Goal: Transaction & Acquisition: Purchase product/service

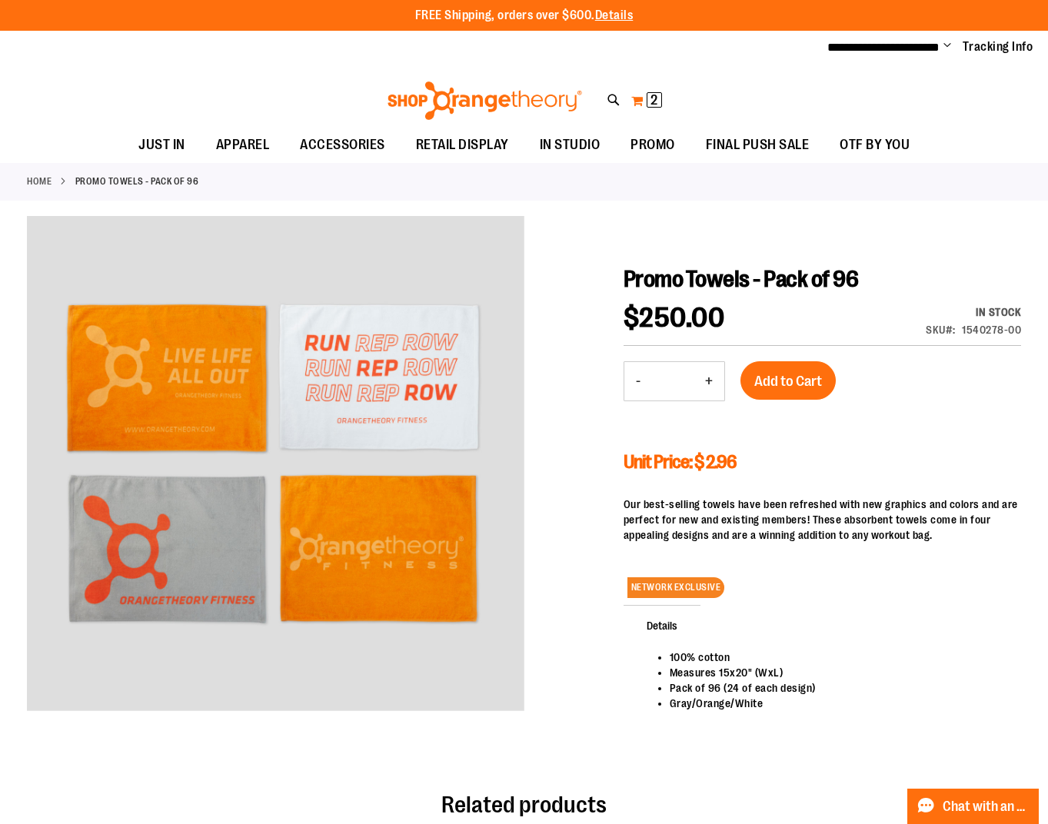
click at [631, 98] on button "My Cart 2 2 items" at bounding box center [647, 100] width 32 height 25
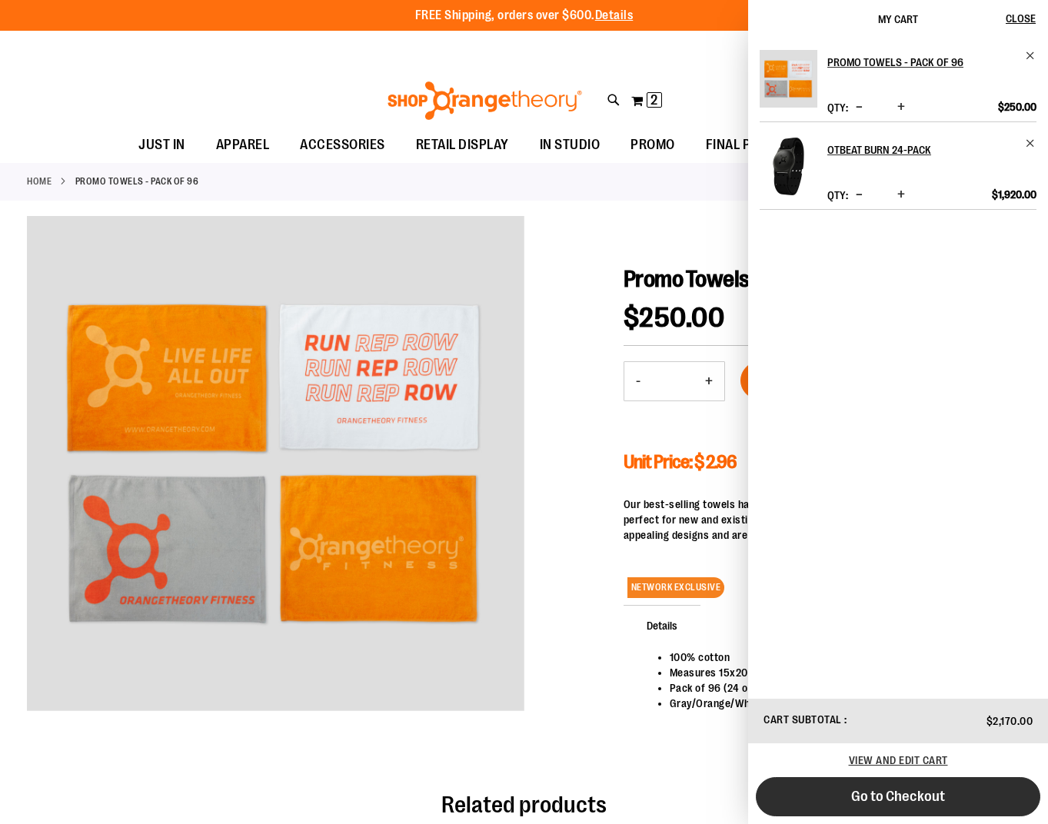
click at [810, 801] on button "Go to Checkout" at bounding box center [898, 797] width 285 height 39
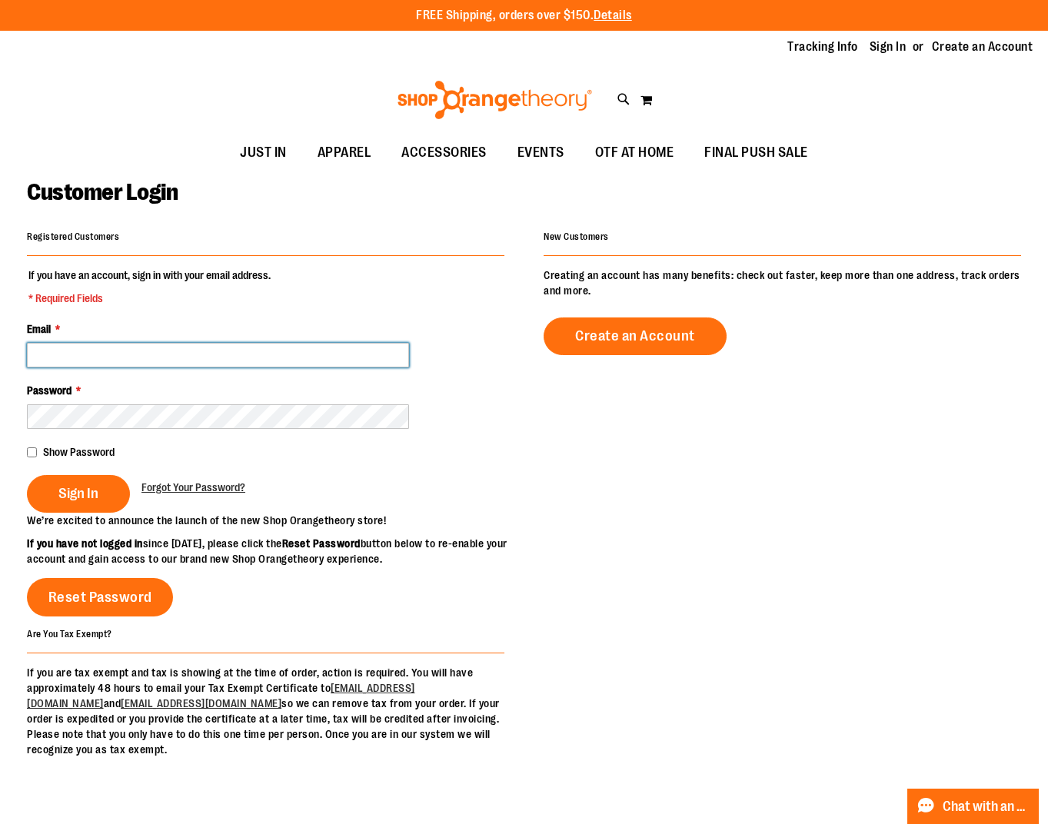
type input "**********"
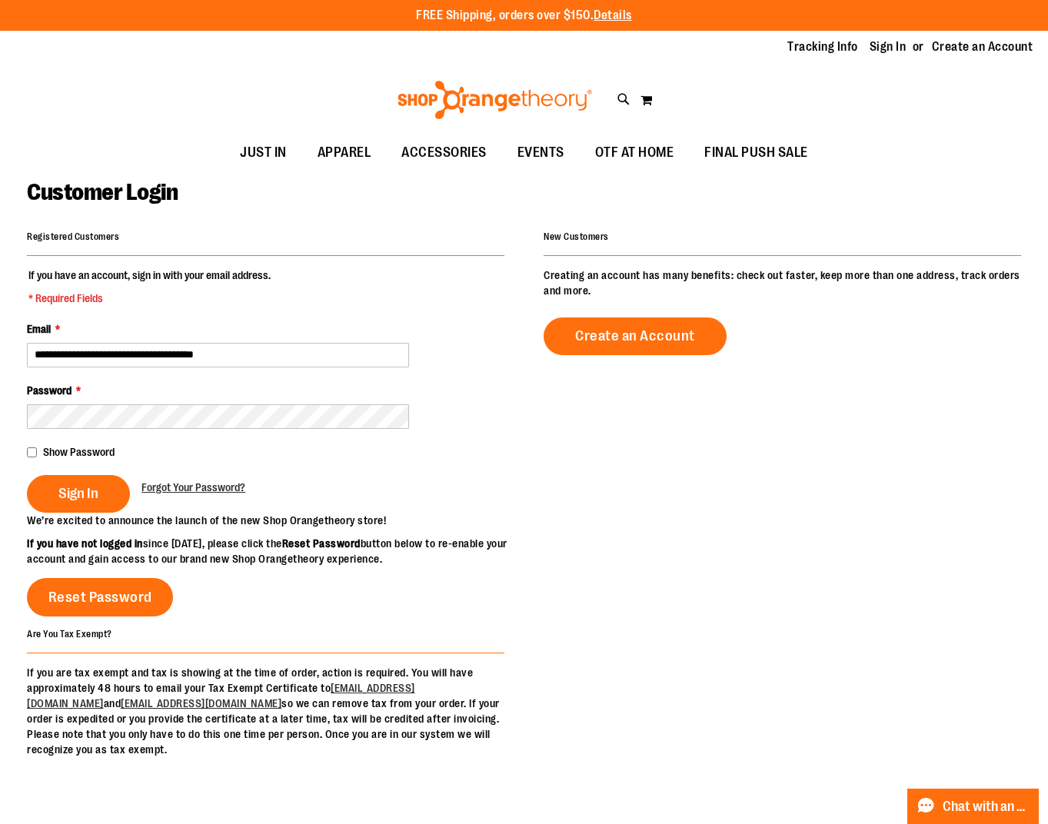
type input "**********"
click at [53, 491] on button "Sign In" at bounding box center [78, 494] width 103 height 38
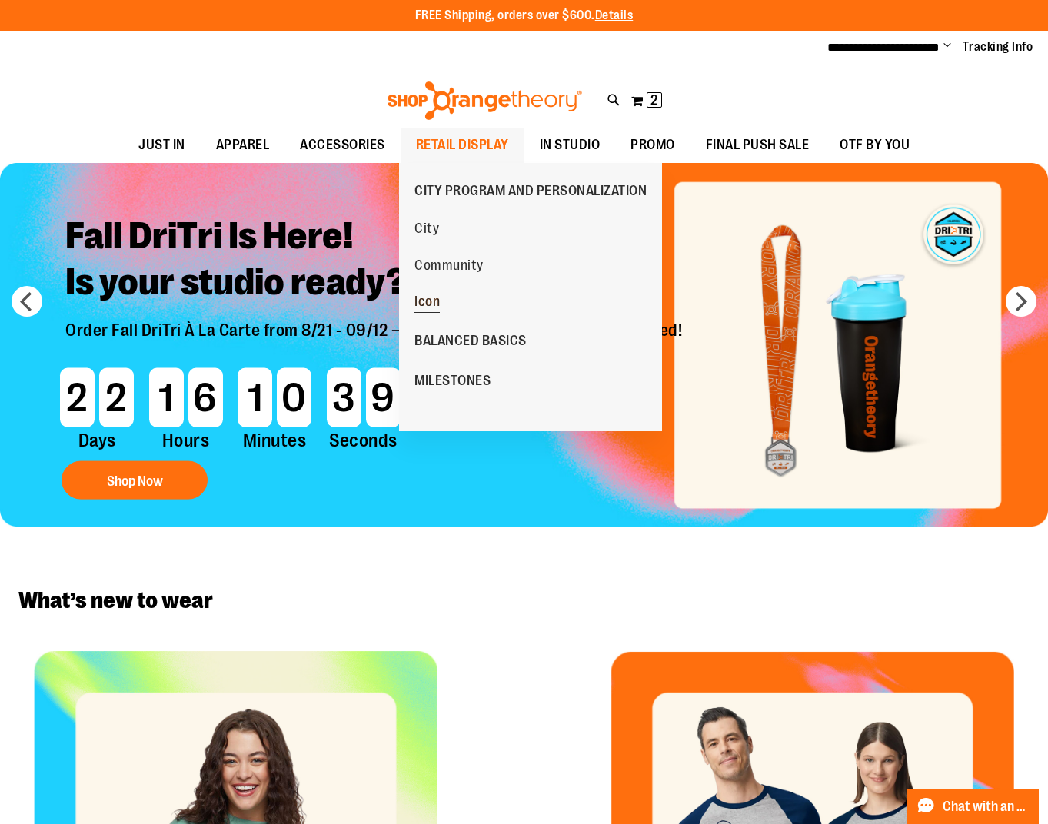
type input "**********"
click at [423, 305] on span "Icon" at bounding box center [427, 303] width 25 height 19
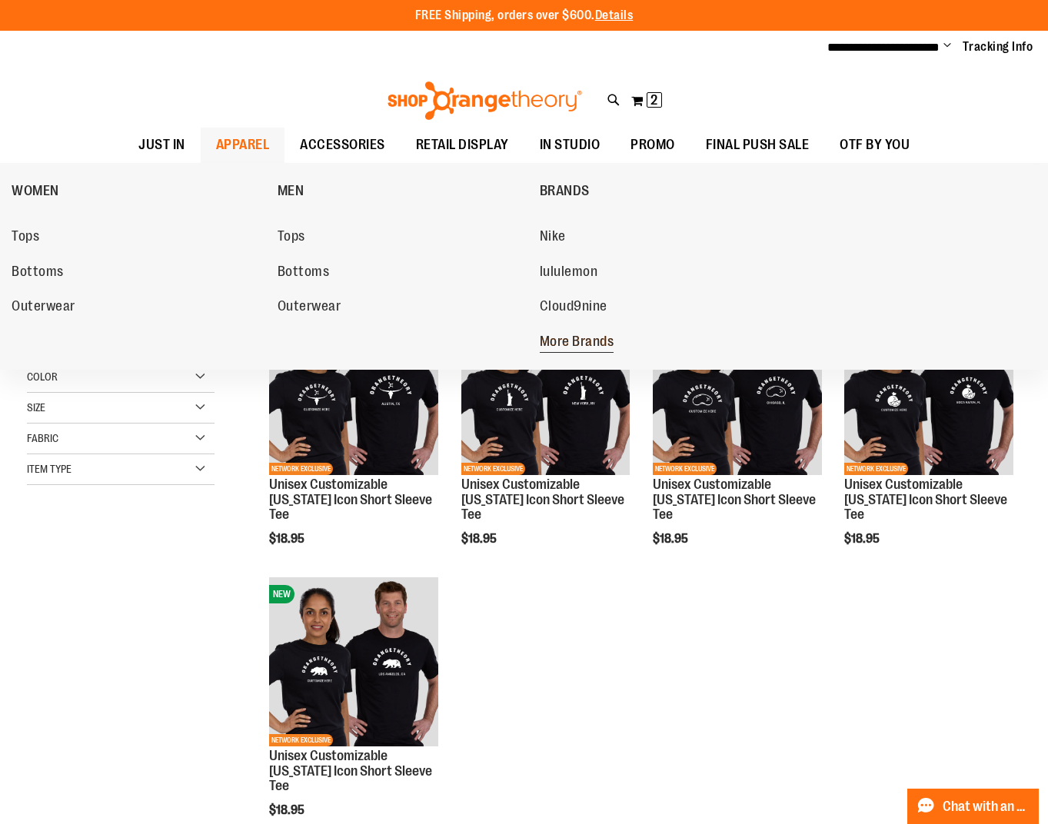
type input "**********"
click at [588, 338] on span "More Brands" at bounding box center [577, 343] width 75 height 19
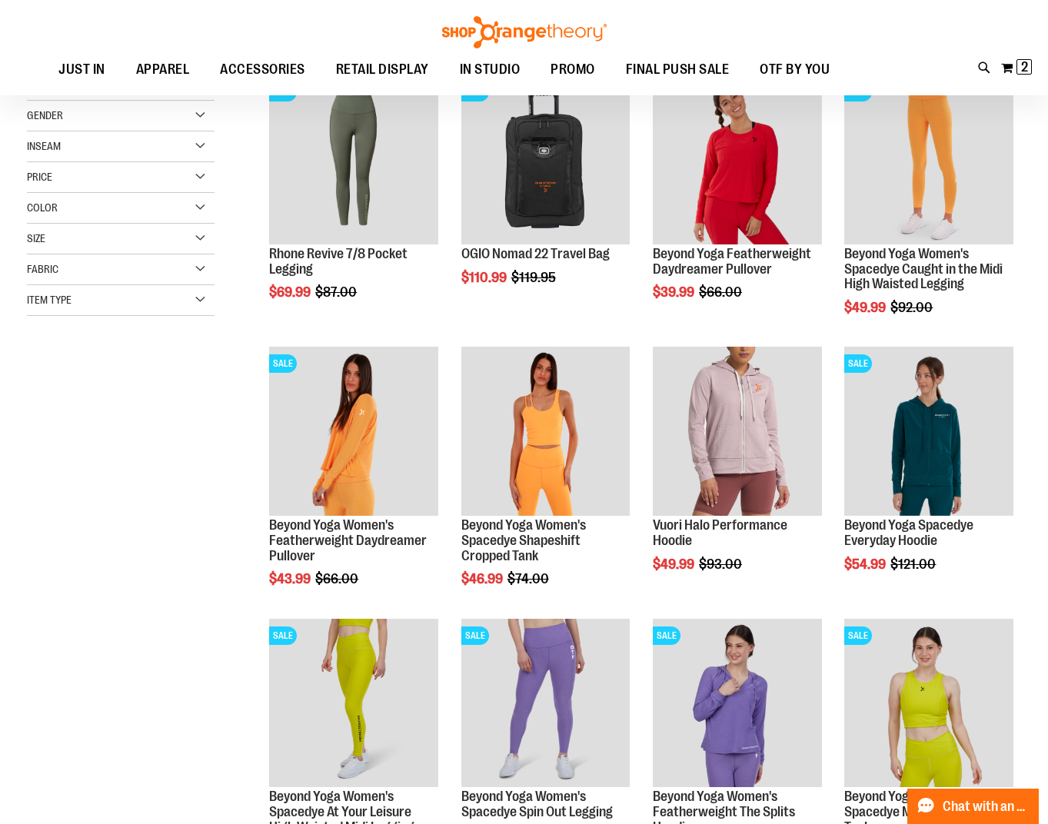
scroll to position [230, 0]
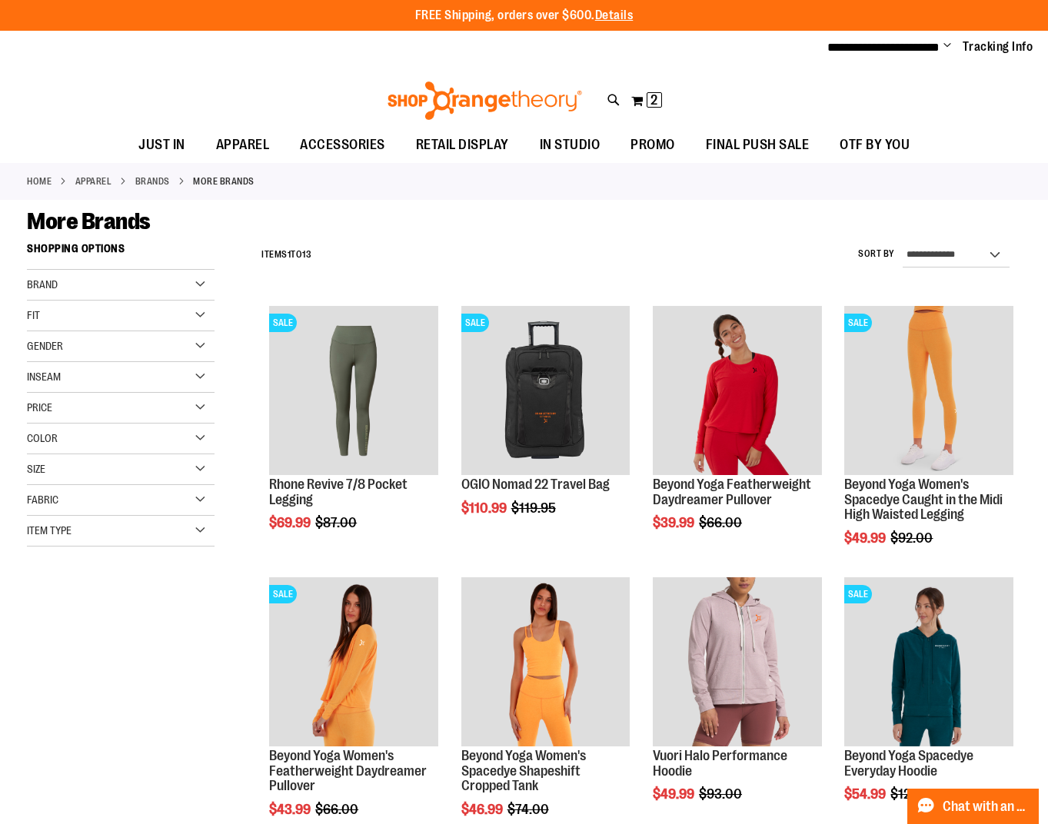
type input "**********"
click at [144, 287] on div "Brand" at bounding box center [121, 285] width 188 height 31
click at [60, 347] on link "Vuori" at bounding box center [113, 349] width 180 height 16
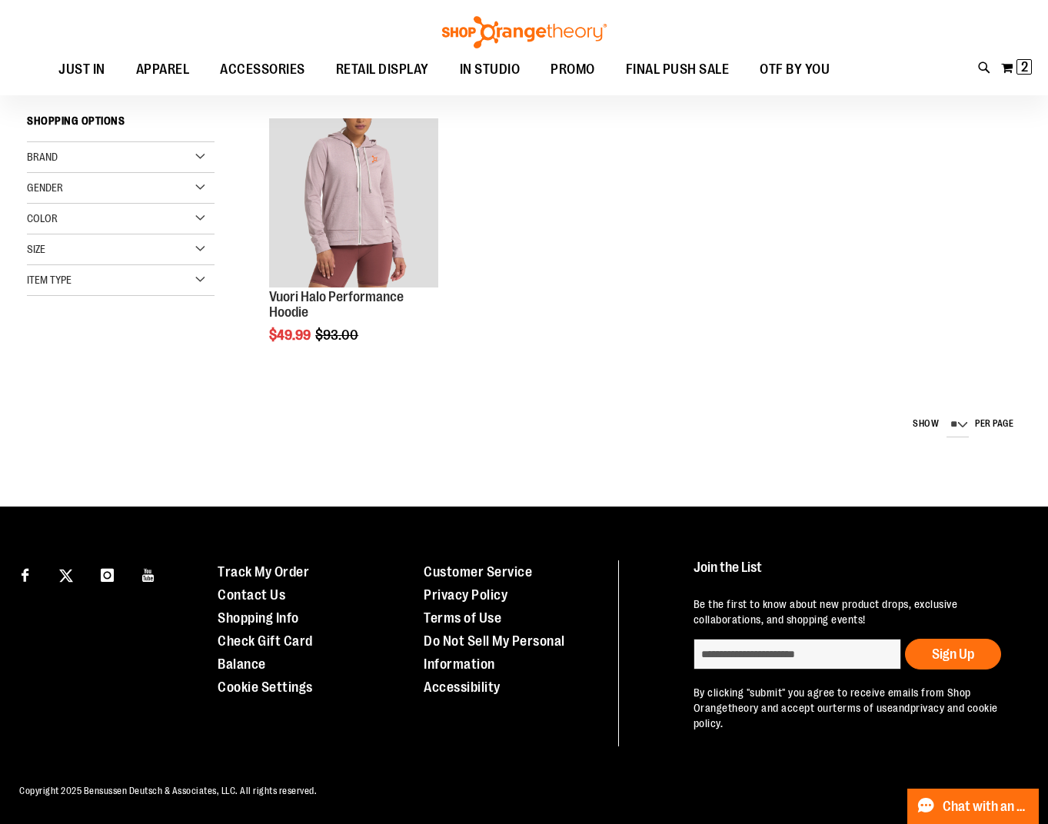
scroll to position [162, 0]
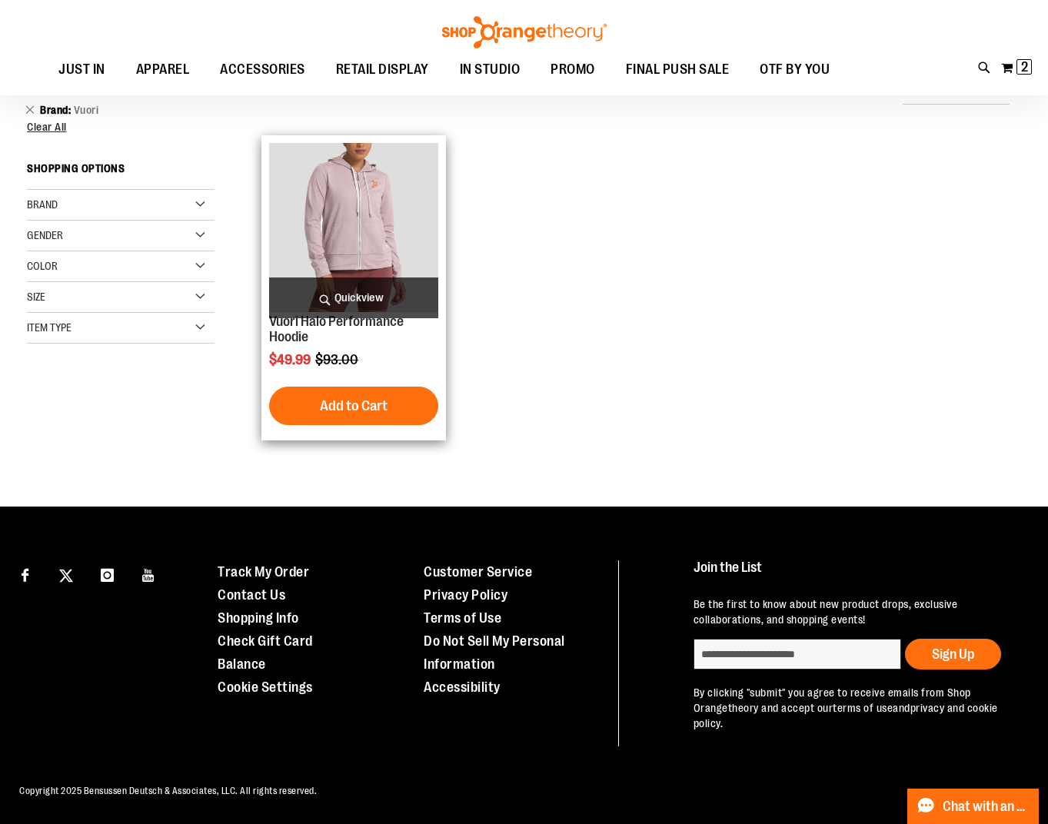
click at [346, 261] on img "product" at bounding box center [353, 227] width 168 height 168
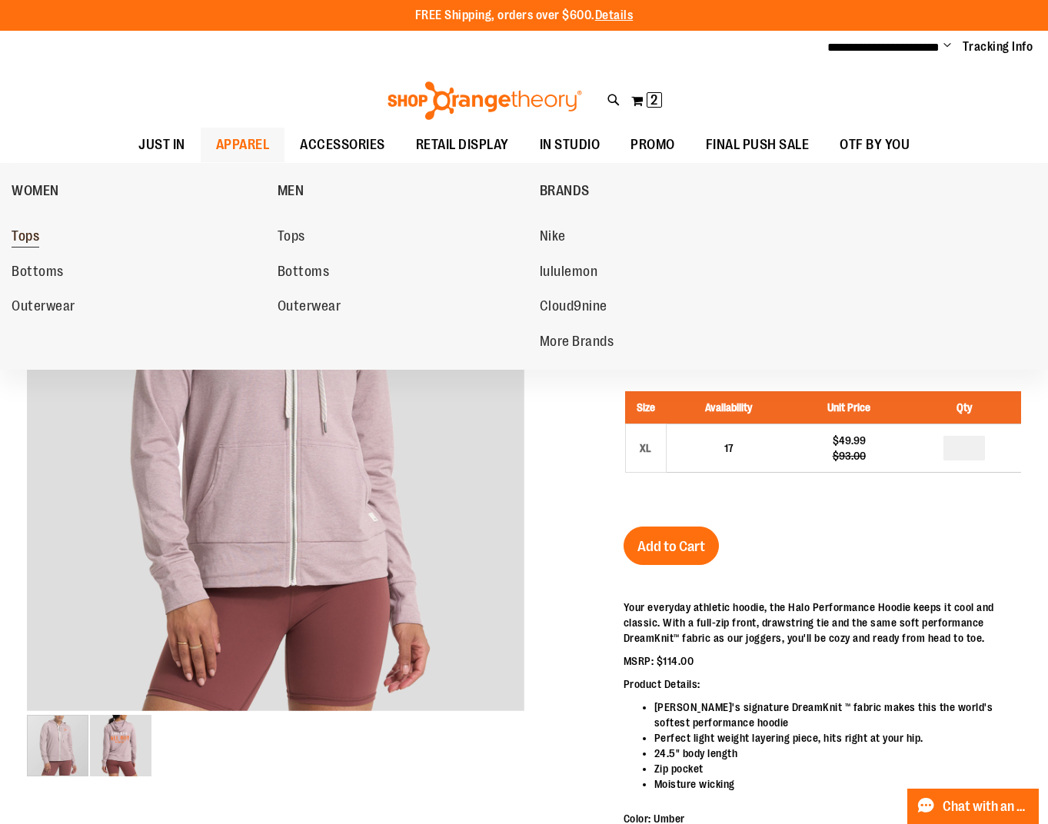
type input "**********"
click at [35, 240] on span "Tops" at bounding box center [26, 237] width 28 height 19
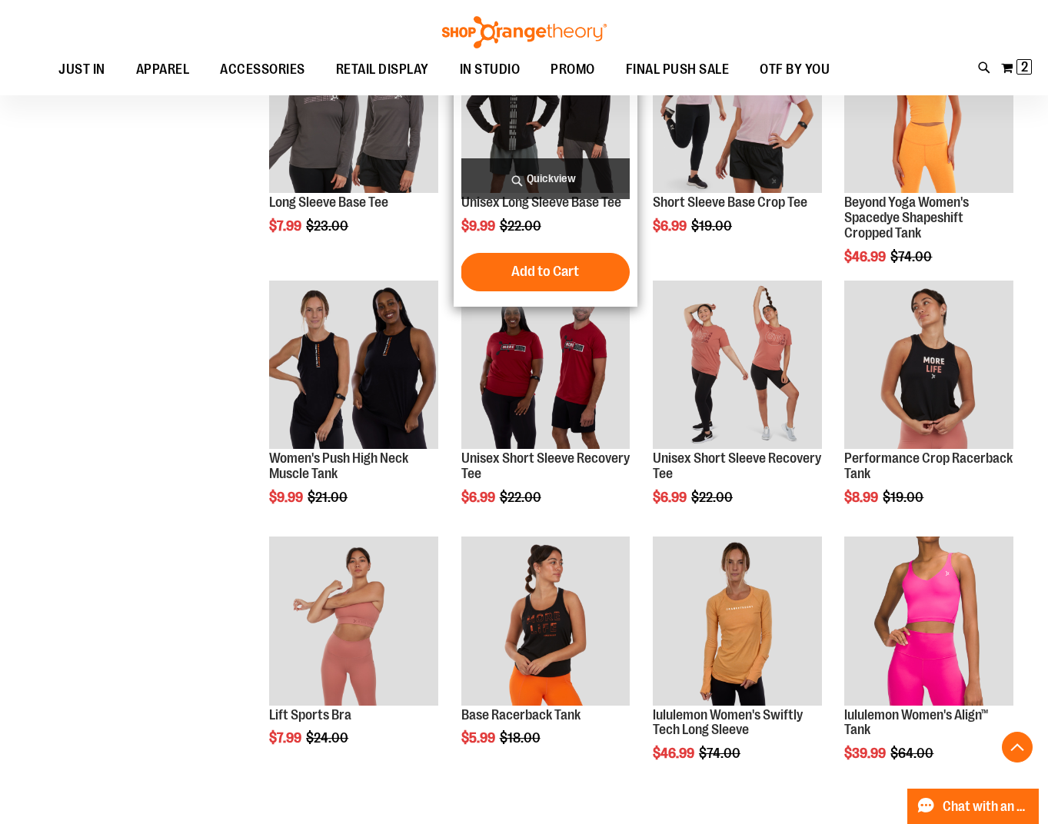
scroll to position [615, 0]
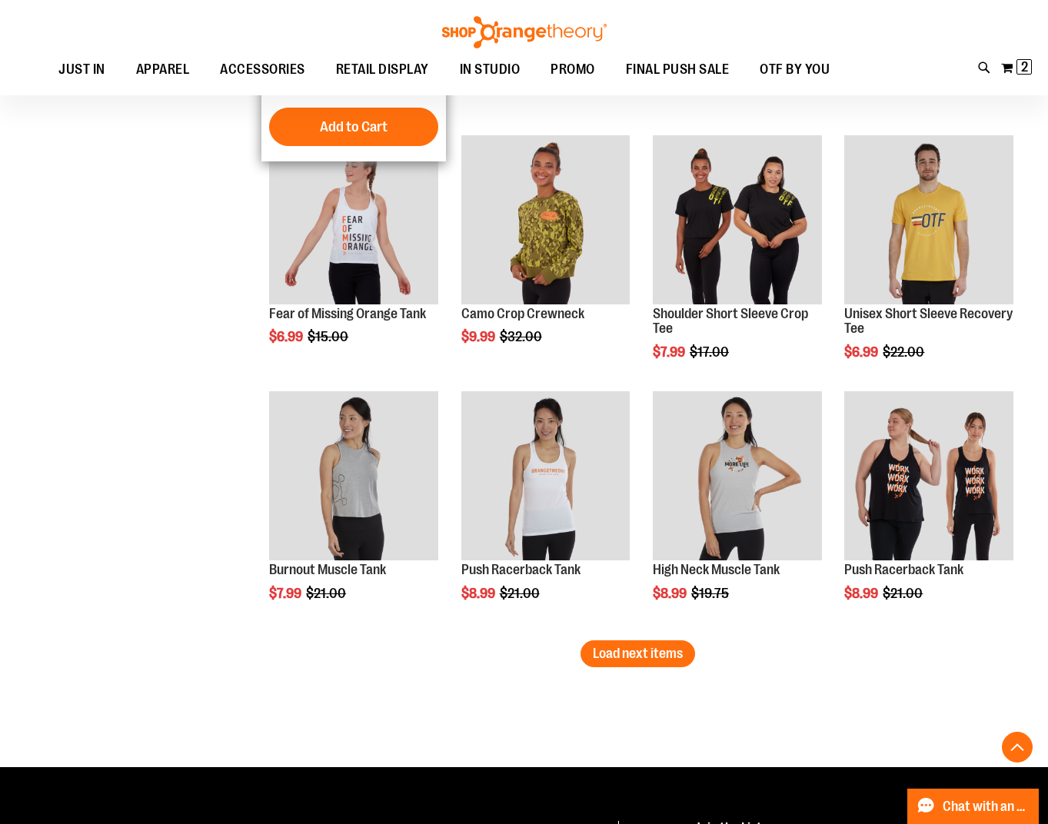
scroll to position [2213, 0]
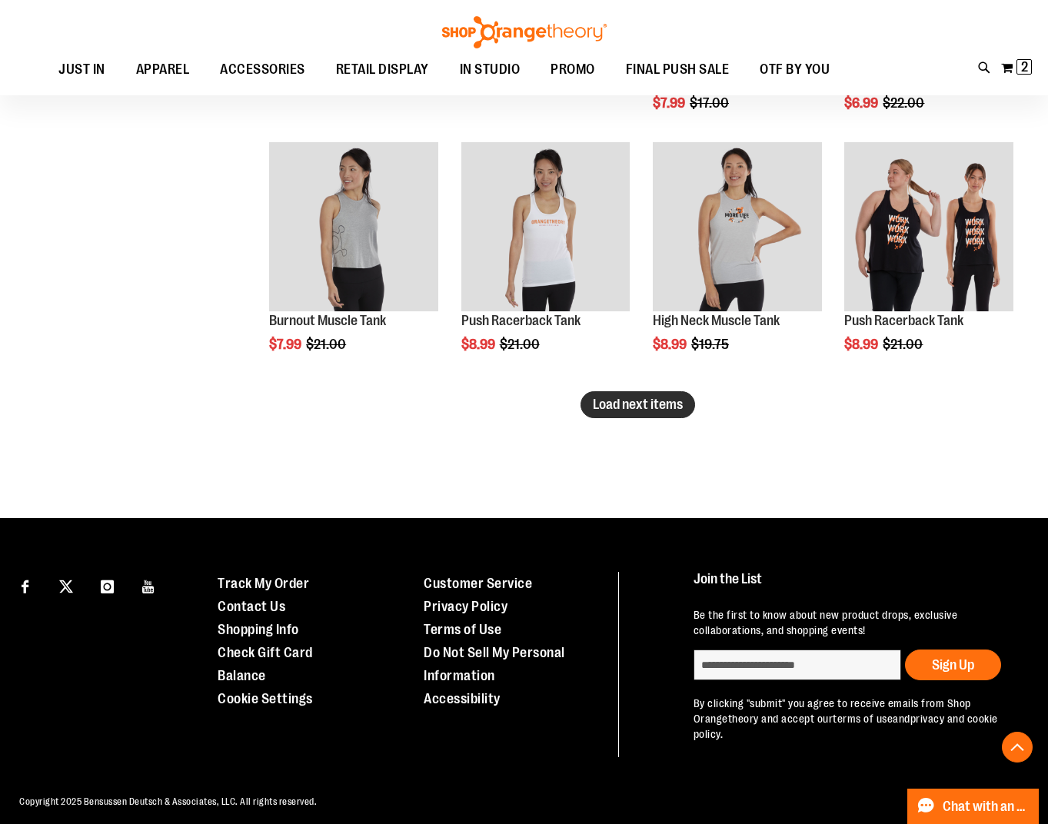
type input "**********"
click at [658, 398] on span "Load next items" at bounding box center [638, 404] width 90 height 15
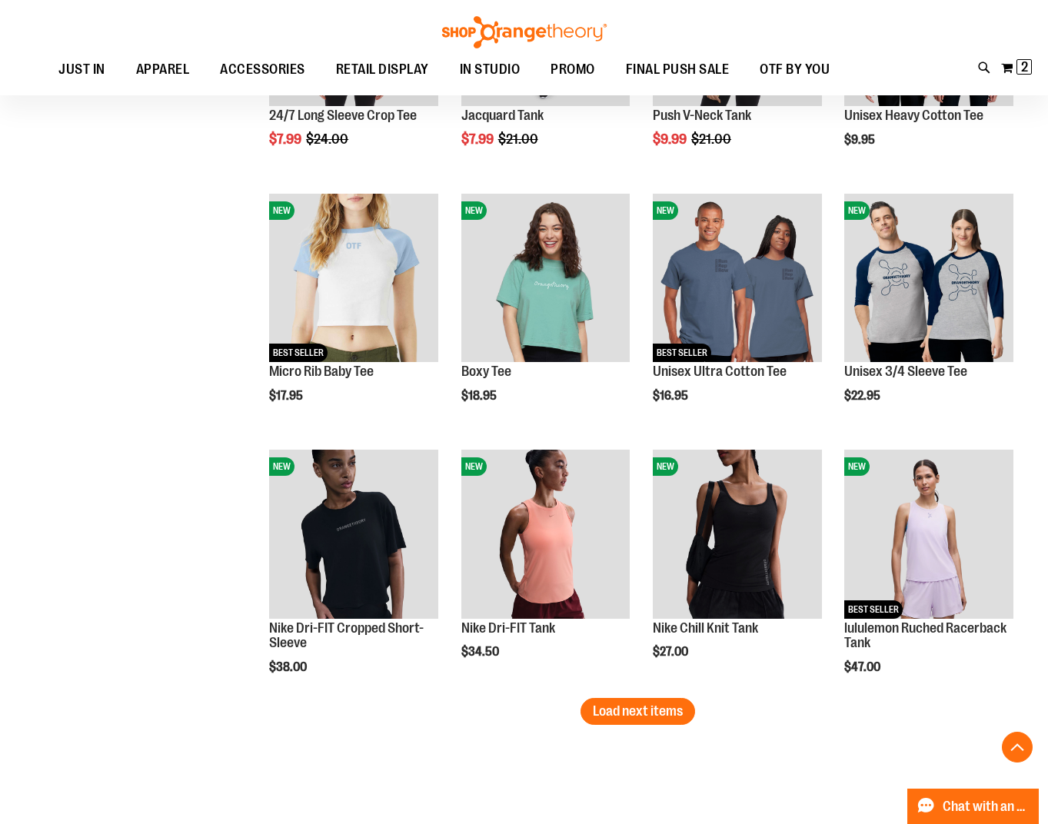
scroll to position [2751, 0]
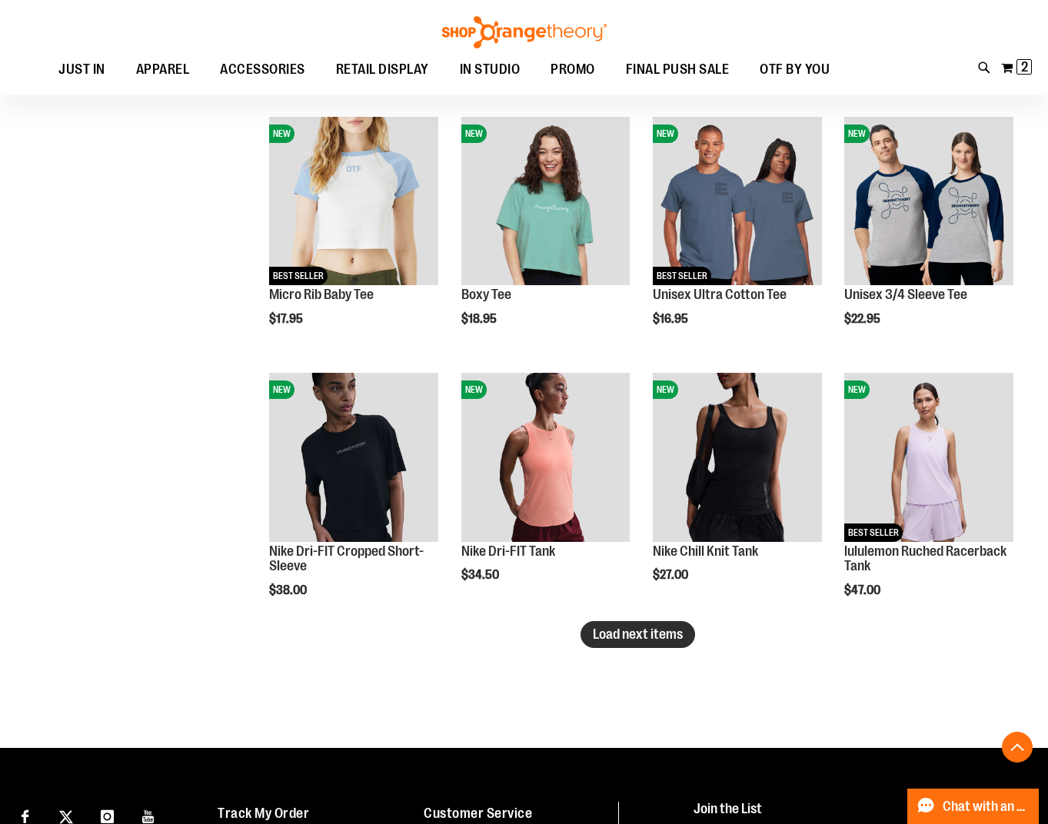
click at [669, 635] on span "Load next items" at bounding box center [638, 634] width 90 height 15
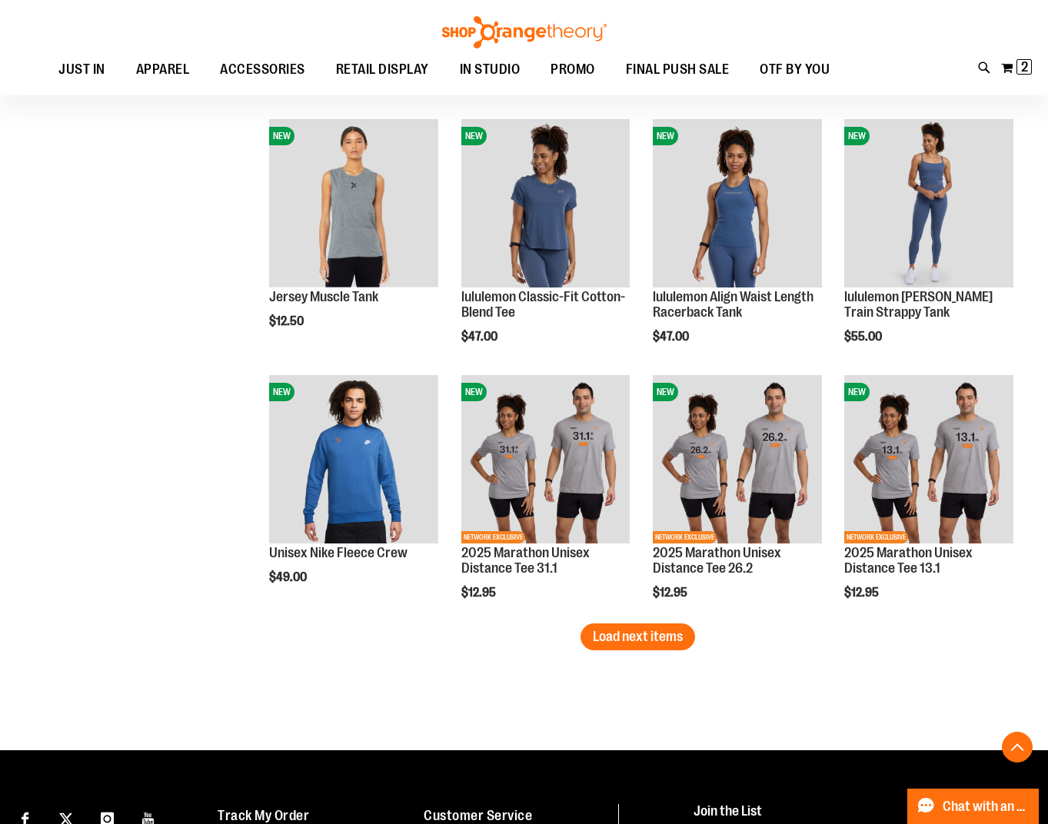
scroll to position [3519, 0]
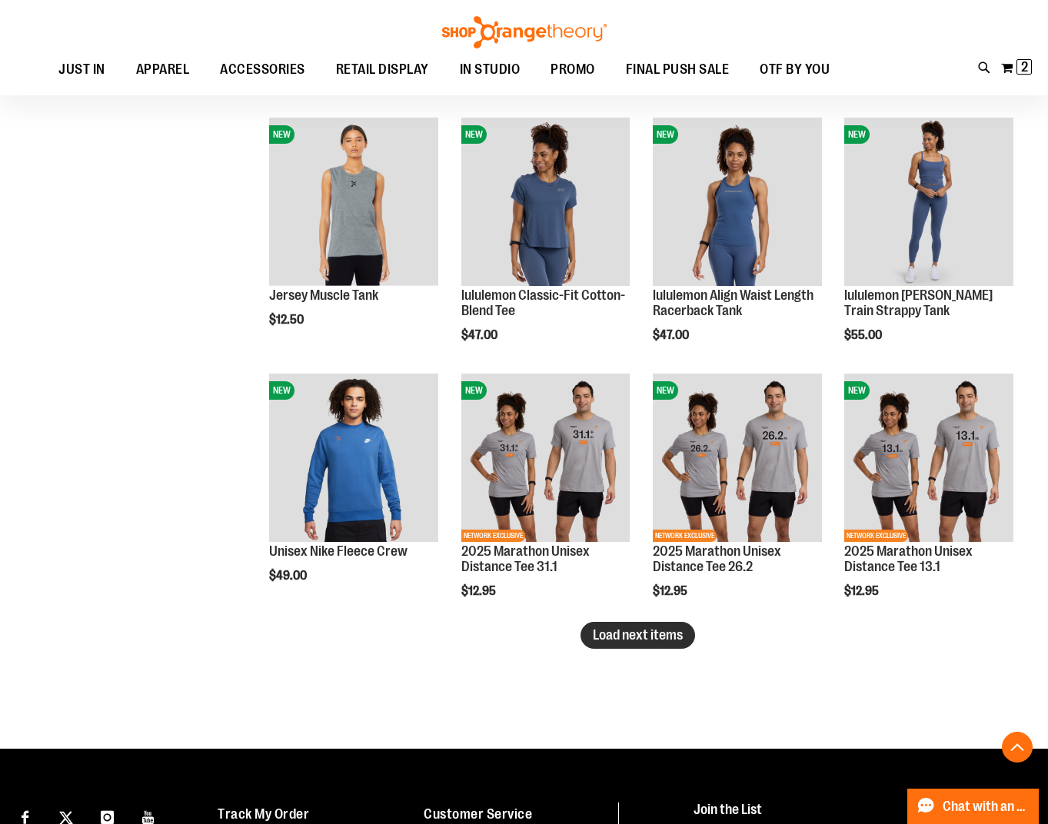
click at [618, 649] on button "Load next items" at bounding box center [638, 635] width 115 height 27
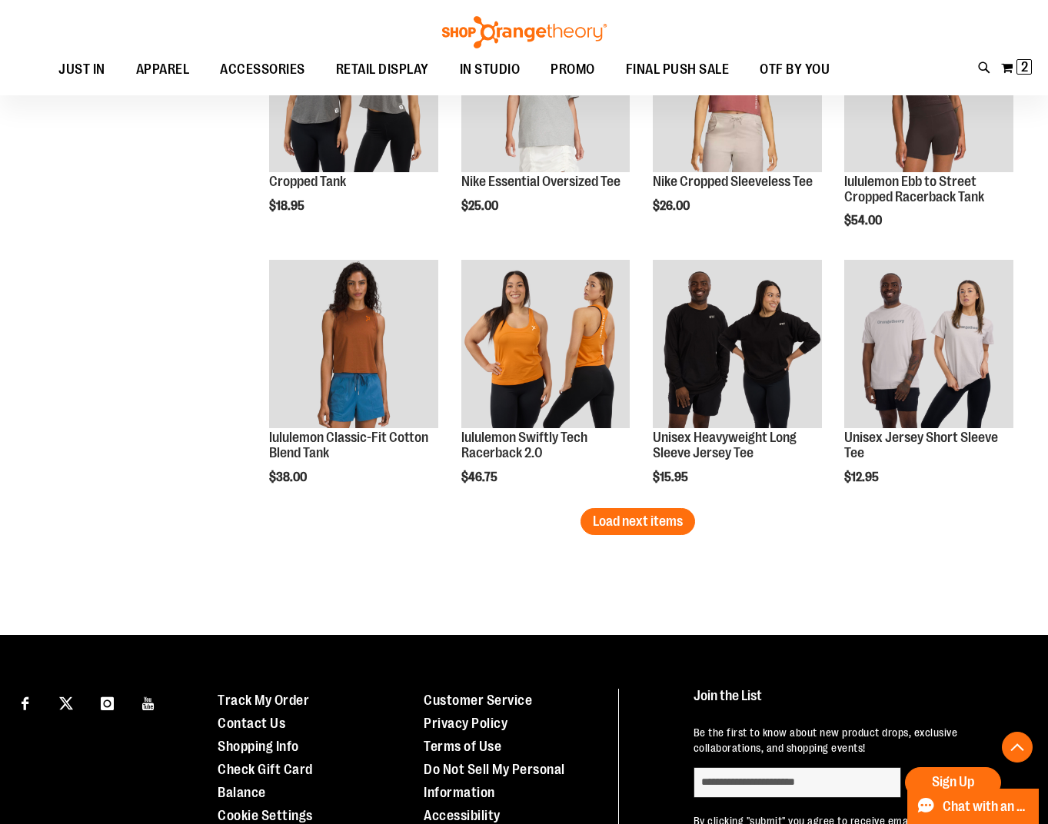
scroll to position [4442, 0]
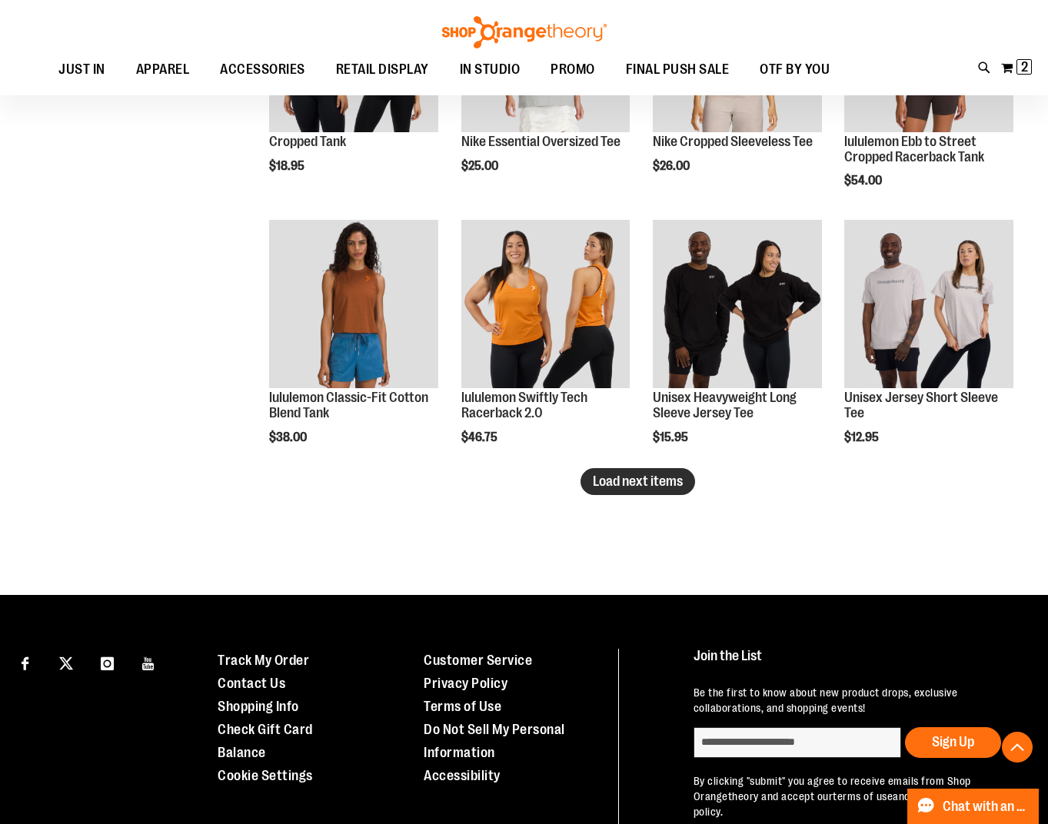
click at [604, 493] on button "Load next items" at bounding box center [638, 481] width 115 height 27
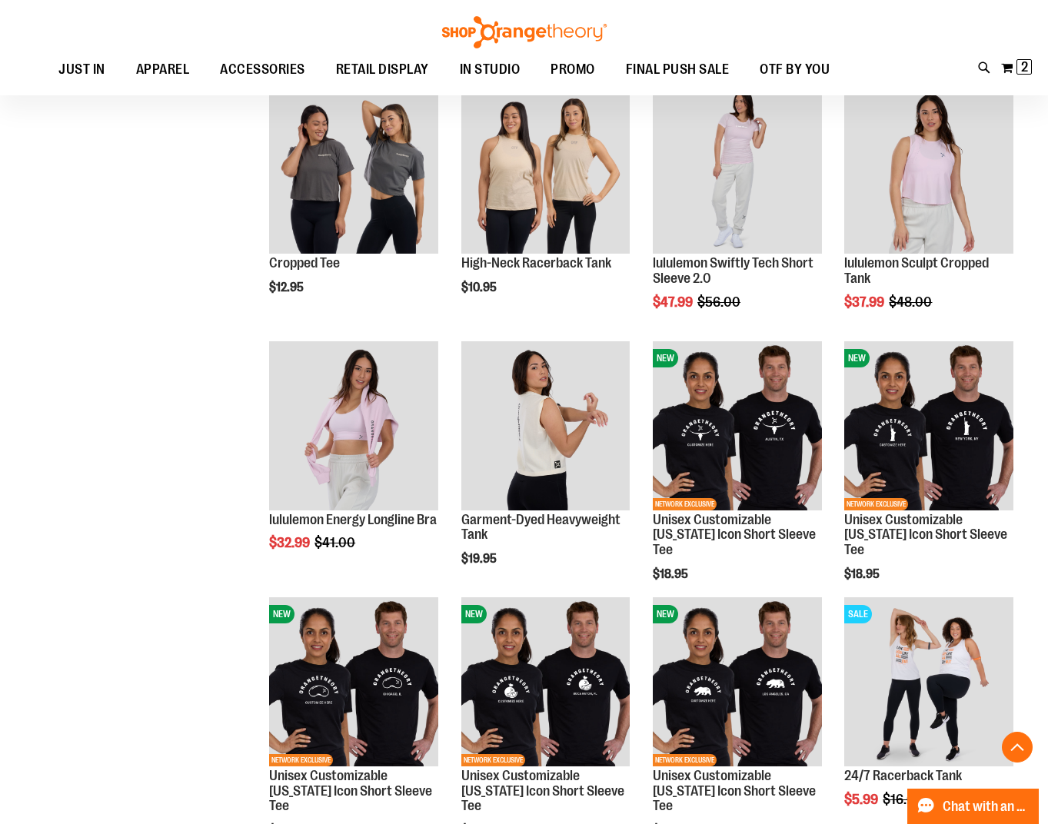
scroll to position [5058, 0]
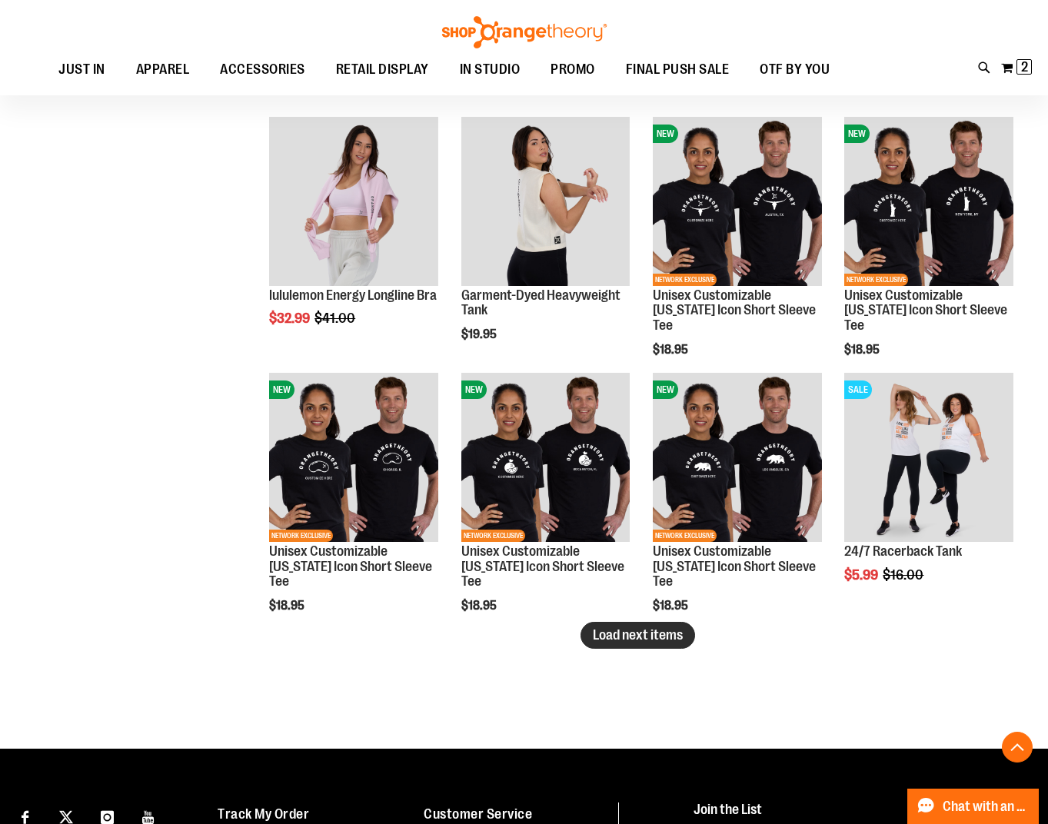
click at [661, 637] on span "Load next items" at bounding box center [638, 635] width 90 height 15
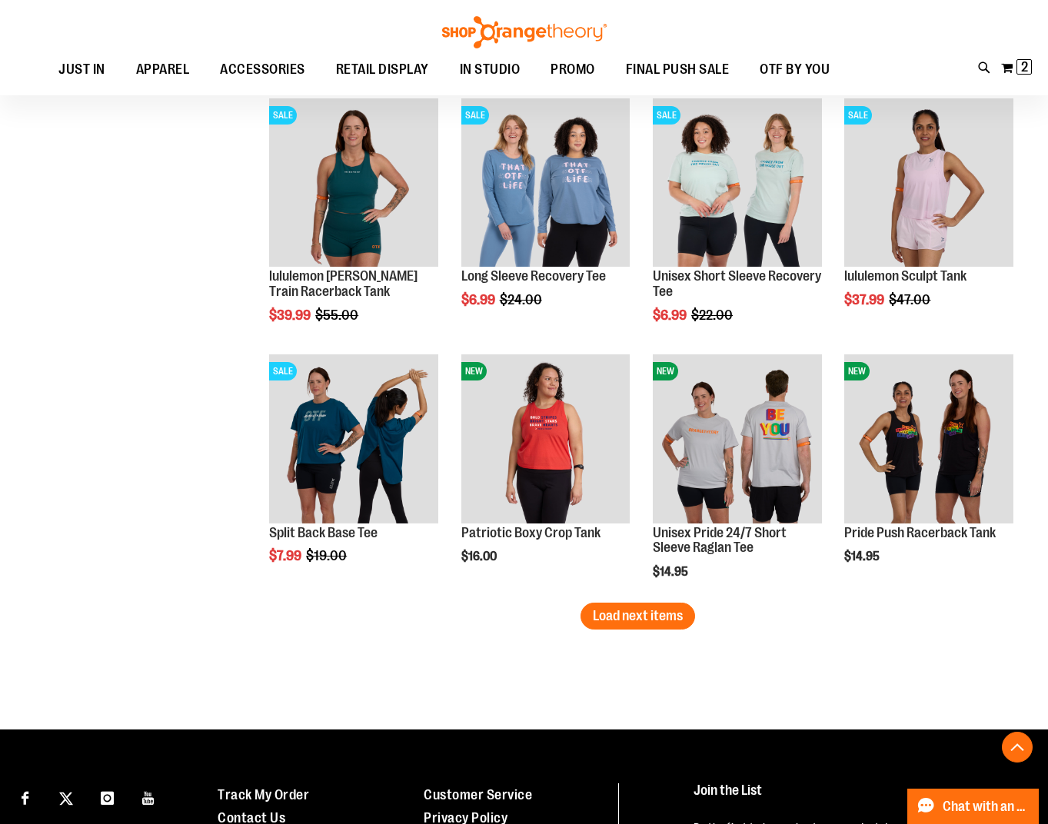
scroll to position [5904, 0]
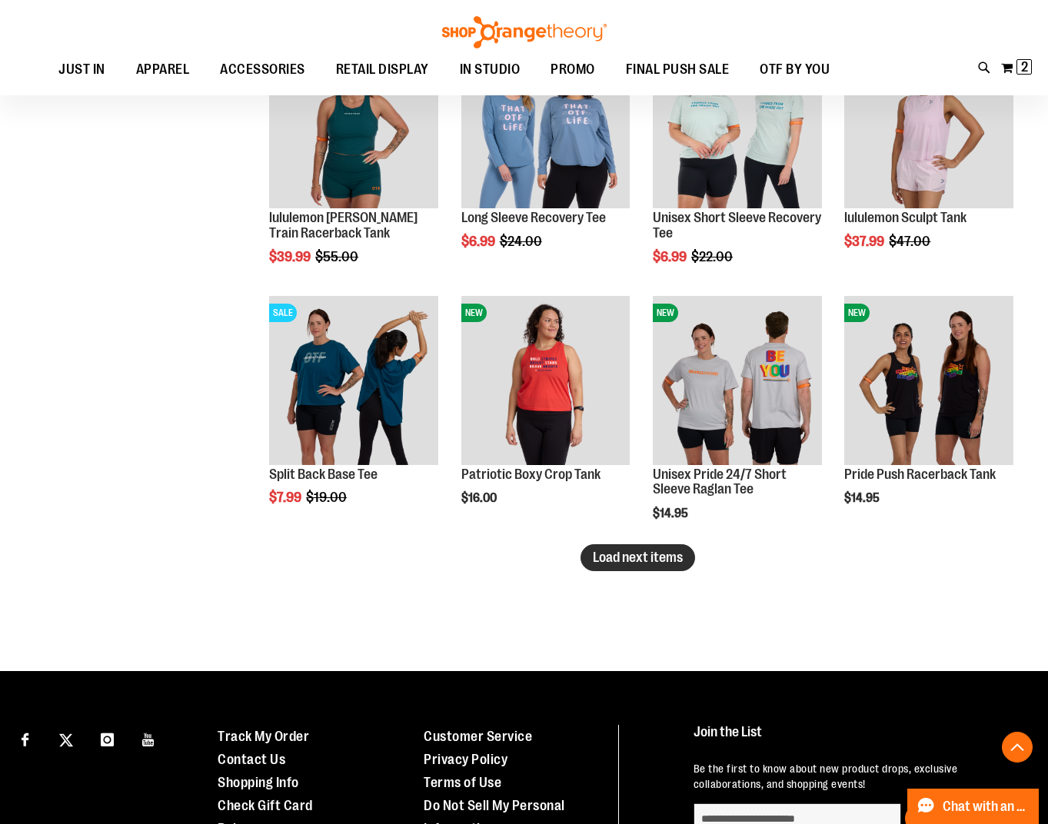
click at [663, 560] on span "Load next items" at bounding box center [638, 557] width 90 height 15
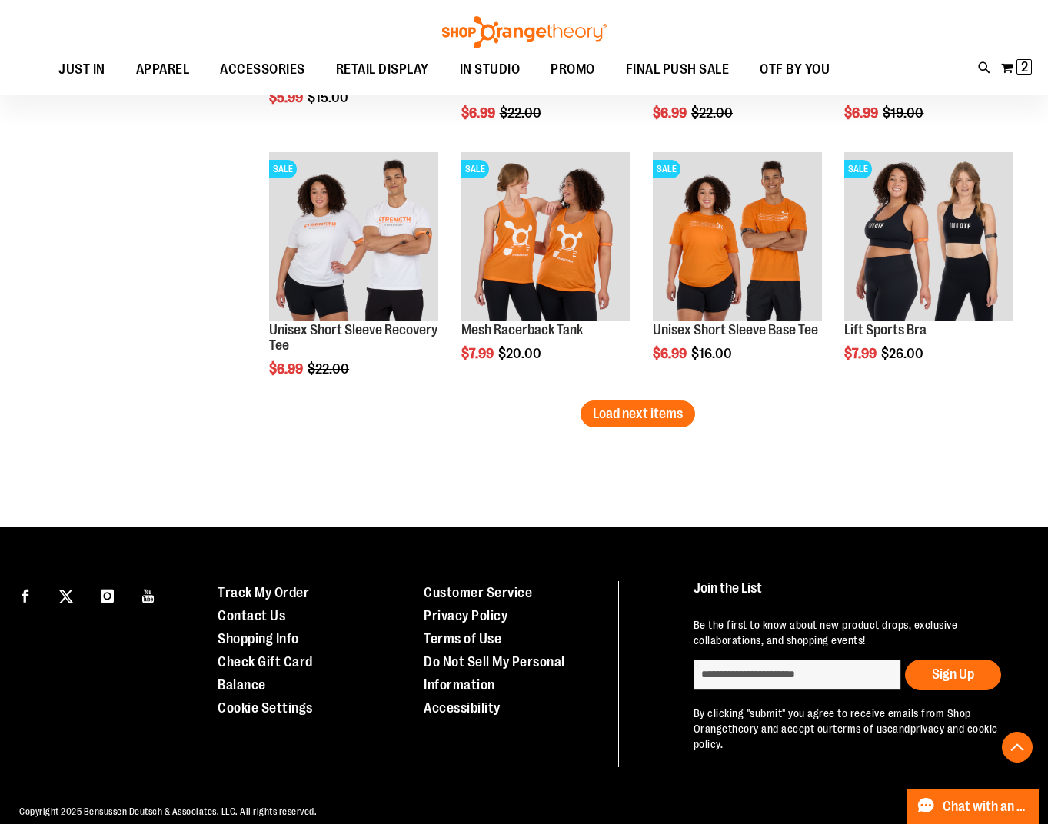
scroll to position [6826, 0]
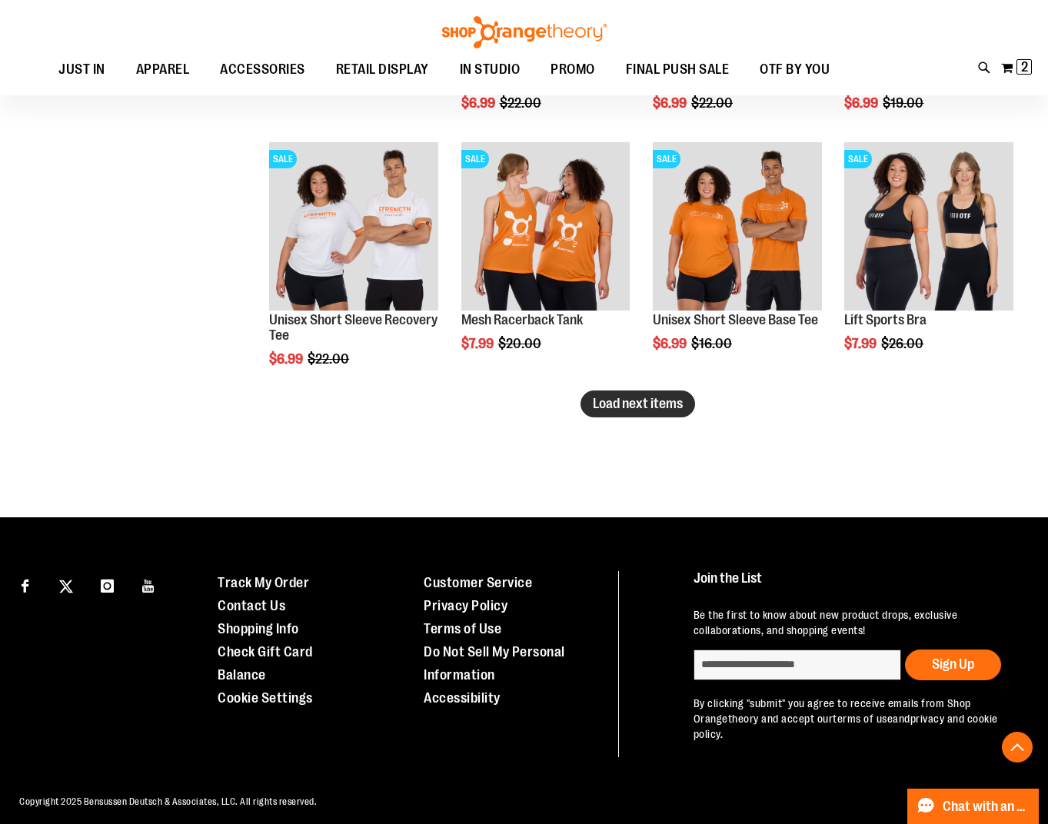
click at [601, 406] on span "Load next items" at bounding box center [638, 403] width 90 height 15
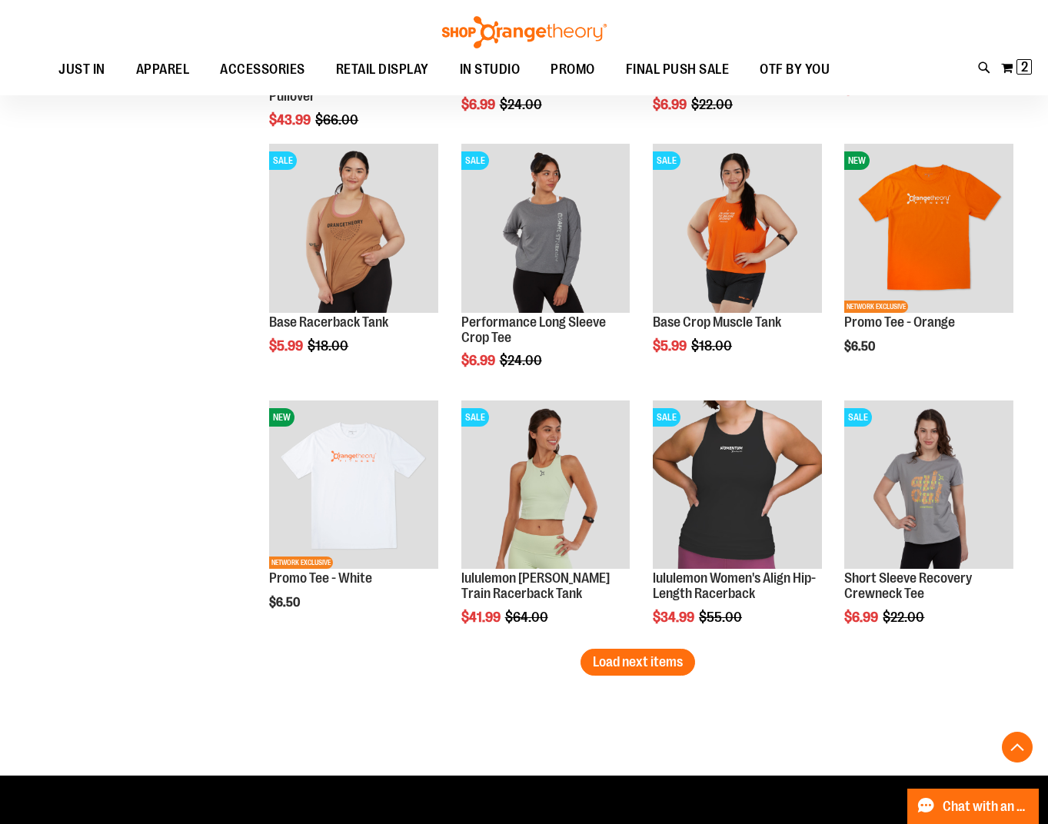
scroll to position [7365, 0]
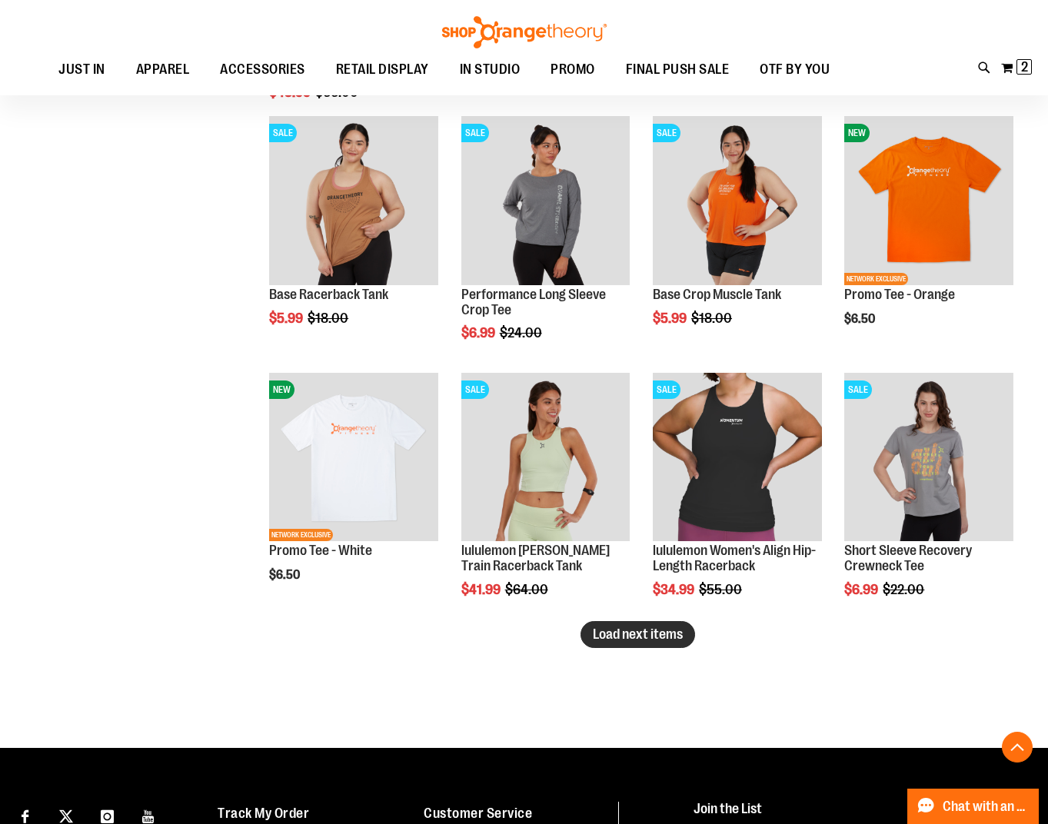
click at [657, 644] on button "Load next items" at bounding box center [638, 634] width 115 height 27
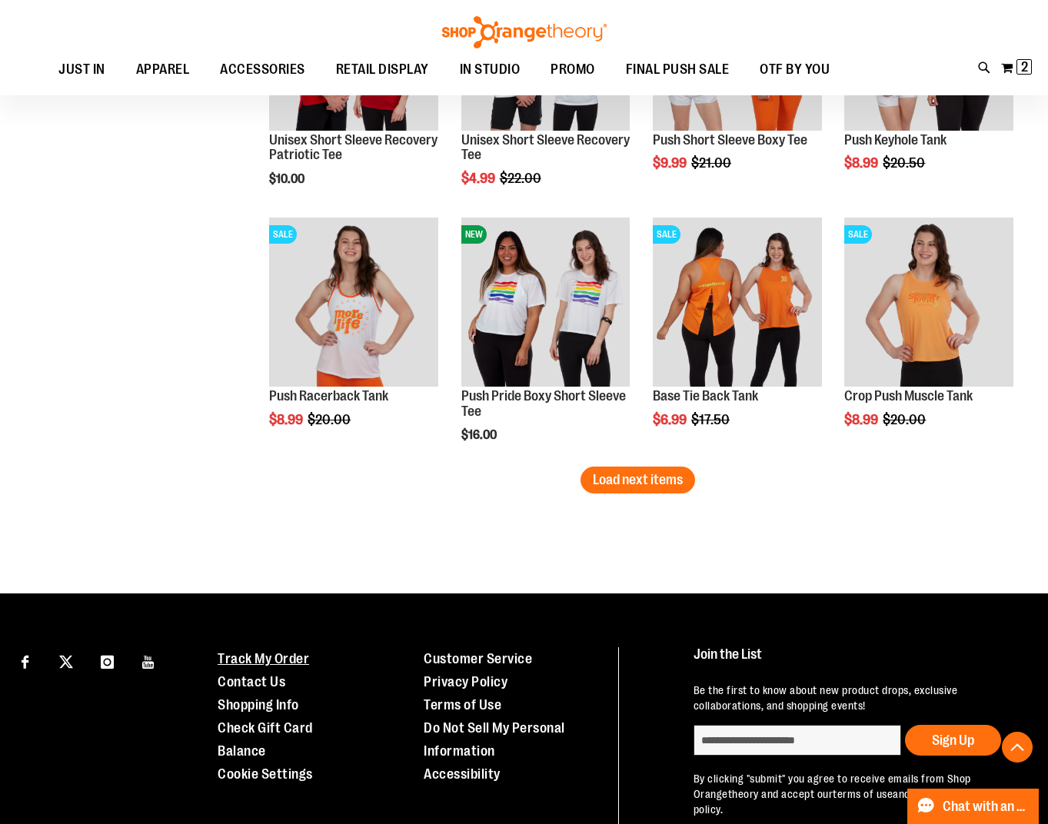
scroll to position [8375, 0]
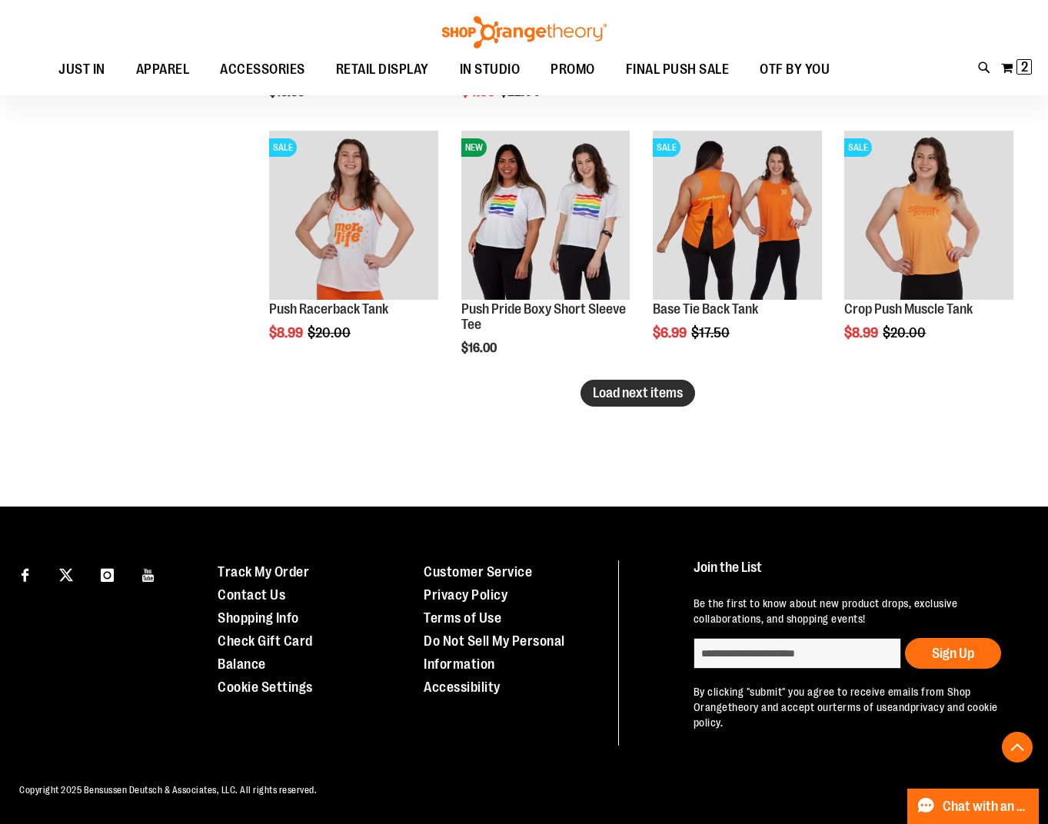
click at [624, 388] on span "Load next items" at bounding box center [638, 392] width 90 height 15
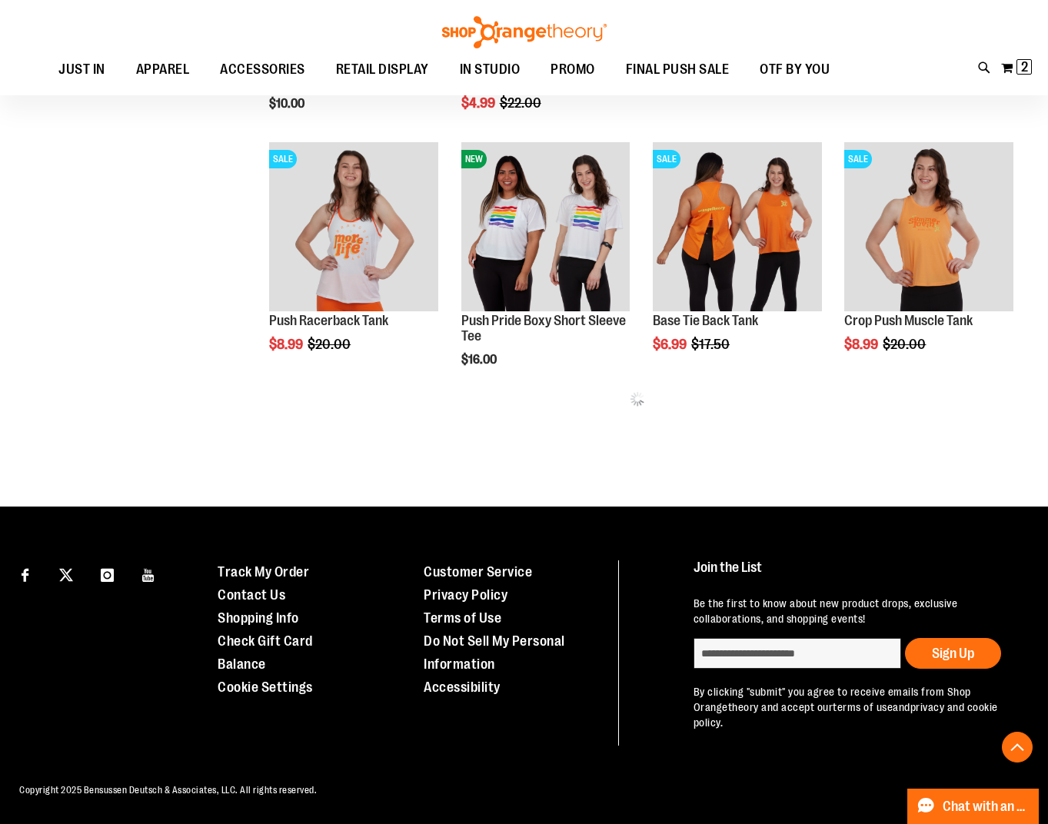
scroll to position [8375, 0]
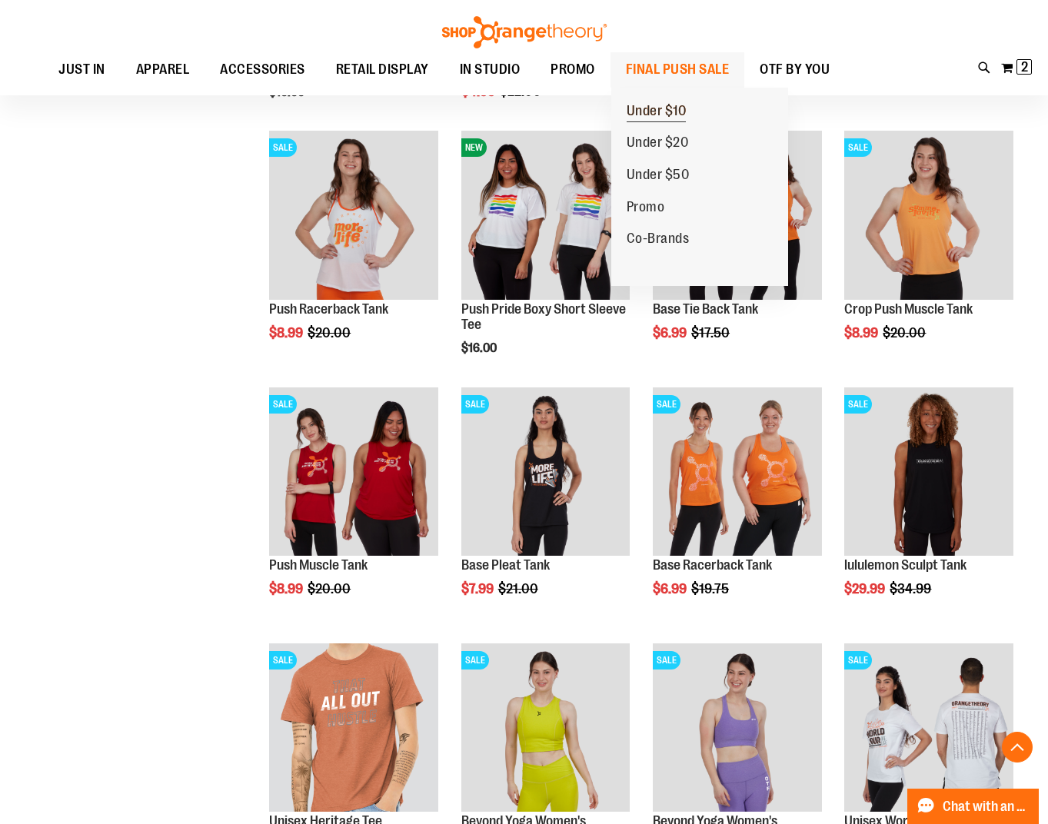
click at [635, 113] on span "Under $10" at bounding box center [657, 112] width 60 height 19
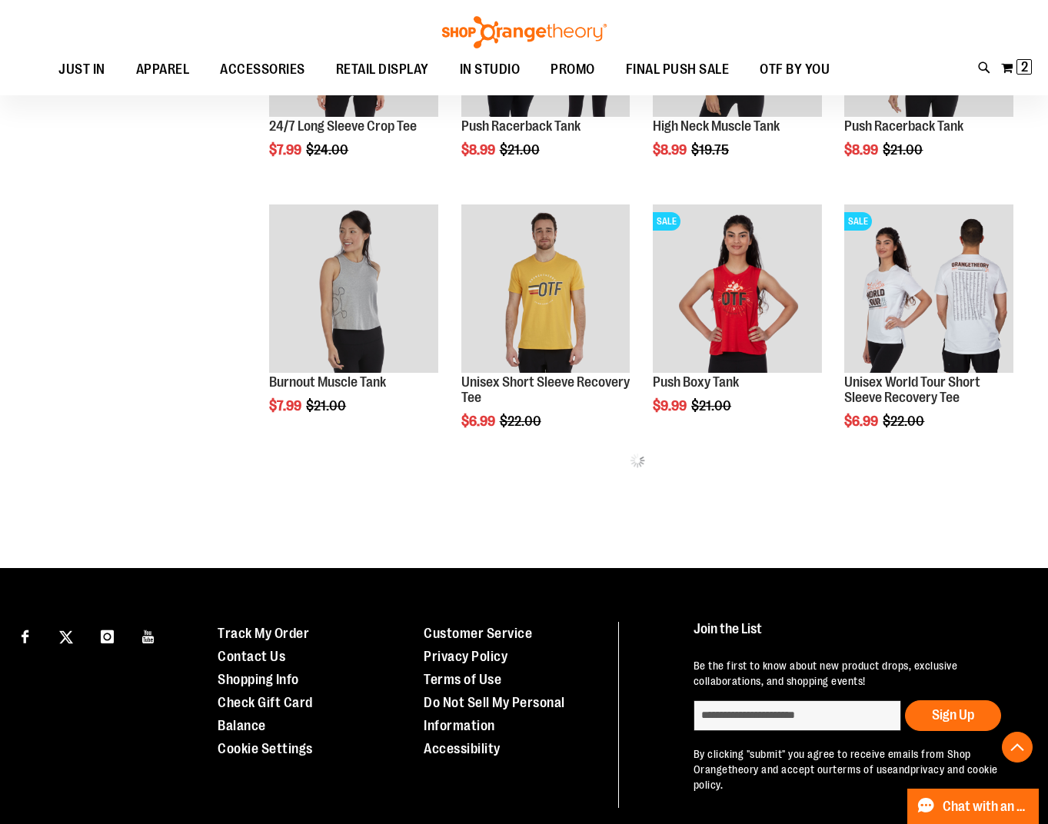
scroll to position [615, 0]
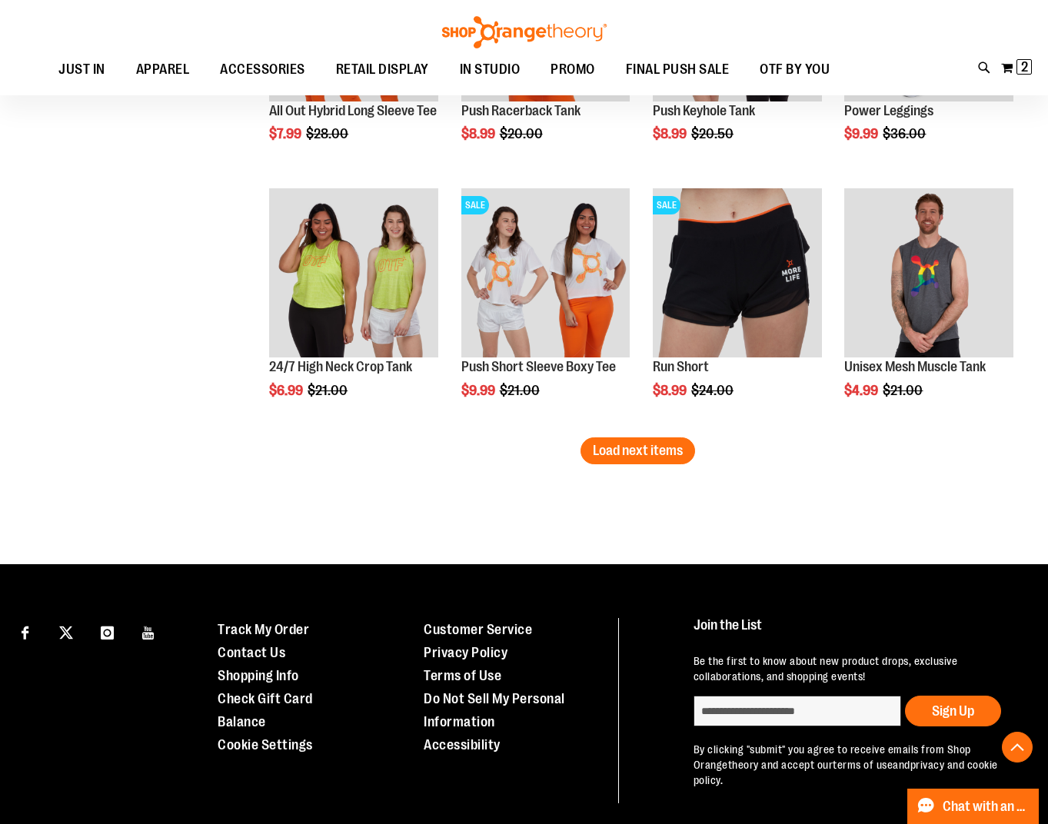
scroll to position [2213, 0]
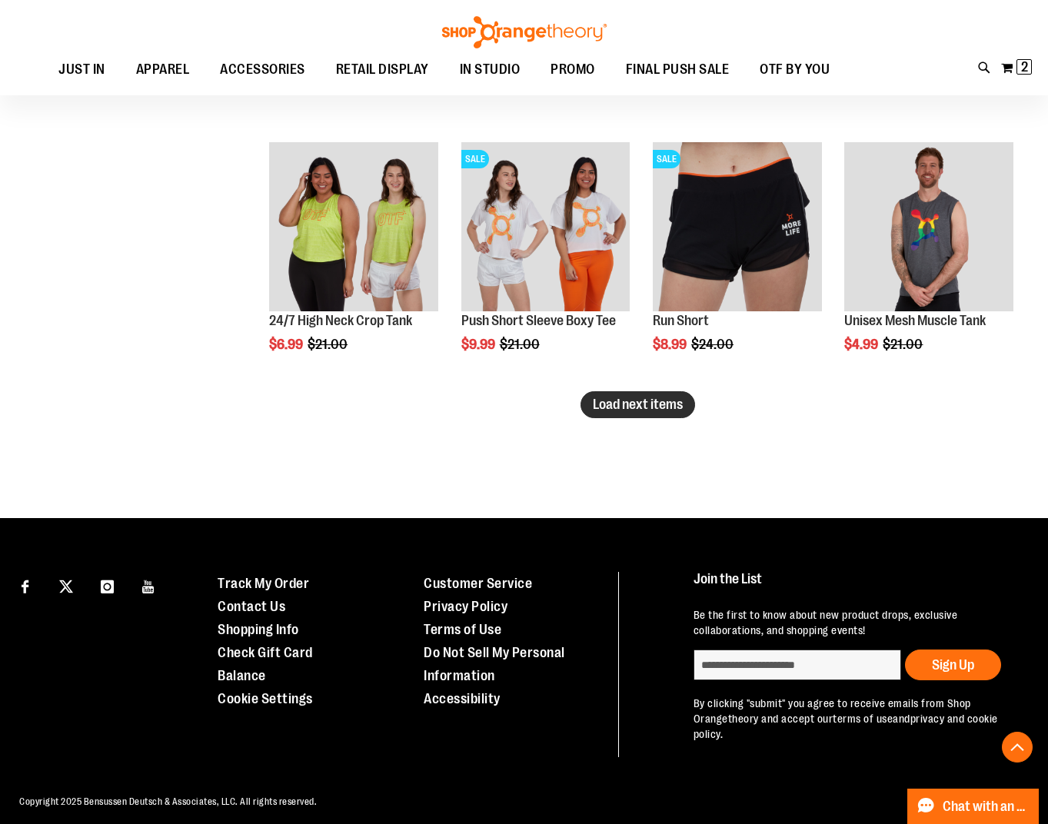
type input "**********"
click at [664, 405] on span "Load next items" at bounding box center [638, 404] width 90 height 15
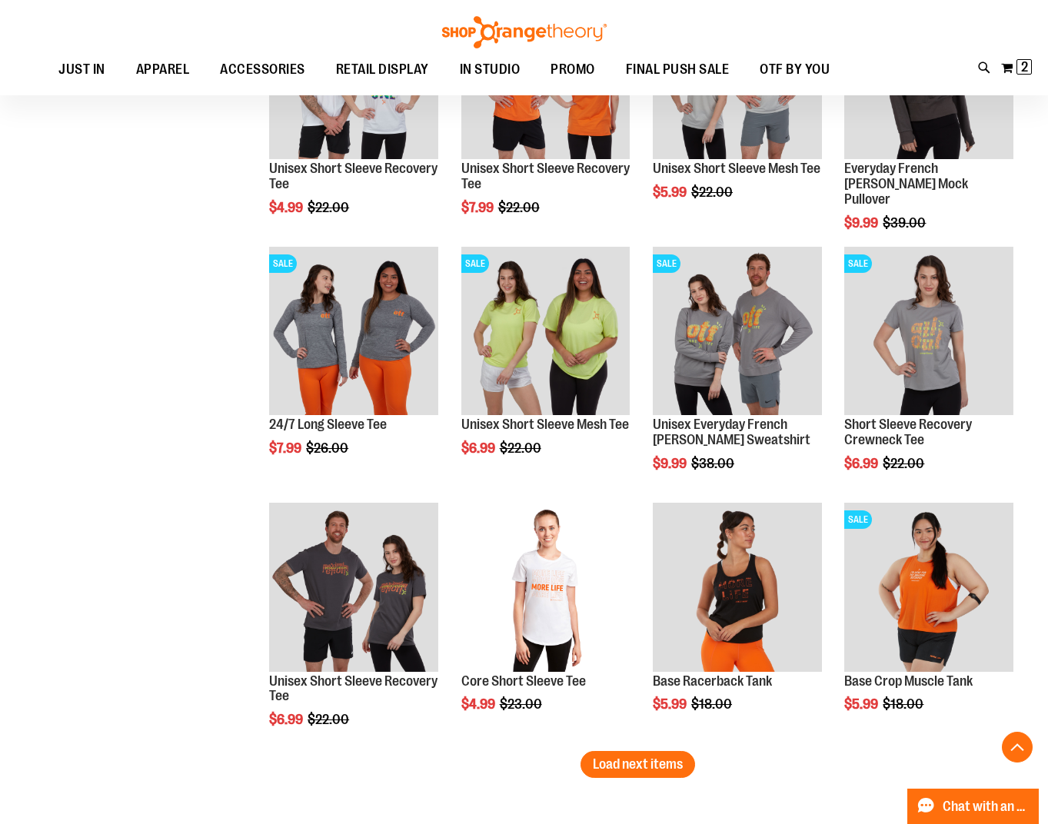
scroll to position [2828, 0]
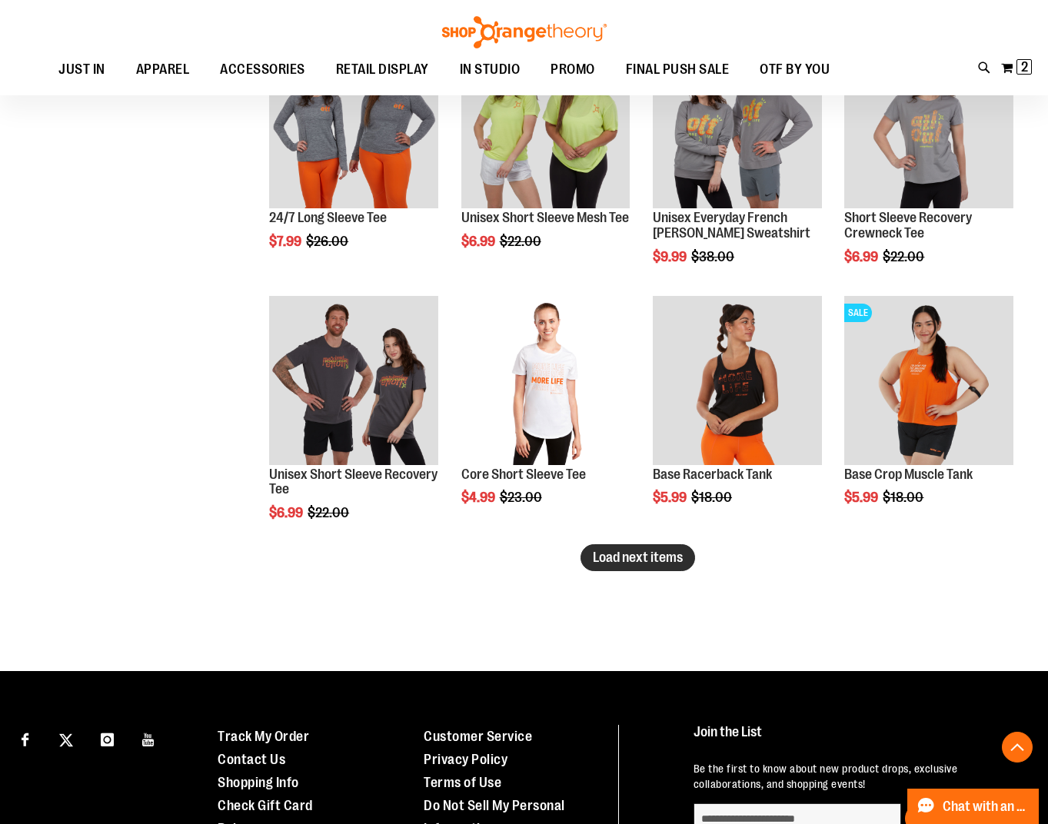
click at [623, 554] on span "Load next items" at bounding box center [638, 557] width 90 height 15
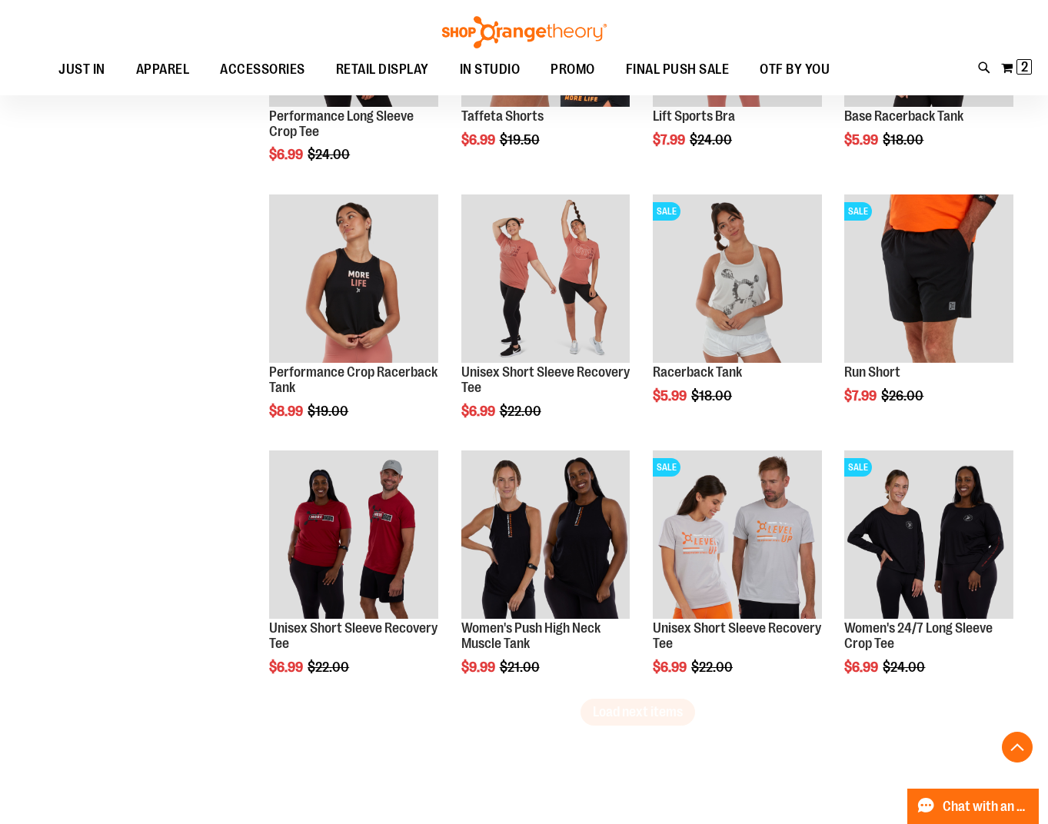
scroll to position [3443, 0]
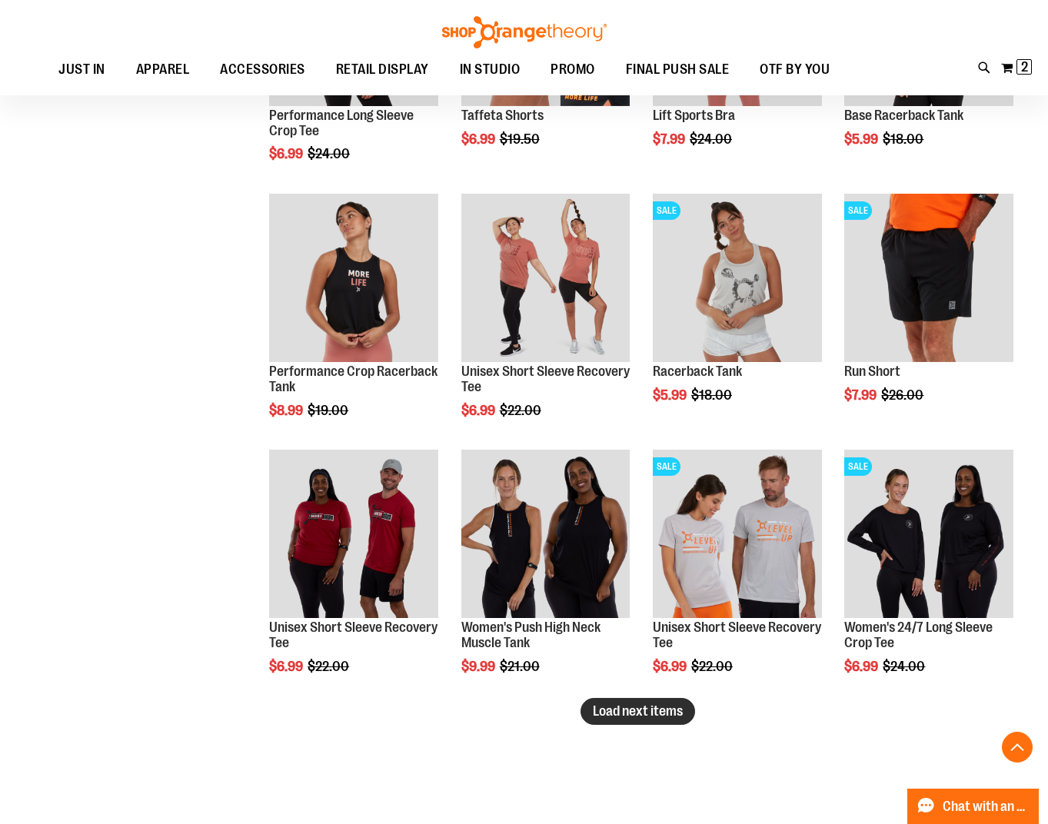
click at [654, 717] on span "Load next items" at bounding box center [638, 711] width 90 height 15
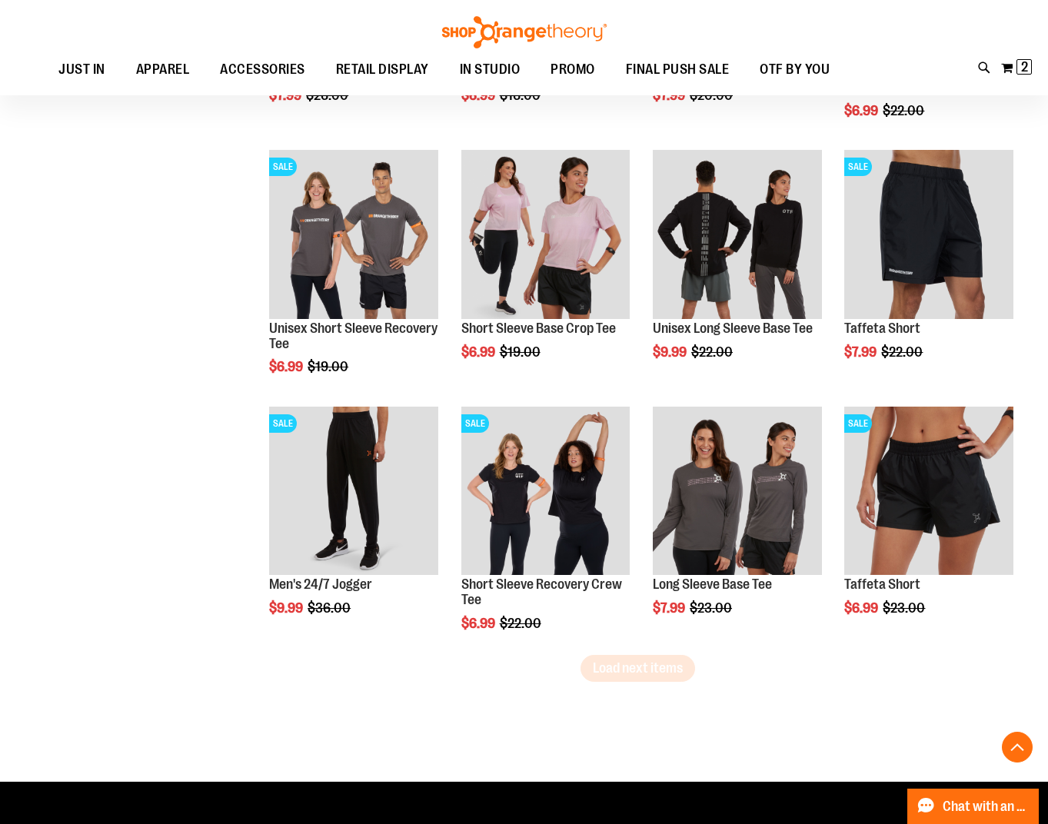
scroll to position [4289, 0]
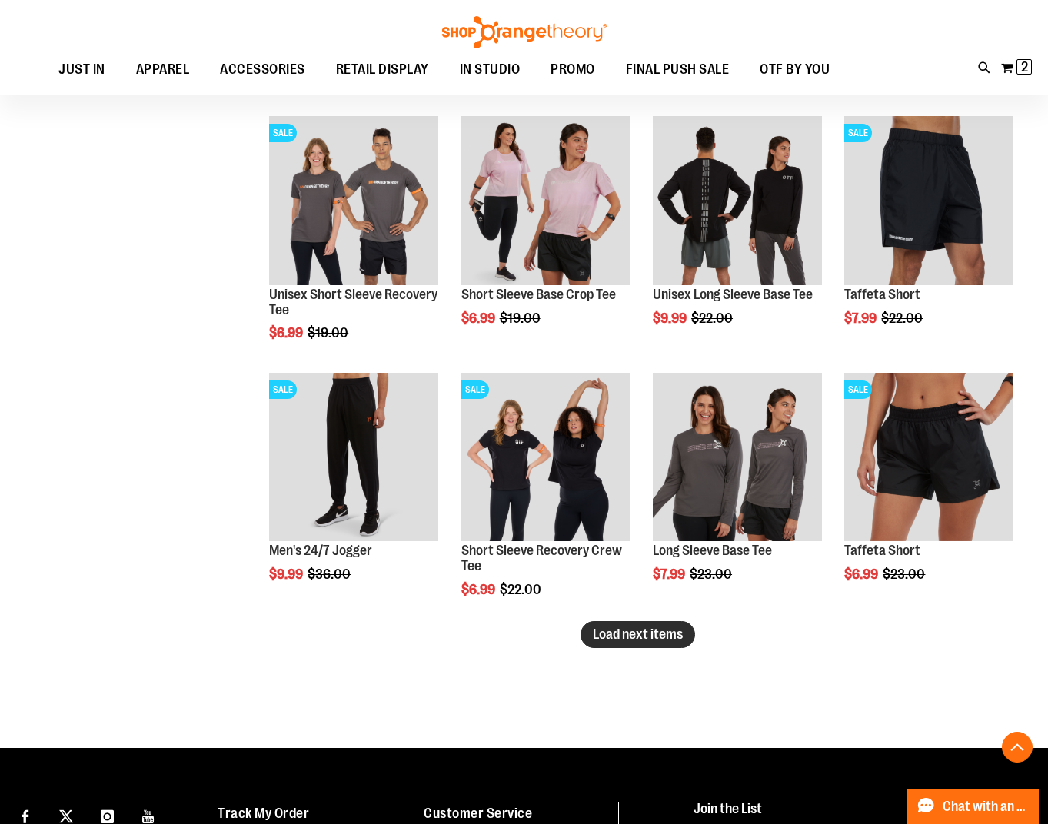
click at [601, 628] on span "Load next items" at bounding box center [638, 634] width 90 height 15
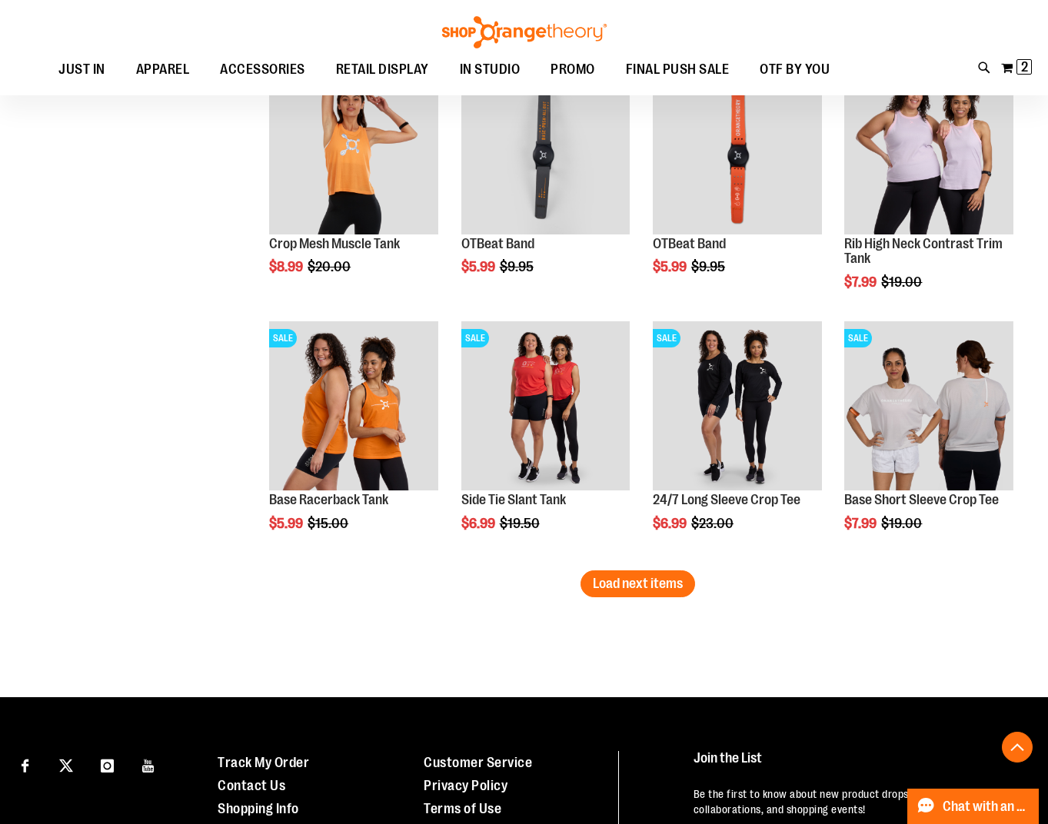
scroll to position [5135, 0]
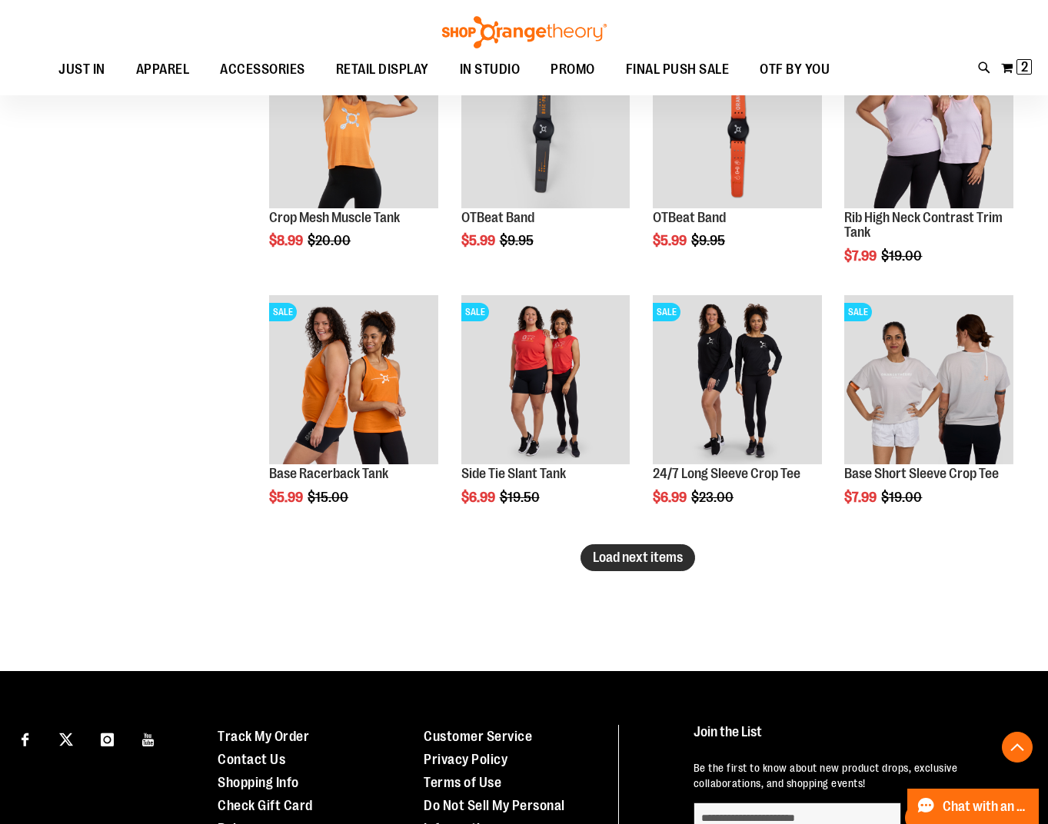
click at [619, 554] on span "Load next items" at bounding box center [638, 557] width 90 height 15
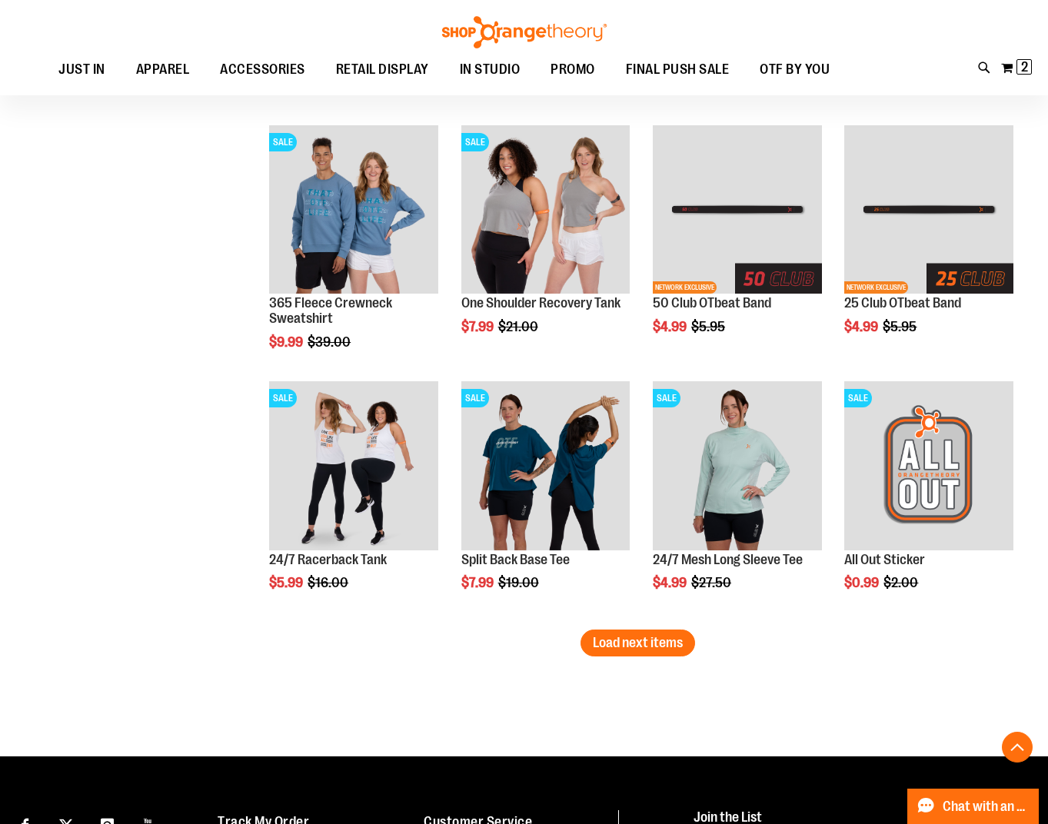
scroll to position [5827, 0]
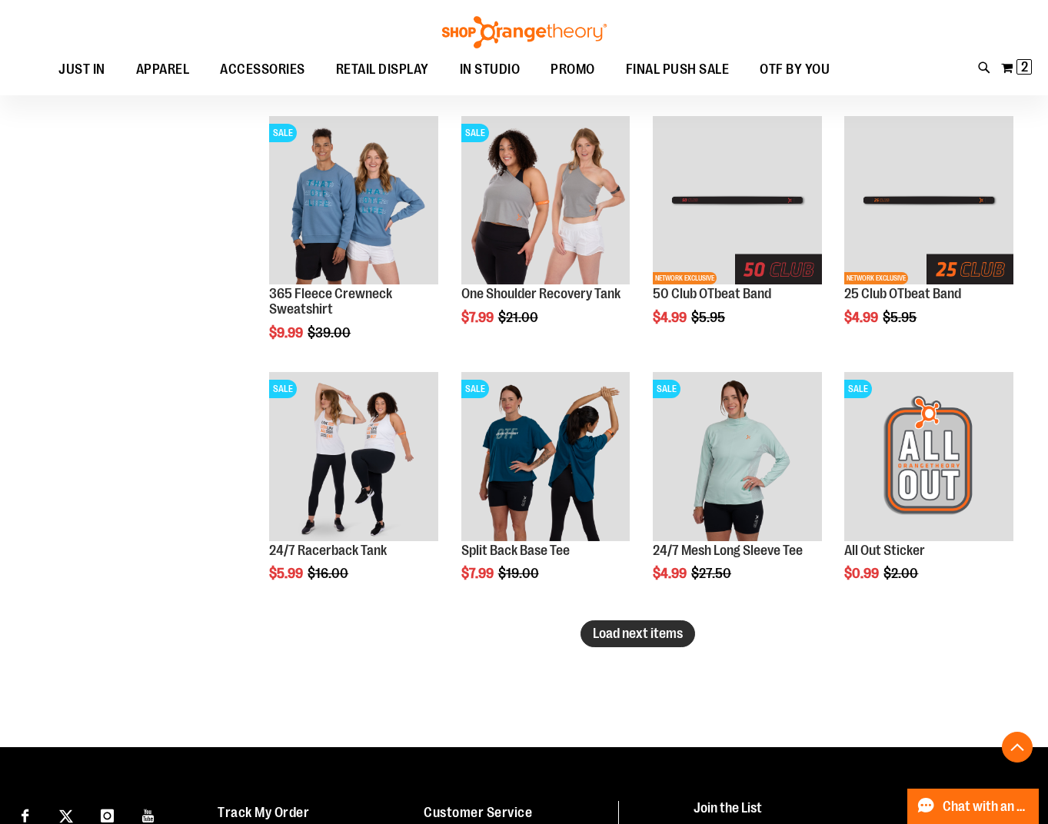
click at [666, 626] on span "Load next items" at bounding box center [638, 633] width 90 height 15
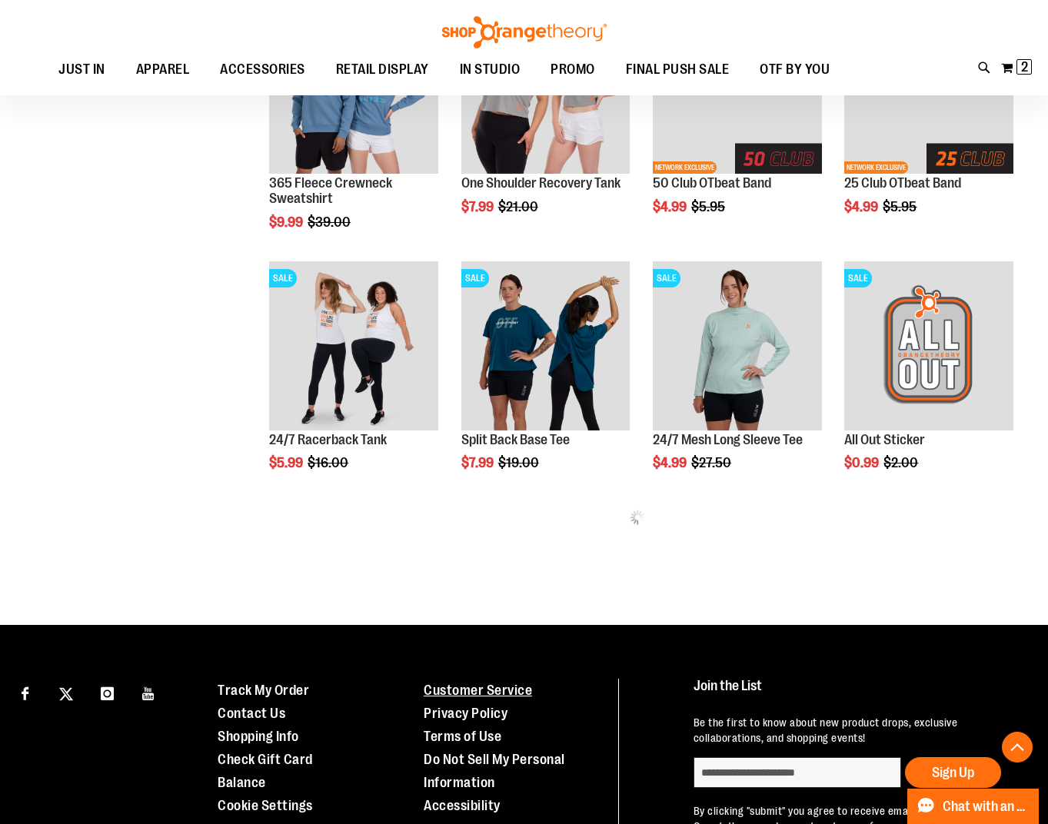
scroll to position [6057, 0]
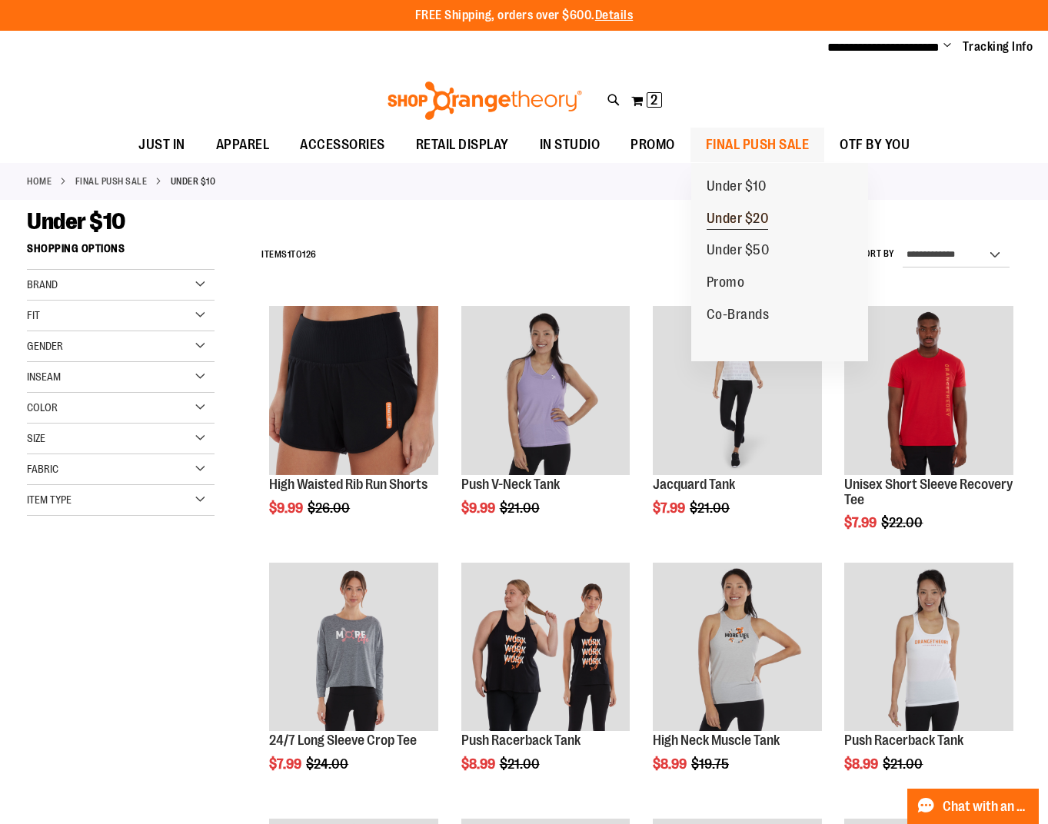
click at [745, 220] on span "Under $20" at bounding box center [738, 220] width 62 height 19
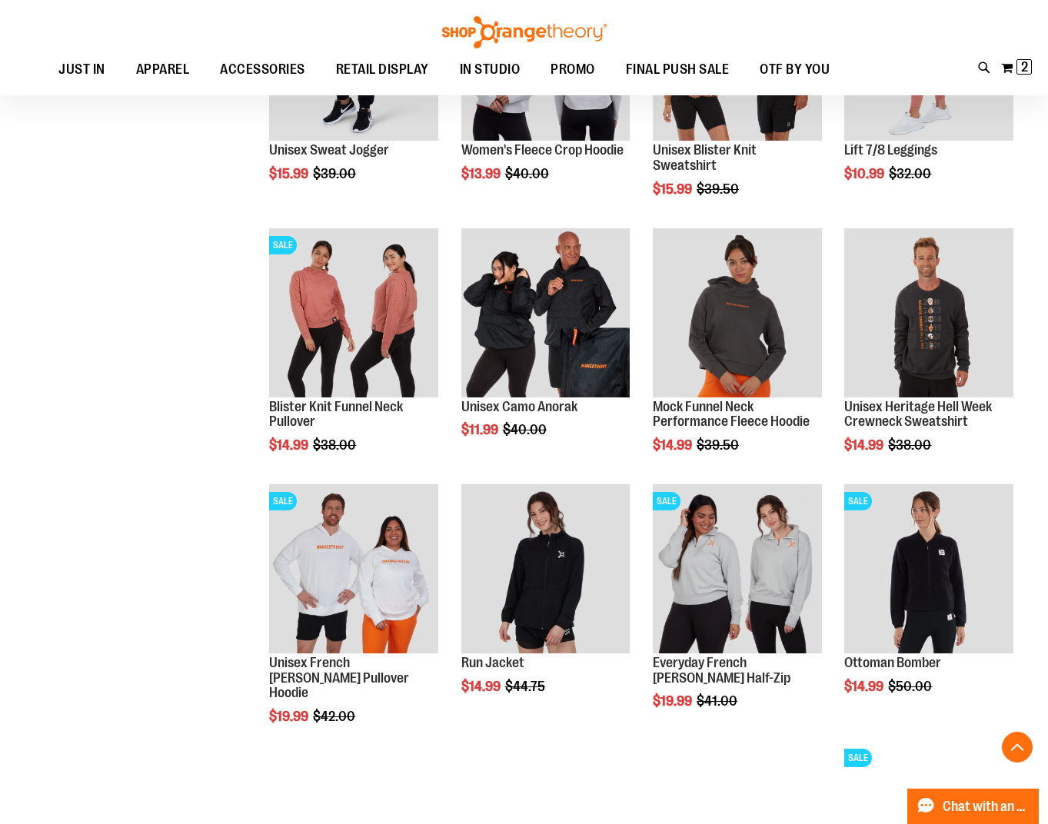
scroll to position [922, 0]
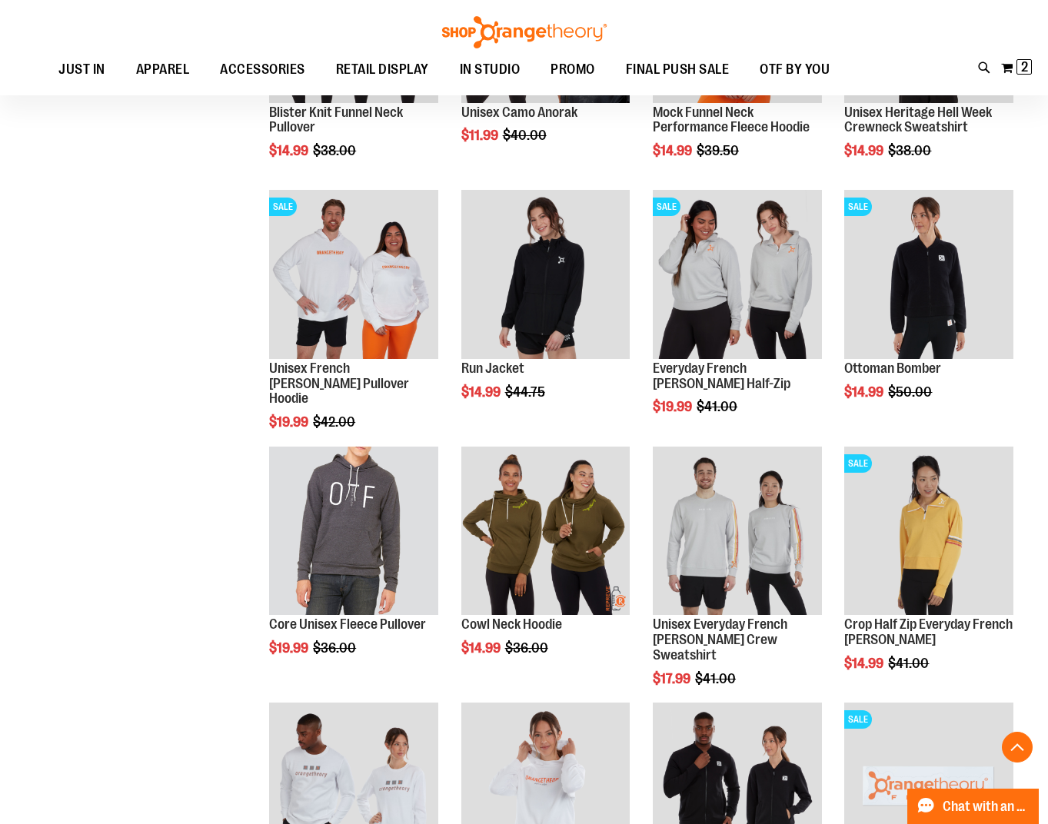
scroll to position [999, 0]
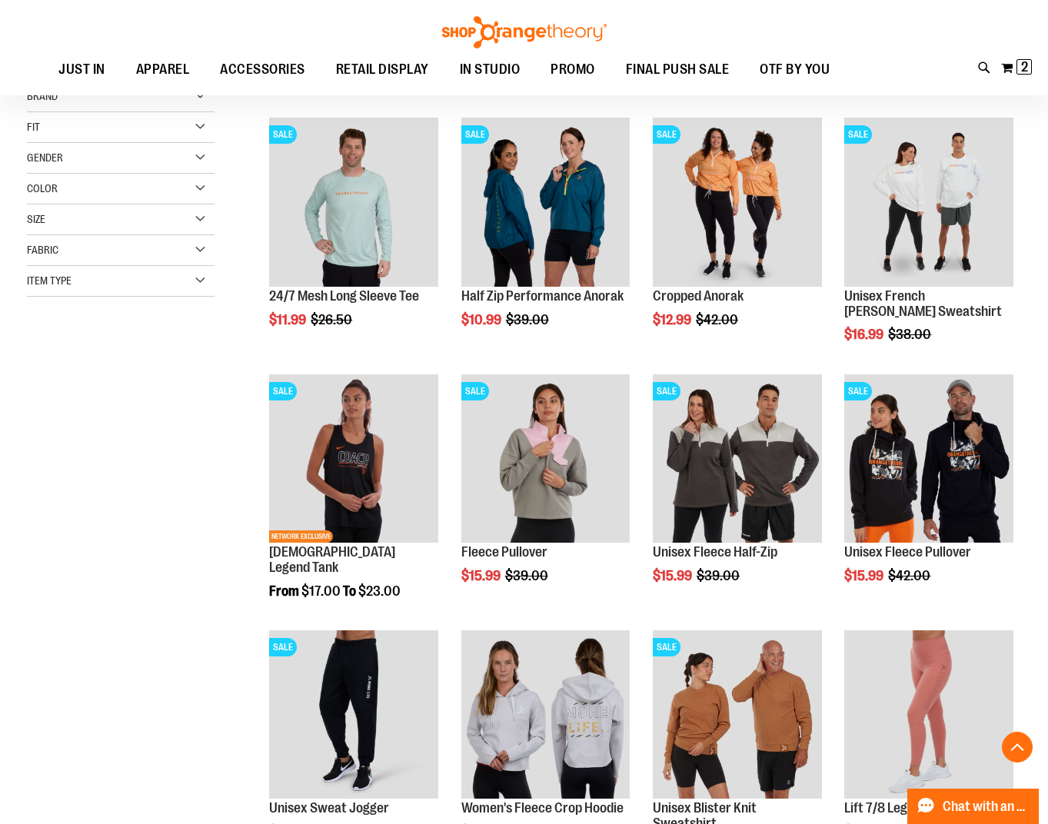
scroll to position [153, 0]
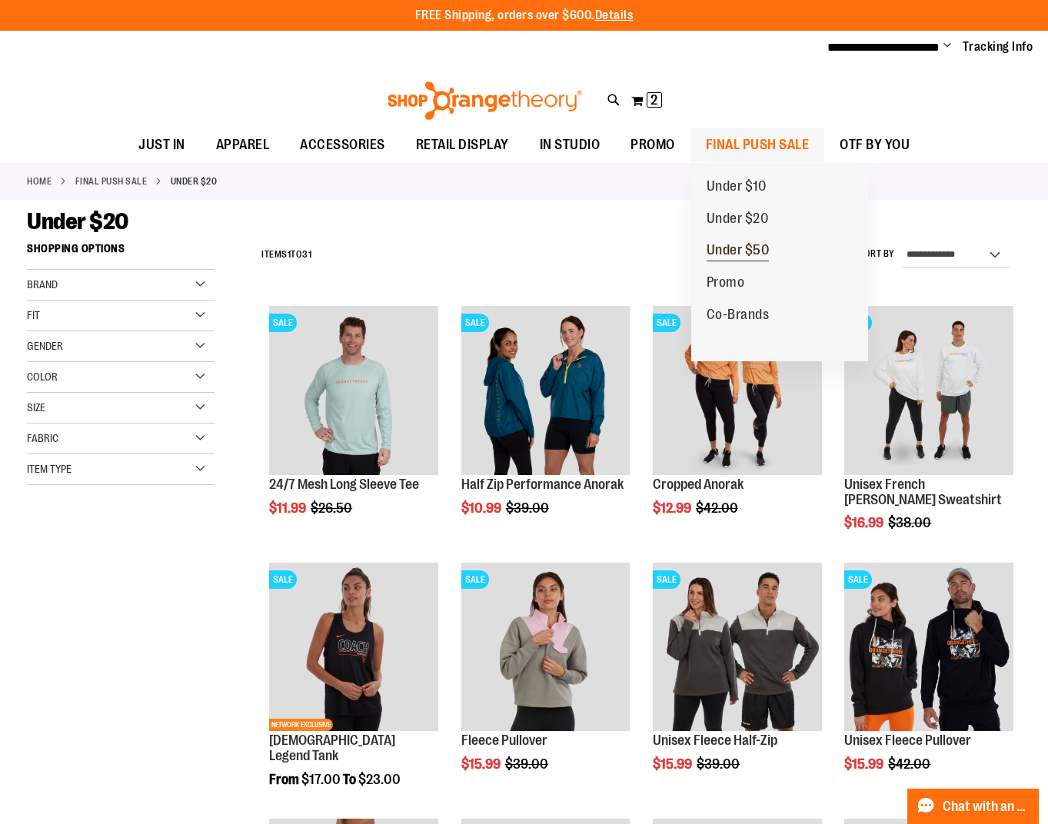
type input "**********"
click at [741, 246] on span "Under $50" at bounding box center [738, 251] width 63 height 19
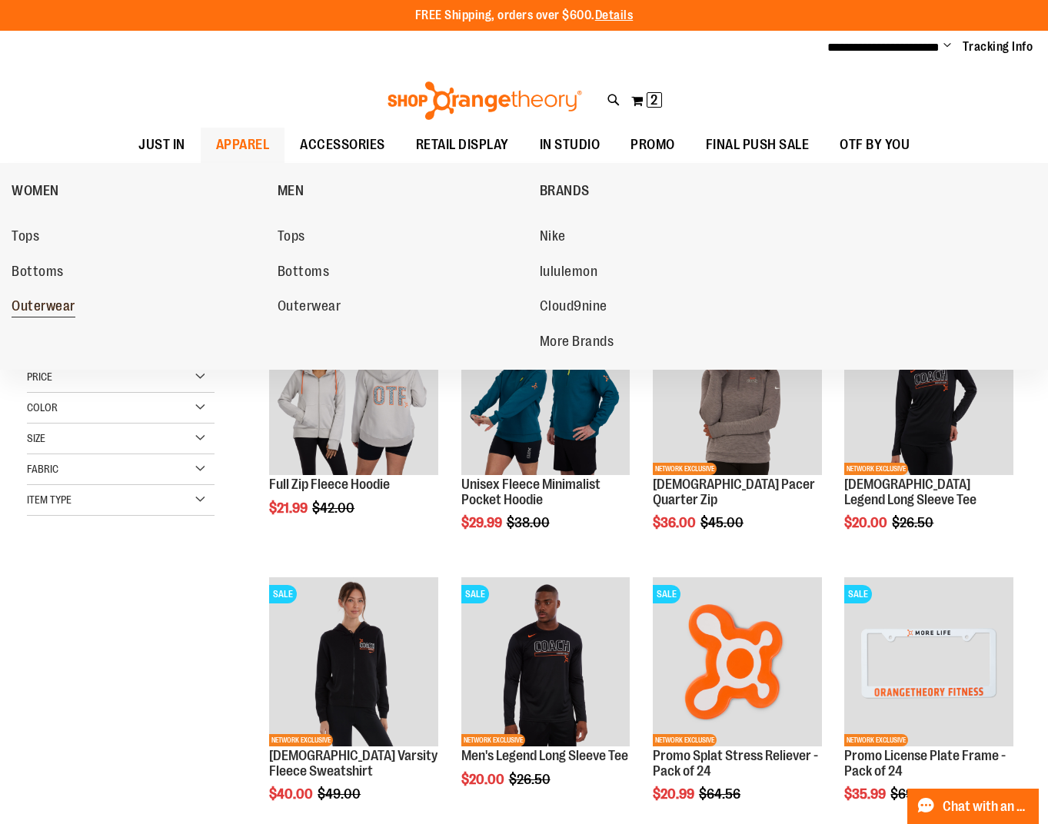
type input "**********"
click at [45, 301] on span "Outerwear" at bounding box center [44, 307] width 64 height 19
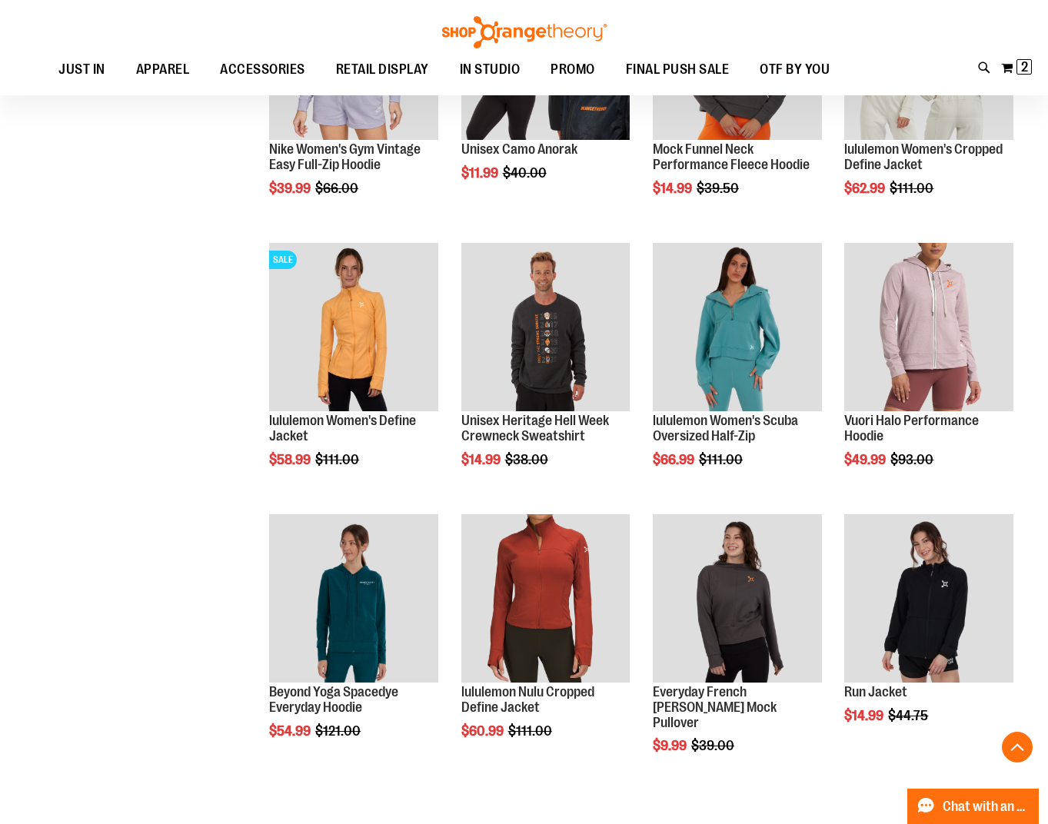
scroll to position [615, 0]
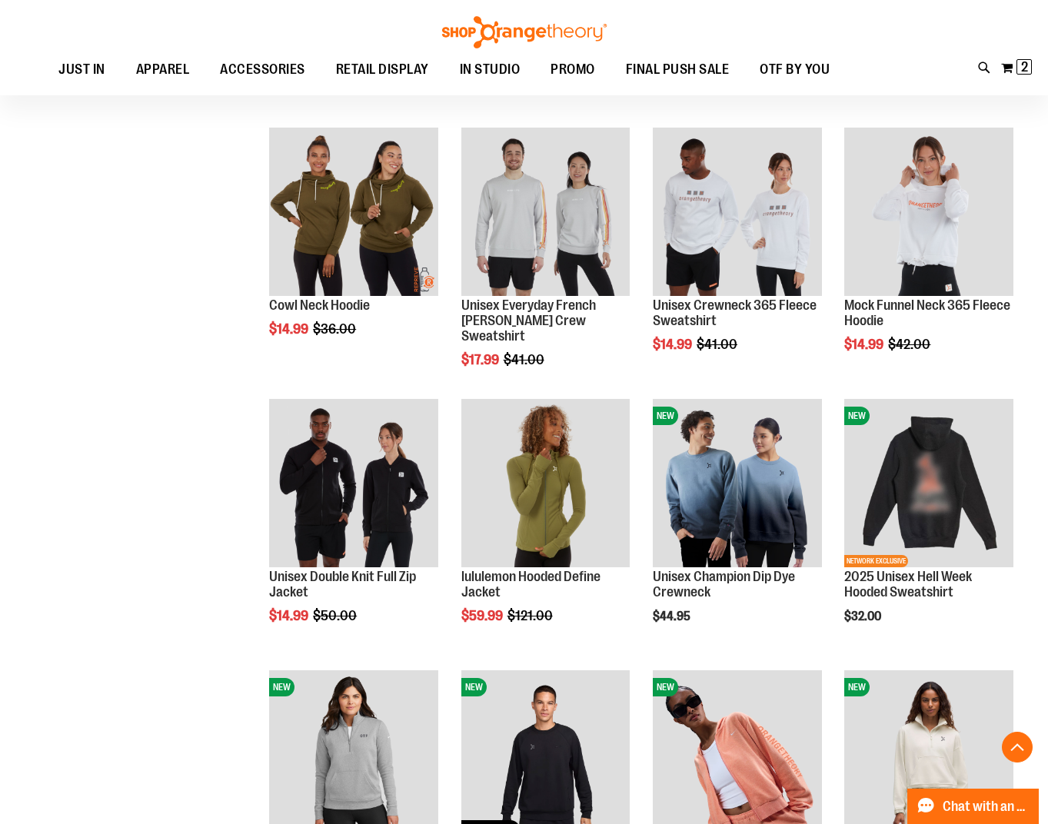
scroll to position [1460, 0]
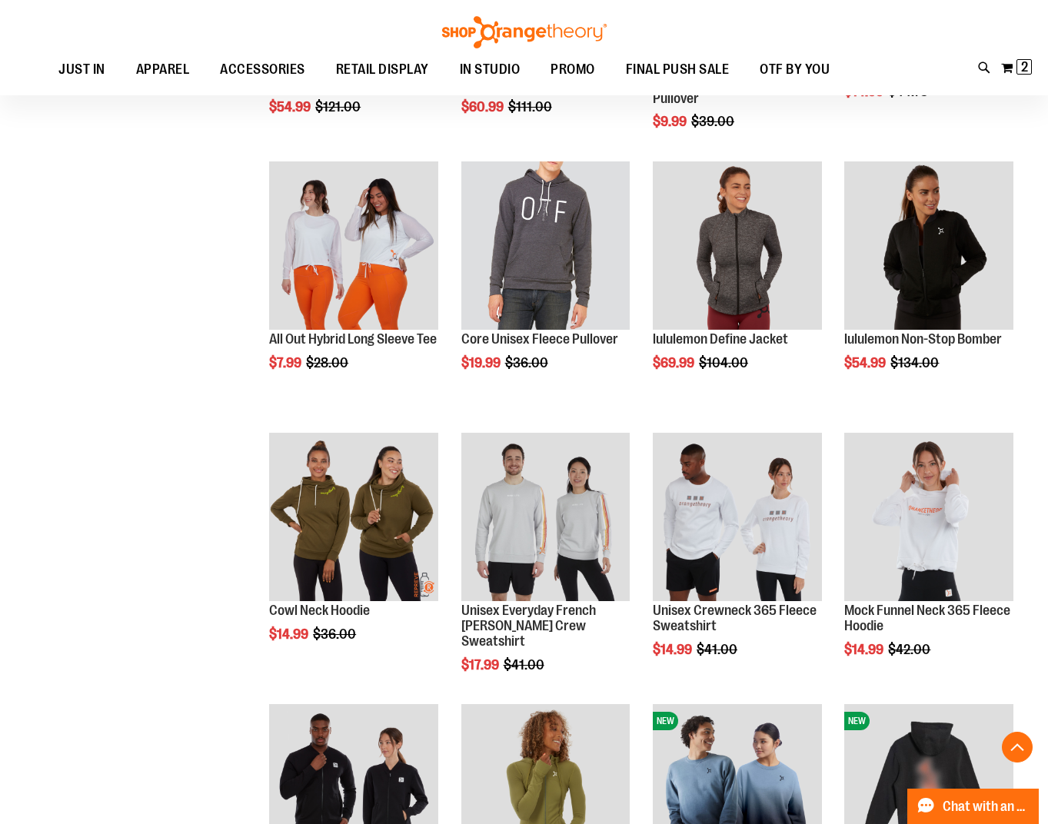
scroll to position [1691, 0]
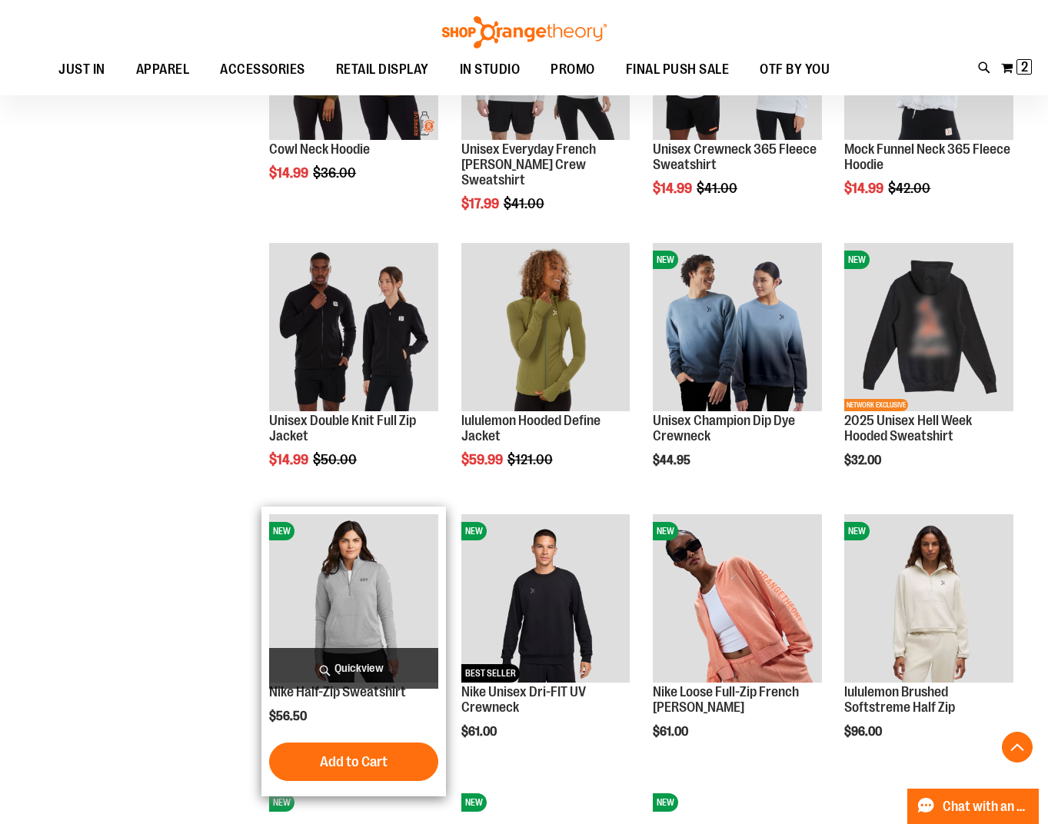
type input "**********"
click at [381, 585] on img "product" at bounding box center [353, 599] width 168 height 168
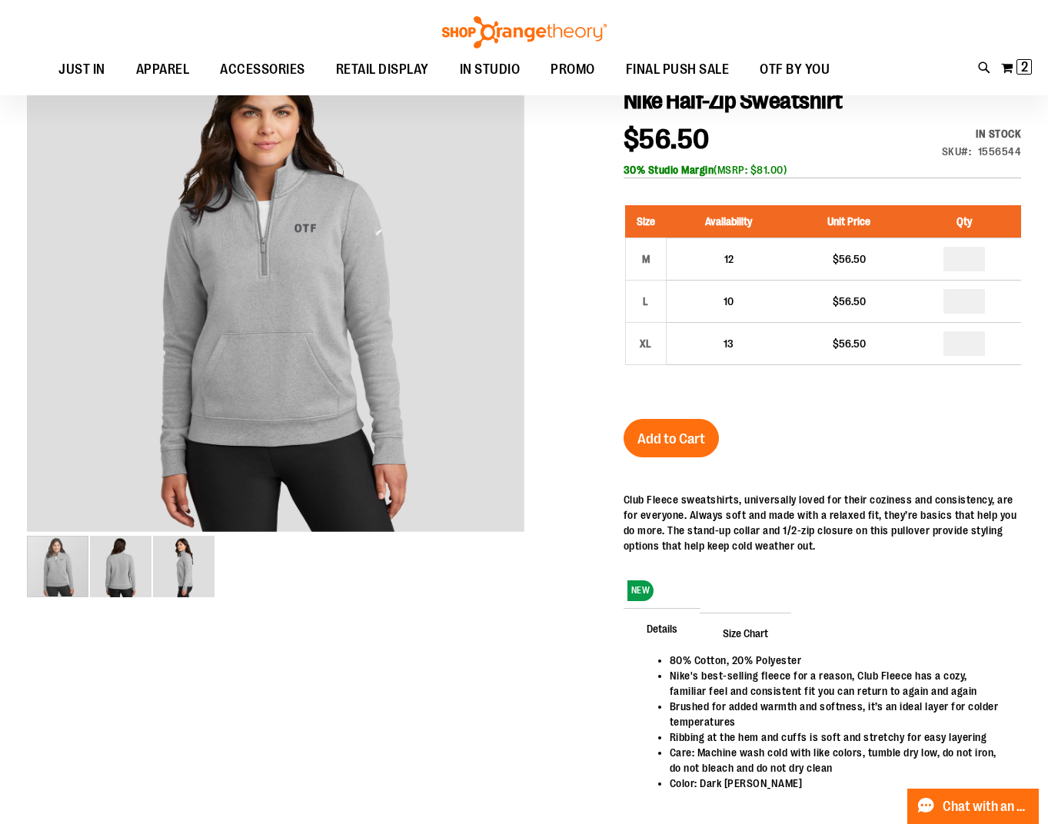
scroll to position [153, 0]
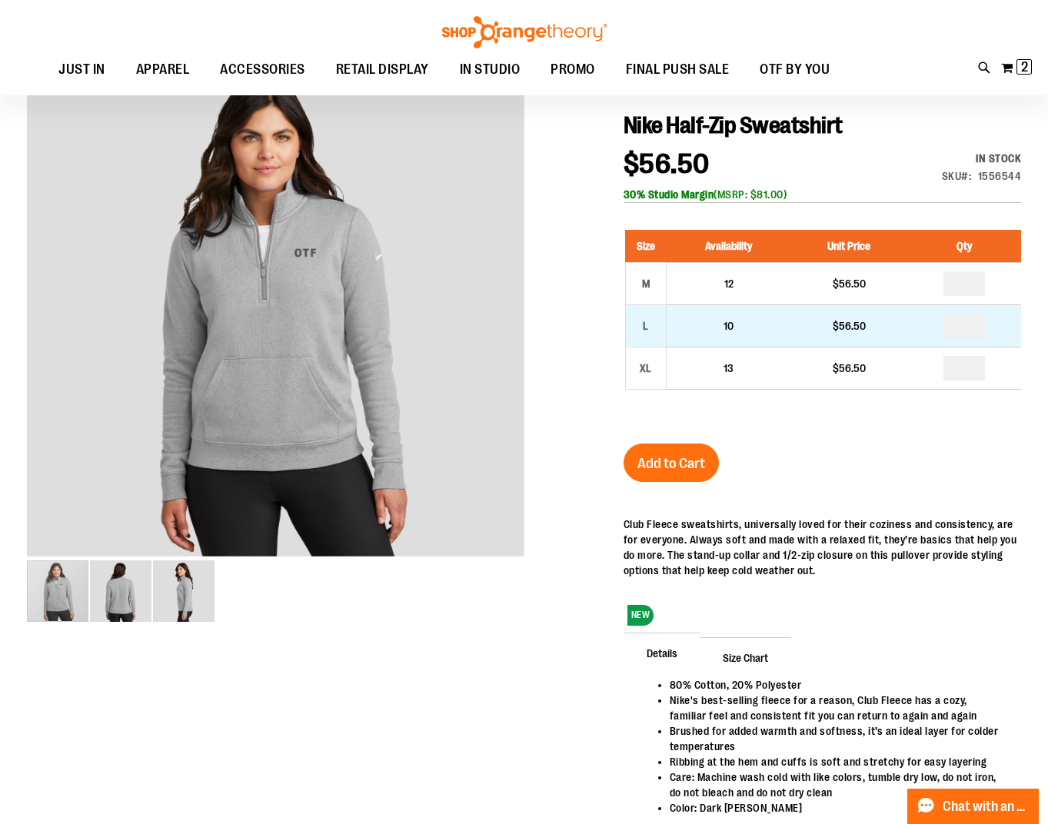
type input "**********"
click at [971, 321] on input "number" at bounding box center [965, 326] width 42 height 25
type input "*"
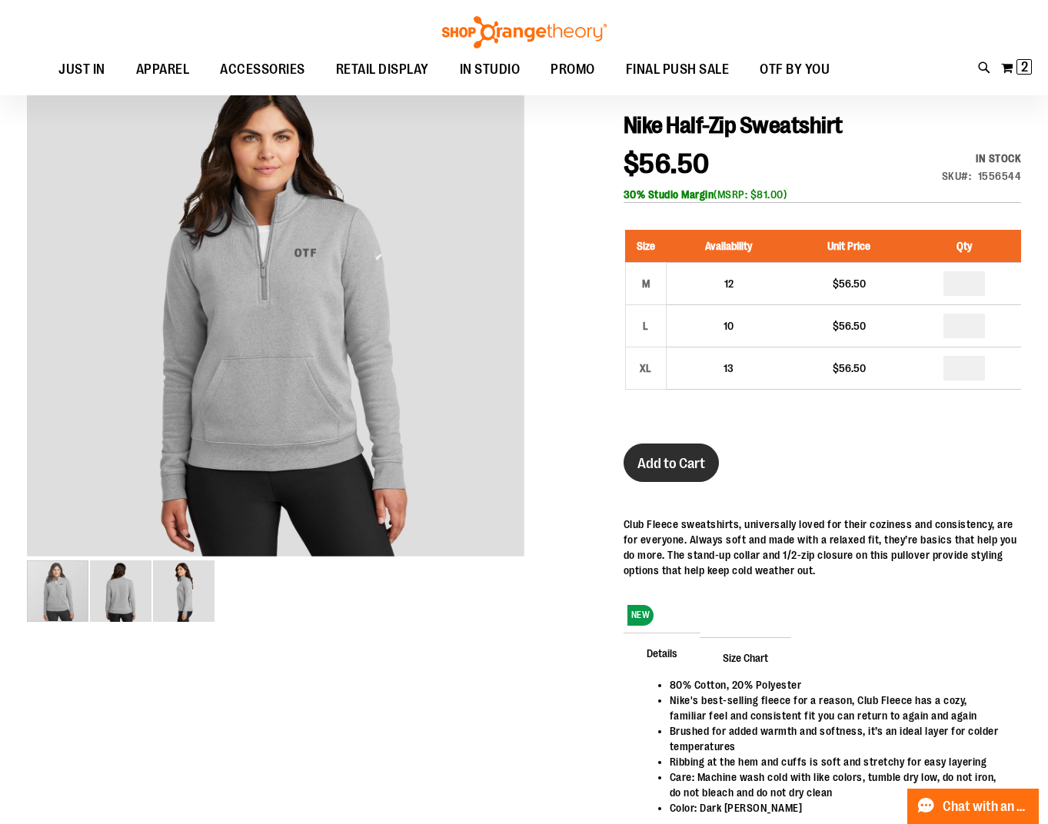
click at [668, 478] on button "Add to Cart" at bounding box center [671, 463] width 95 height 38
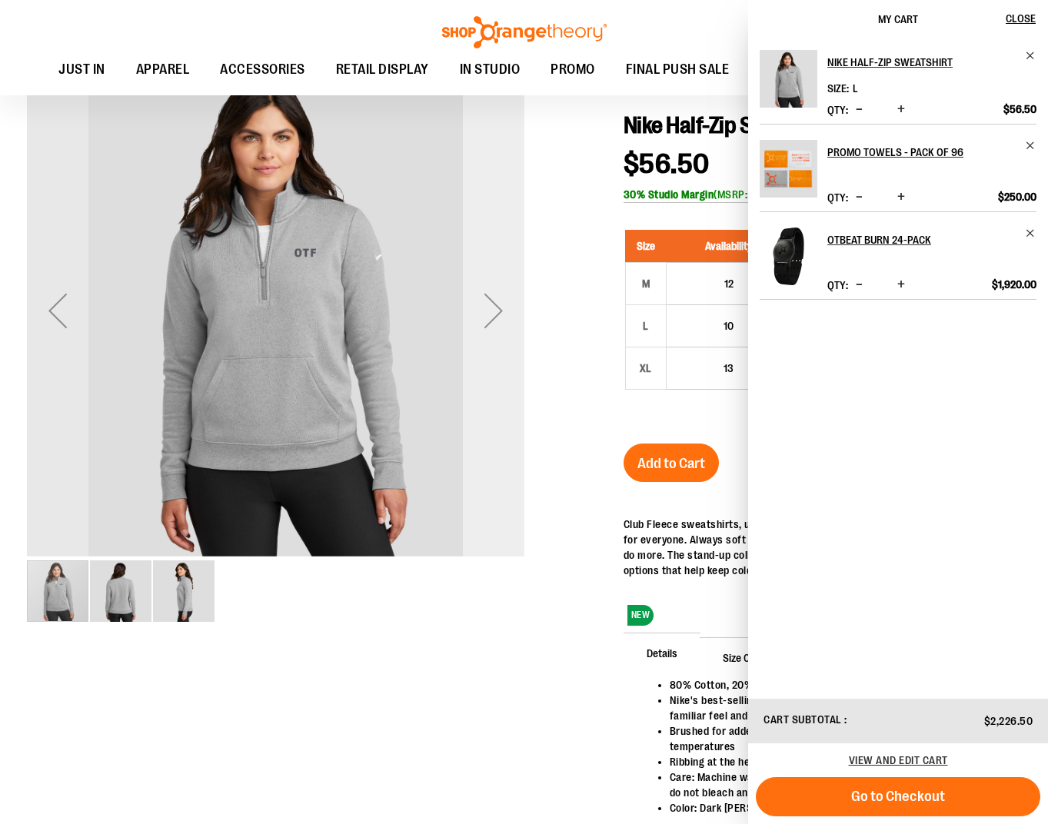
click at [507, 318] on div "Next" at bounding box center [494, 311] width 62 height 62
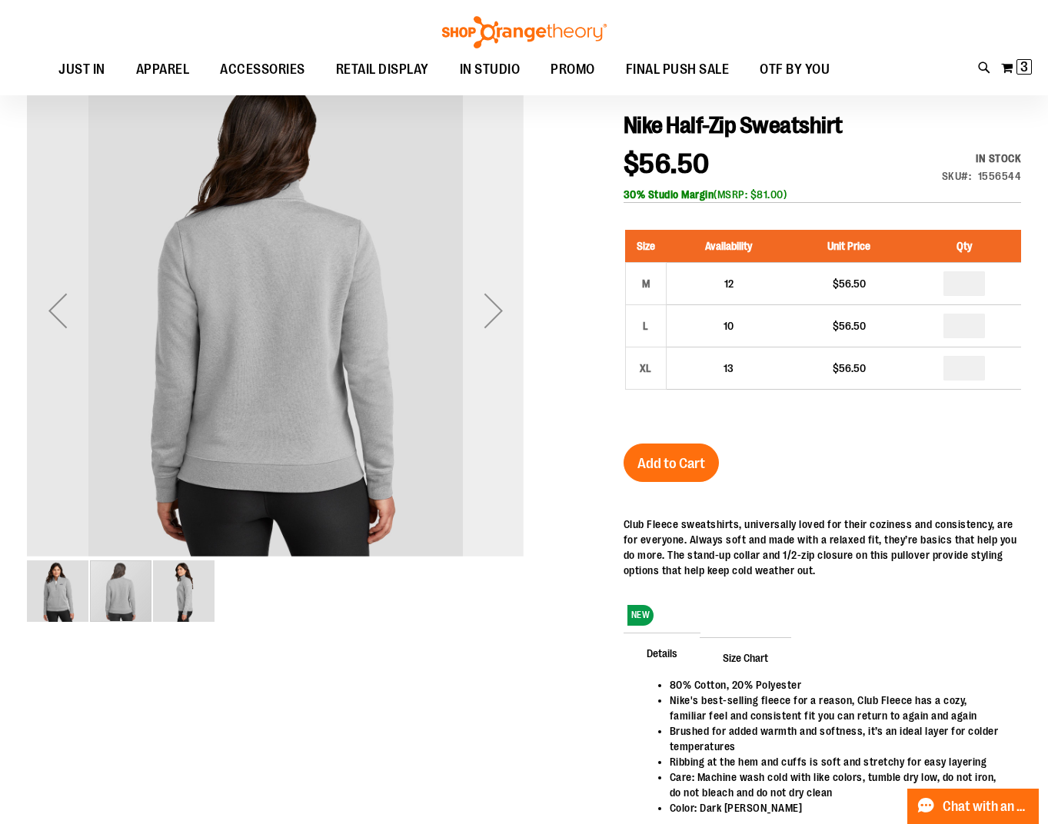
click at [507, 318] on div "Next" at bounding box center [494, 311] width 62 height 62
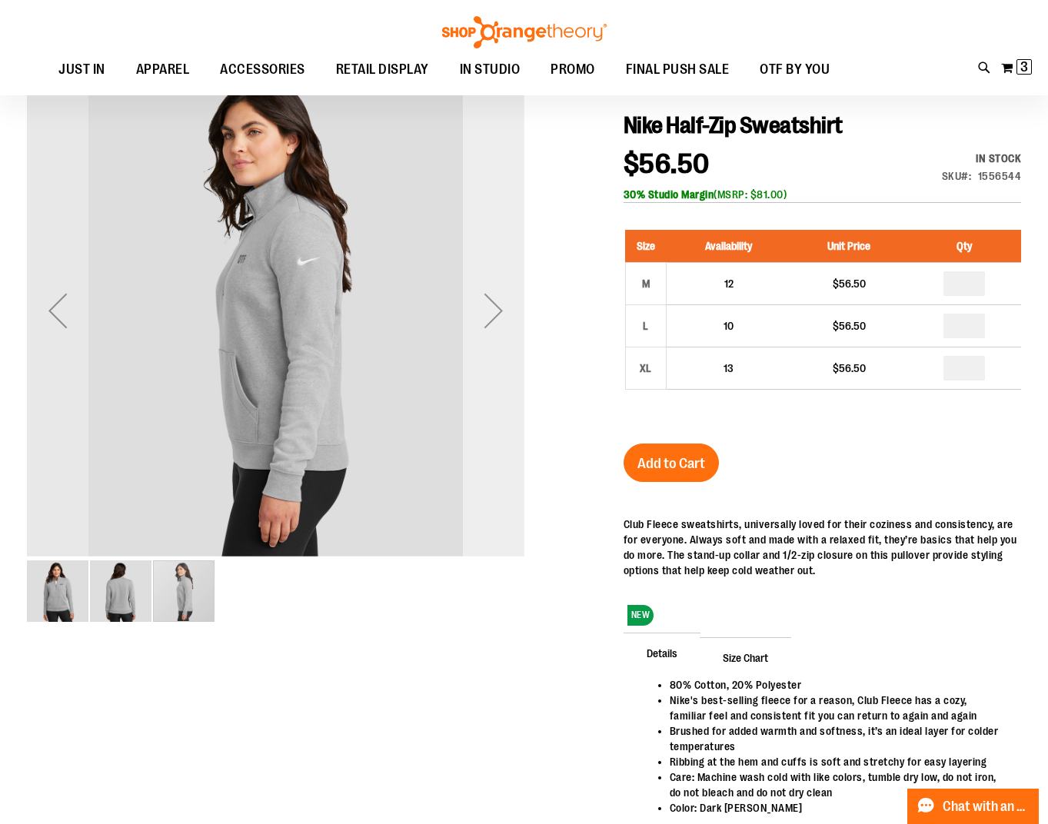
click at [507, 318] on div "Next" at bounding box center [494, 311] width 62 height 62
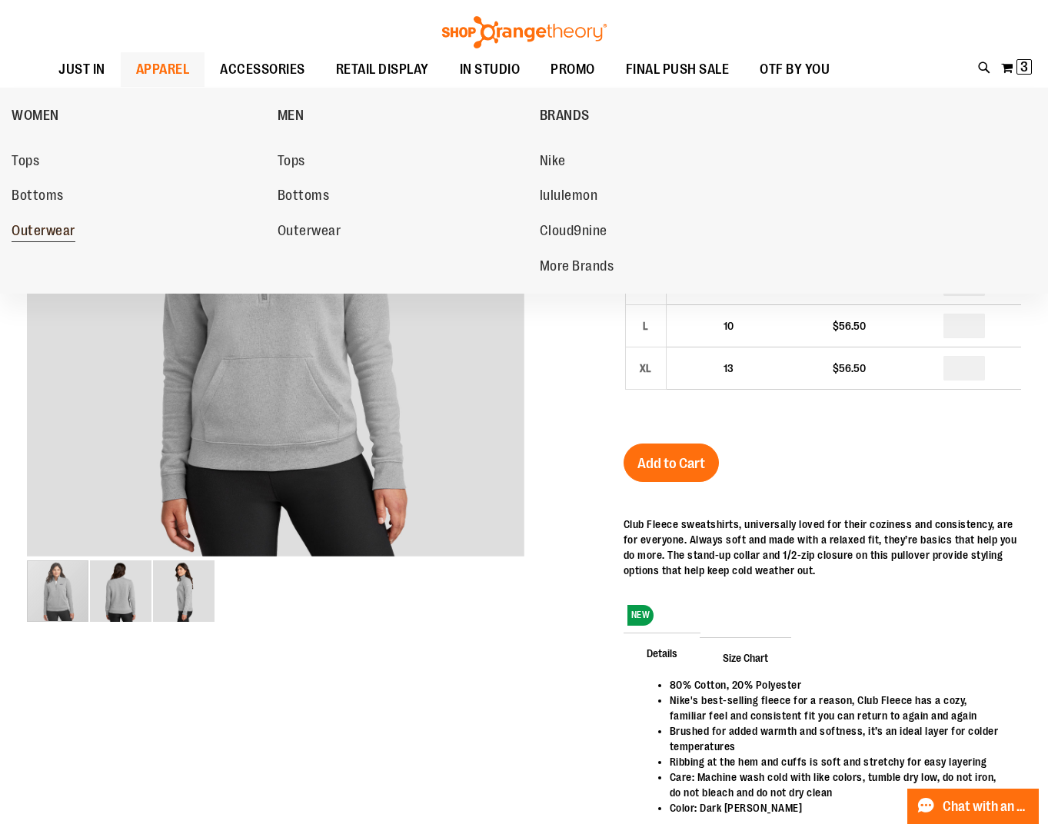
click at [61, 223] on span "Outerwear" at bounding box center [44, 232] width 64 height 19
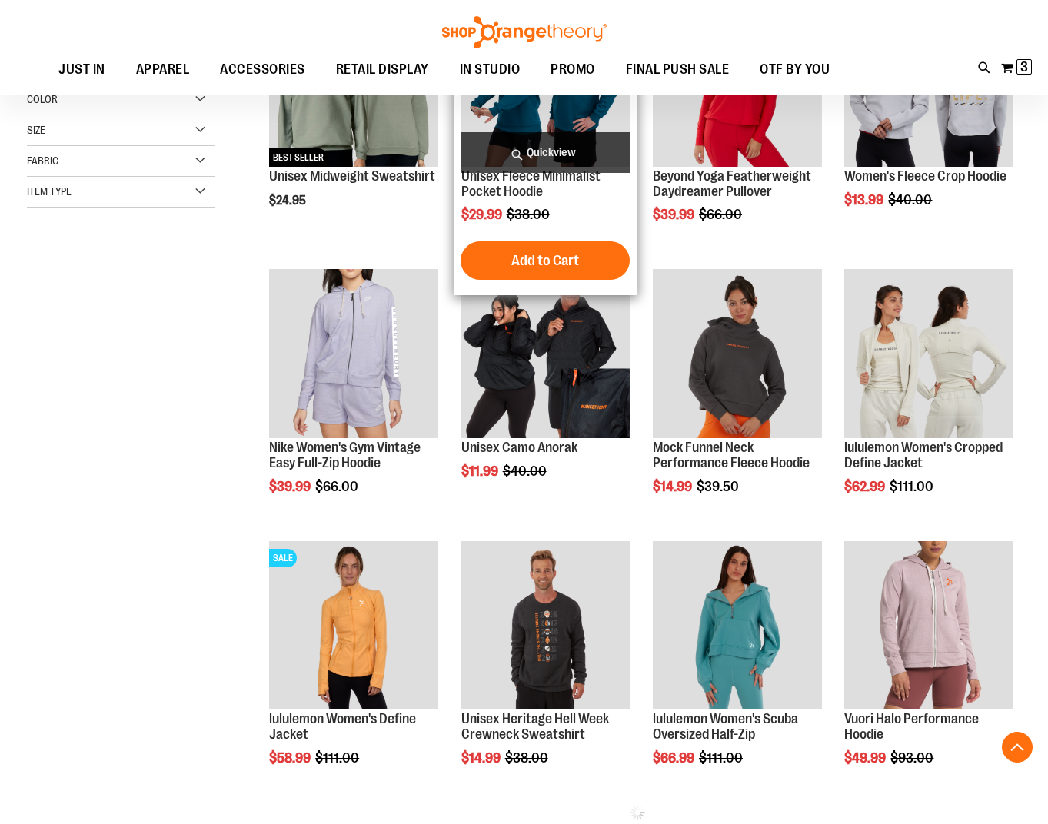
scroll to position [721, 0]
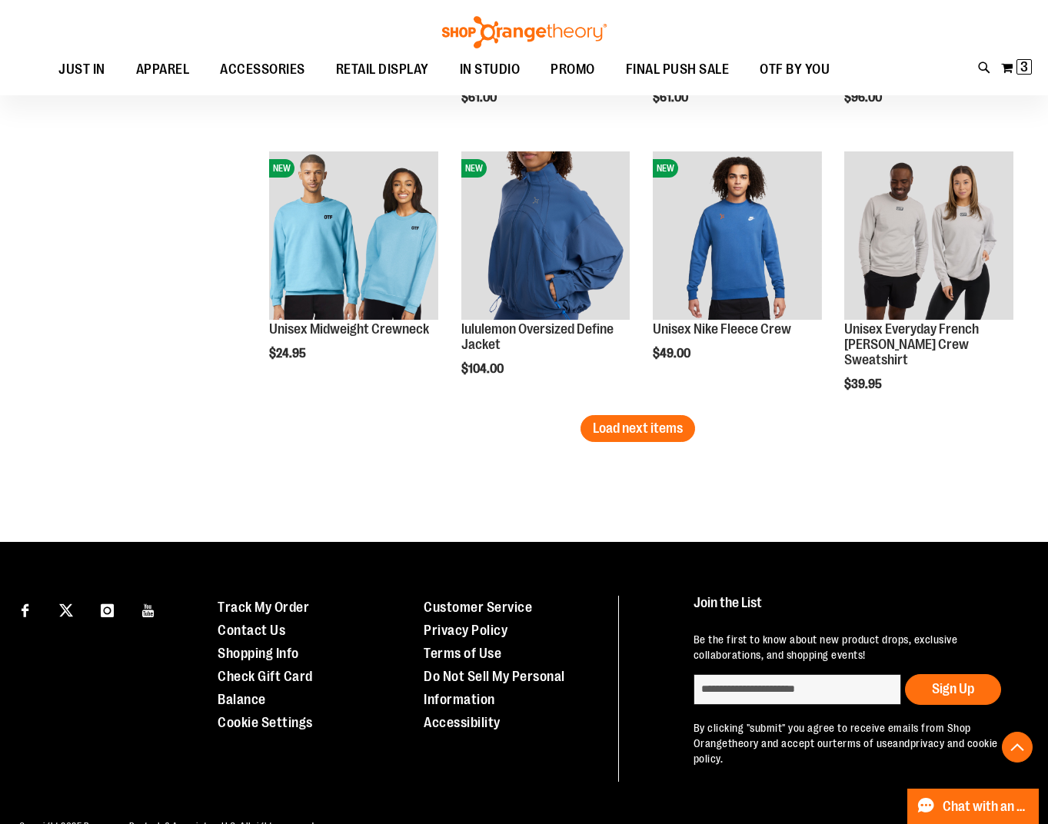
scroll to position [2336, 0]
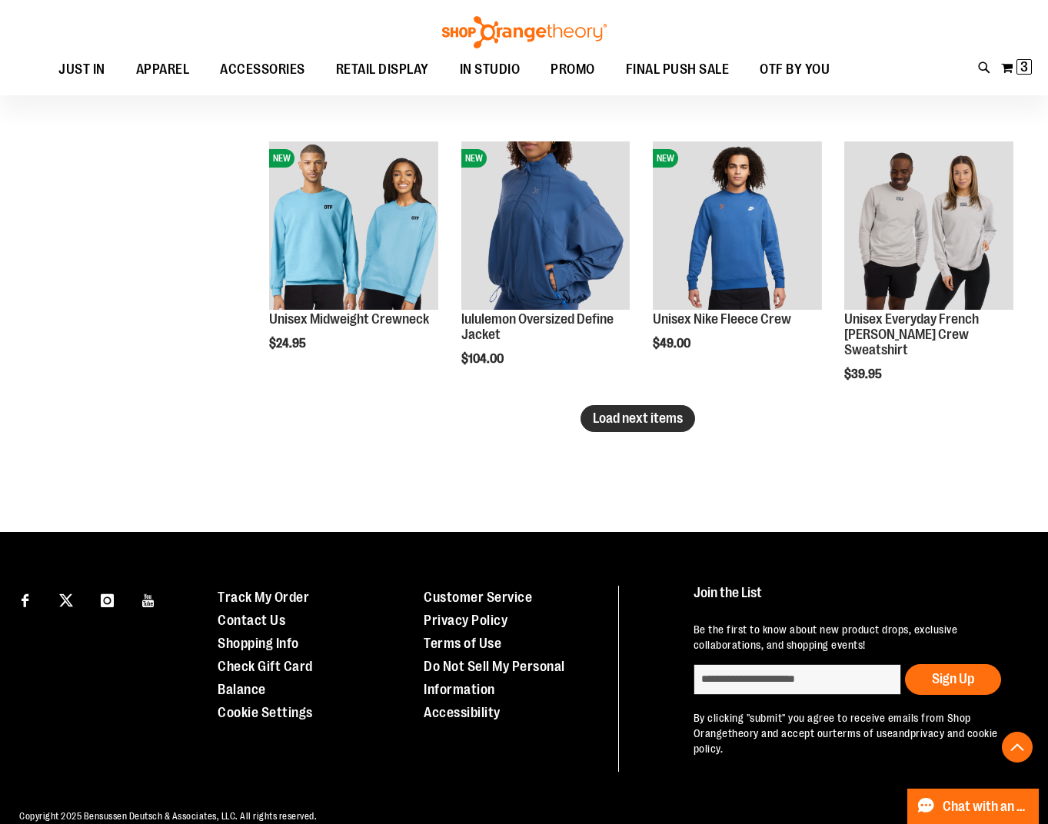
type input "**********"
click at [659, 423] on span "Load next items" at bounding box center [638, 418] width 90 height 15
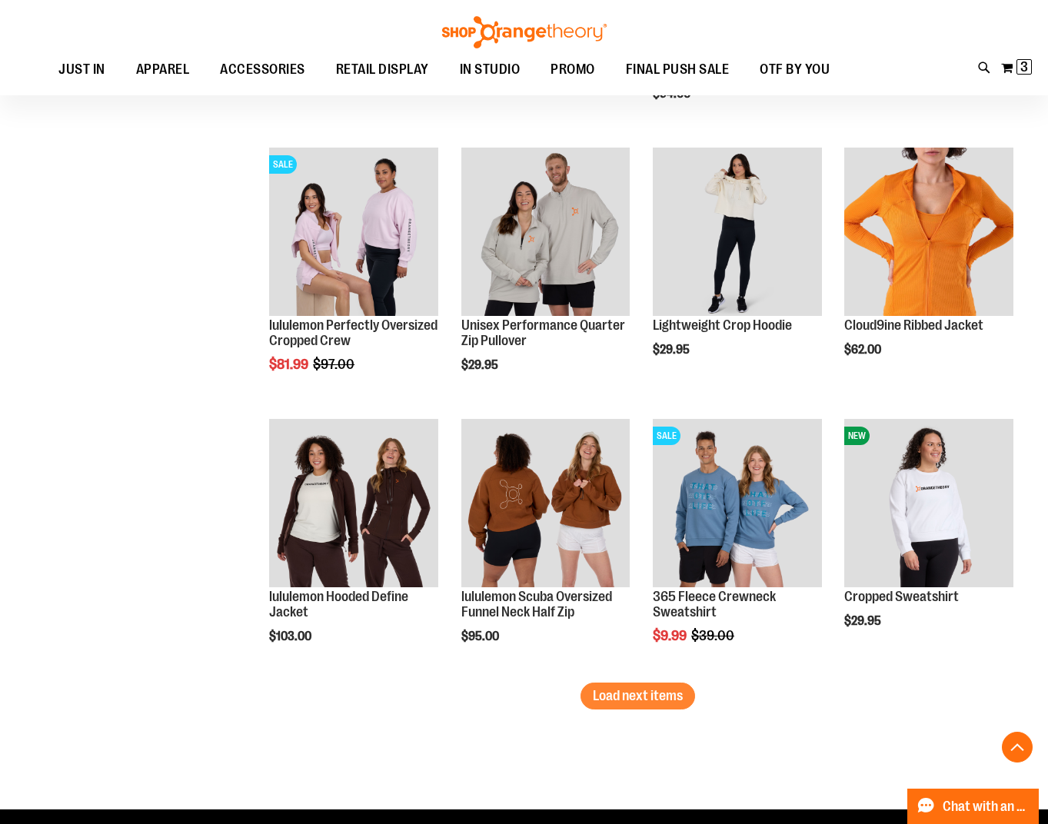
scroll to position [2874, 0]
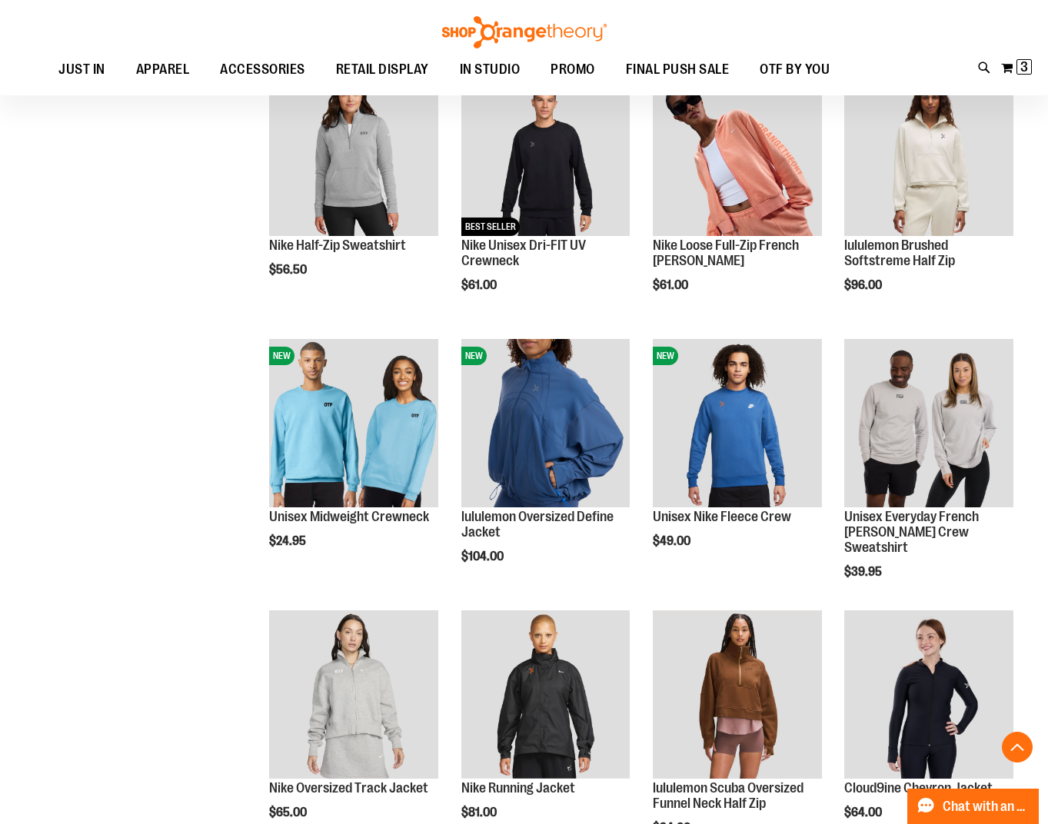
scroll to position [2105, 0]
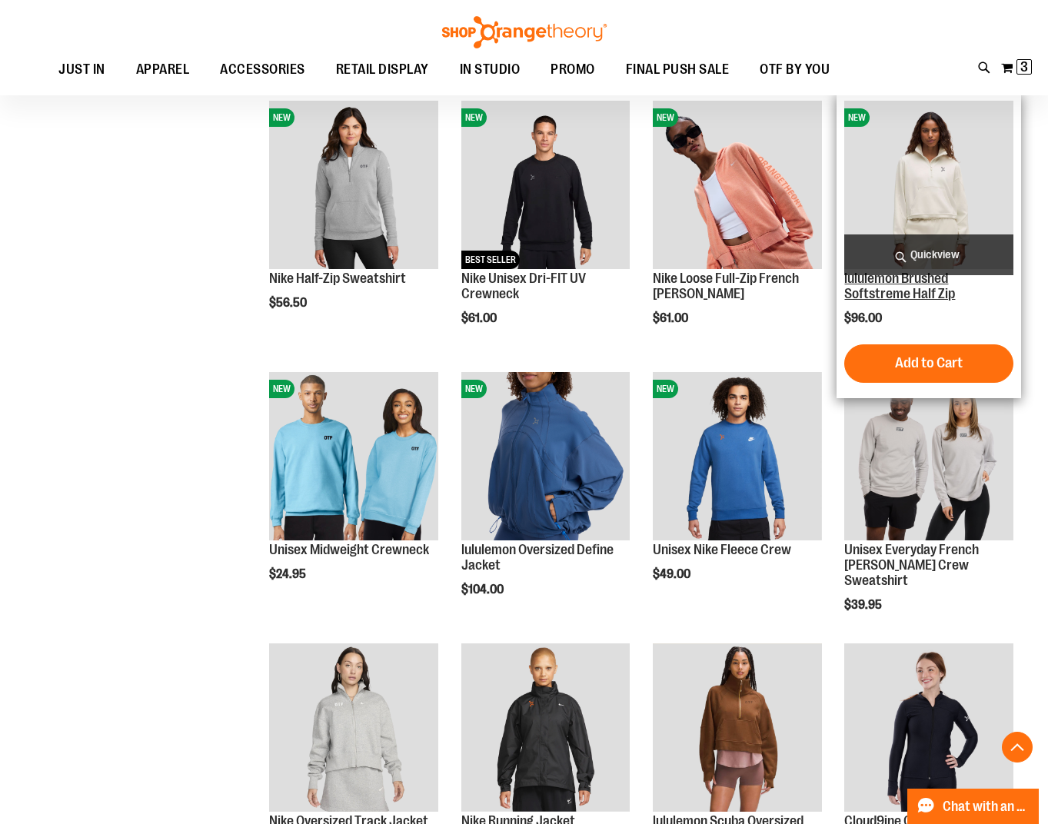
click at [895, 296] on link "lululemon Brushed Softstreme Half Zip" at bounding box center [899, 286] width 111 height 31
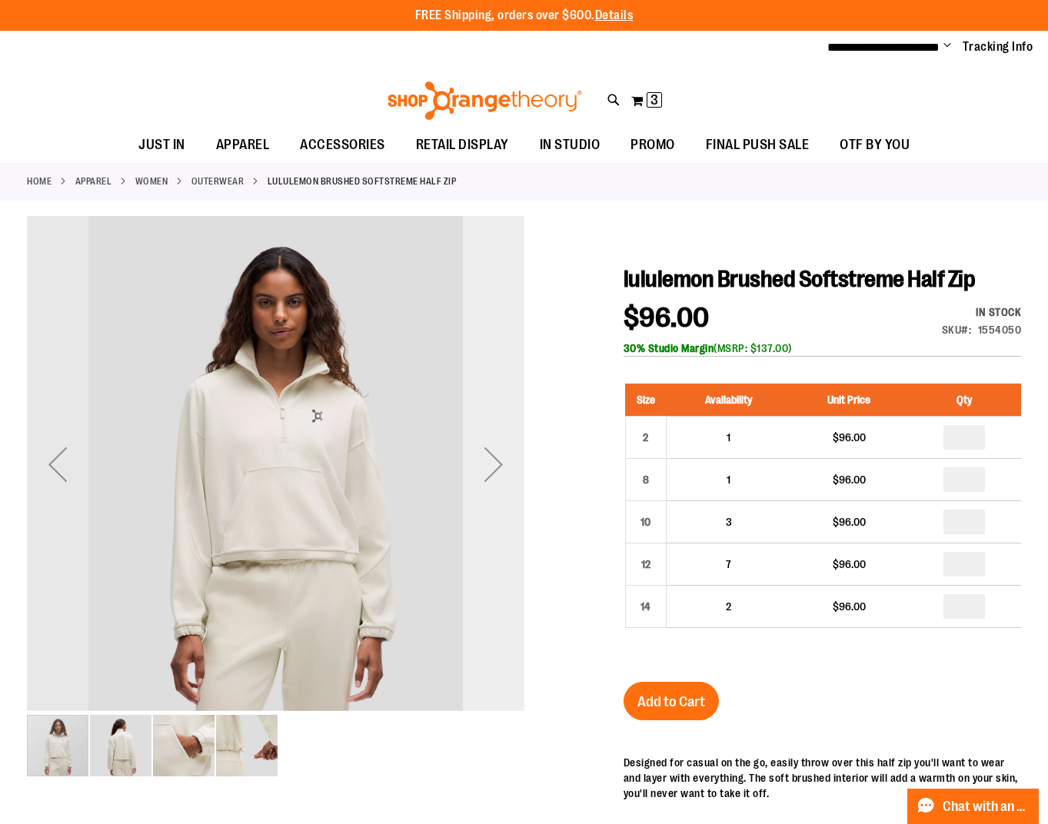
type input "**********"
click at [500, 459] on div "Next" at bounding box center [494, 465] width 62 height 62
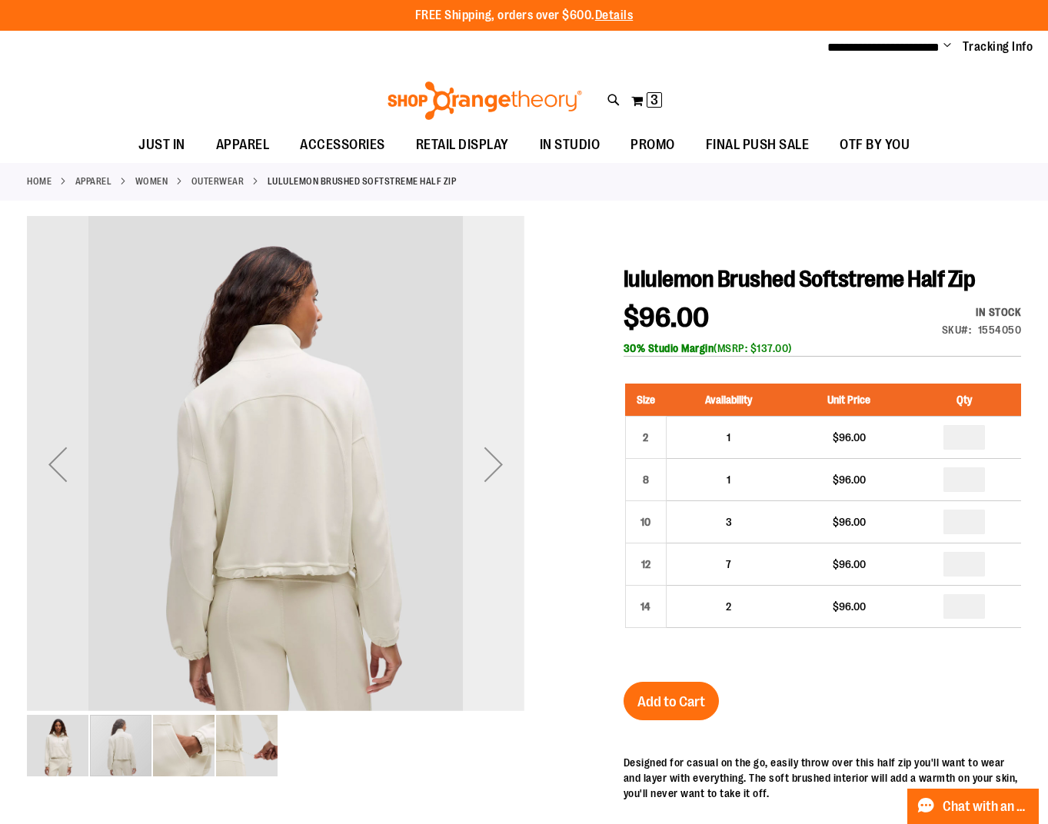
click at [500, 459] on div "Next" at bounding box center [494, 465] width 62 height 62
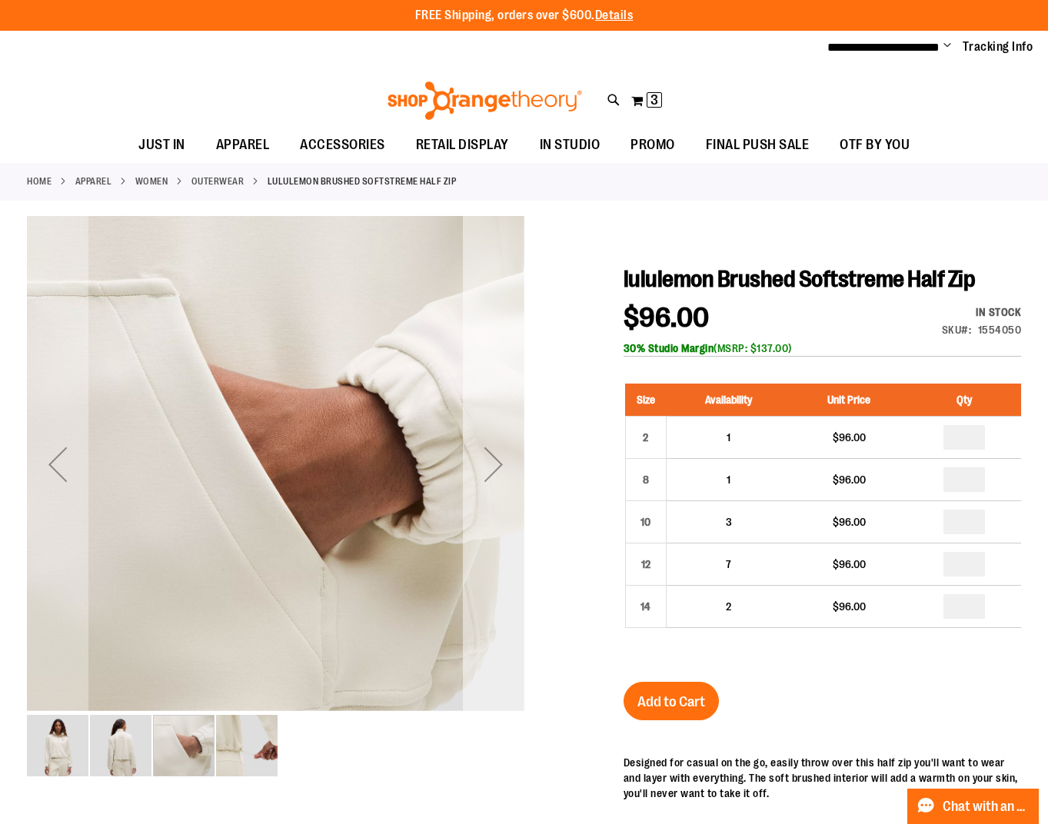
click at [500, 459] on div "Next" at bounding box center [494, 465] width 62 height 62
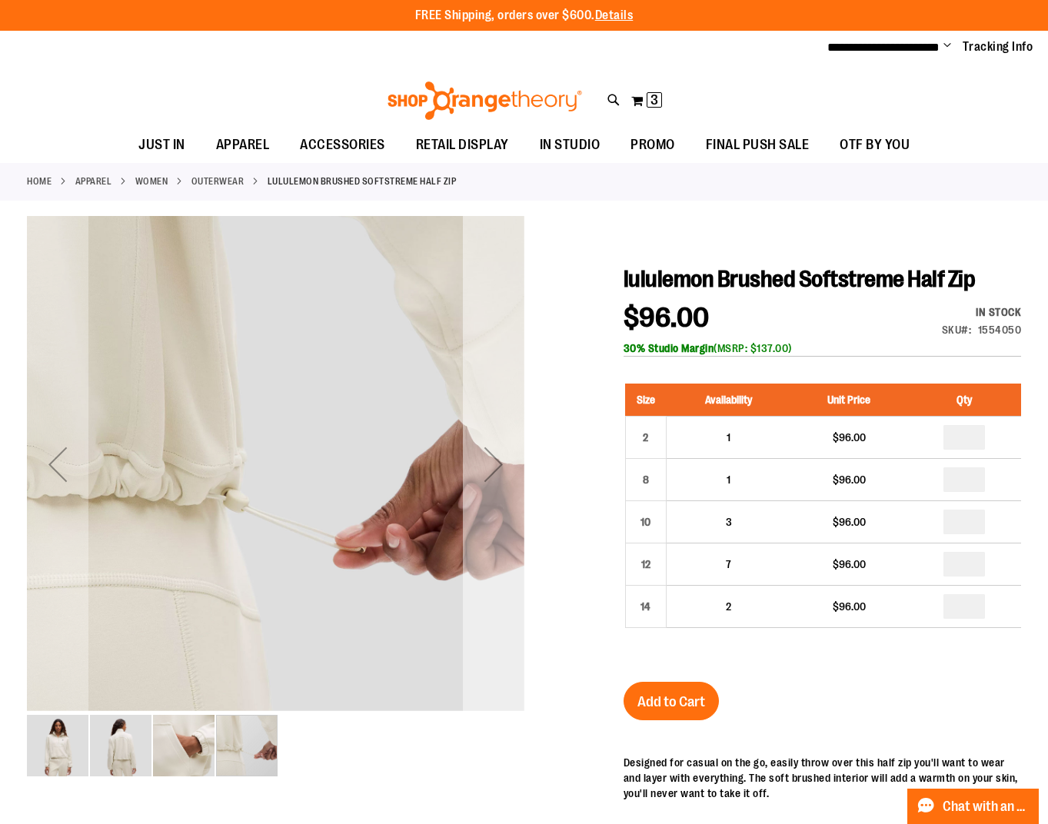
click at [500, 459] on div "Next" at bounding box center [494, 465] width 62 height 62
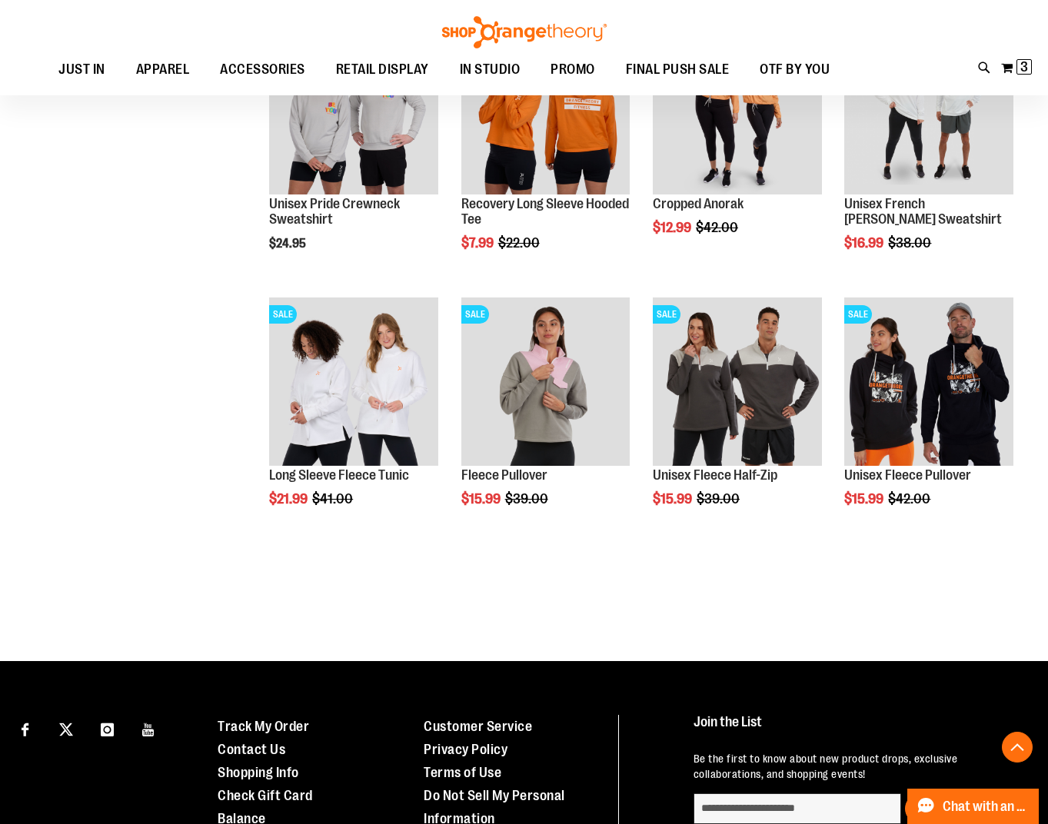
scroll to position [2220, 0]
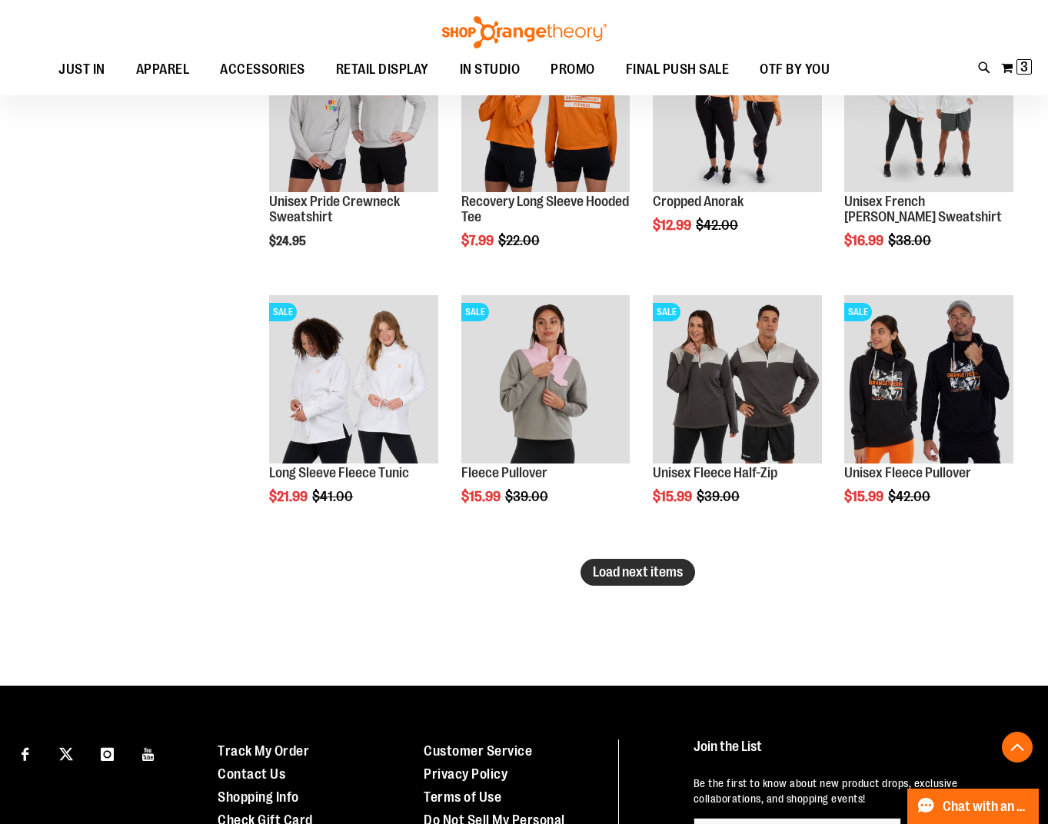
type input "**********"
click at [648, 575] on span "Load next items" at bounding box center [638, 572] width 90 height 15
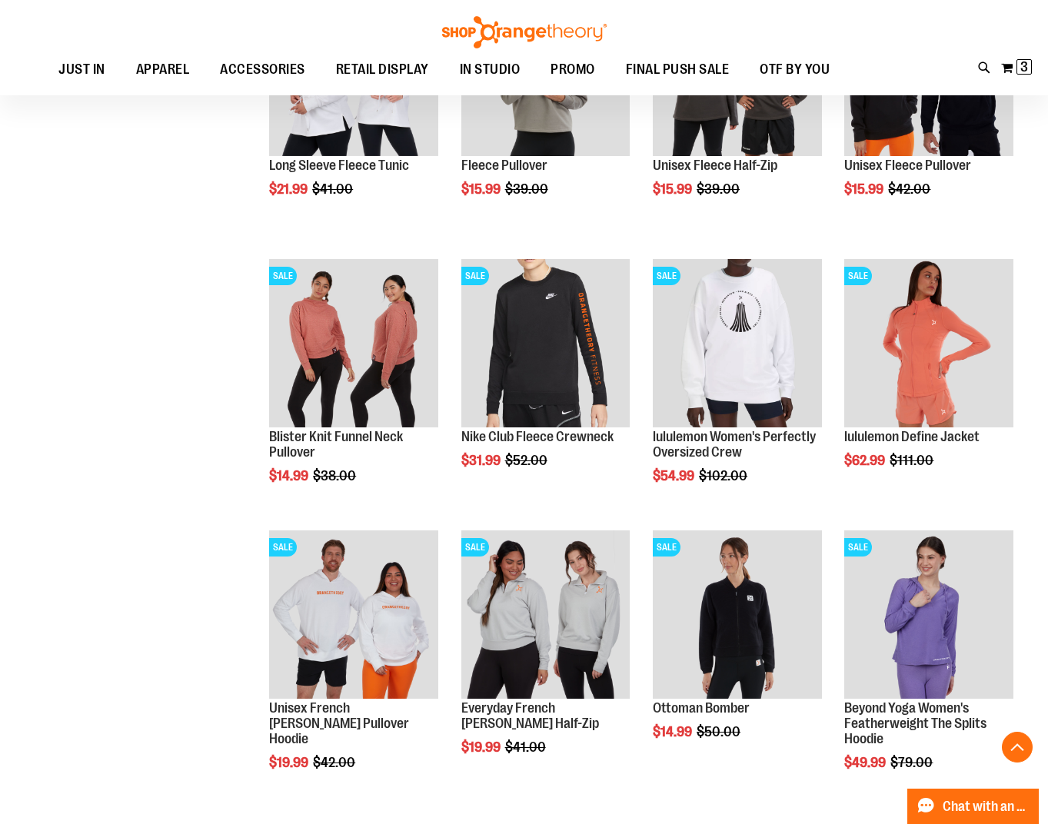
scroll to position [2067, 0]
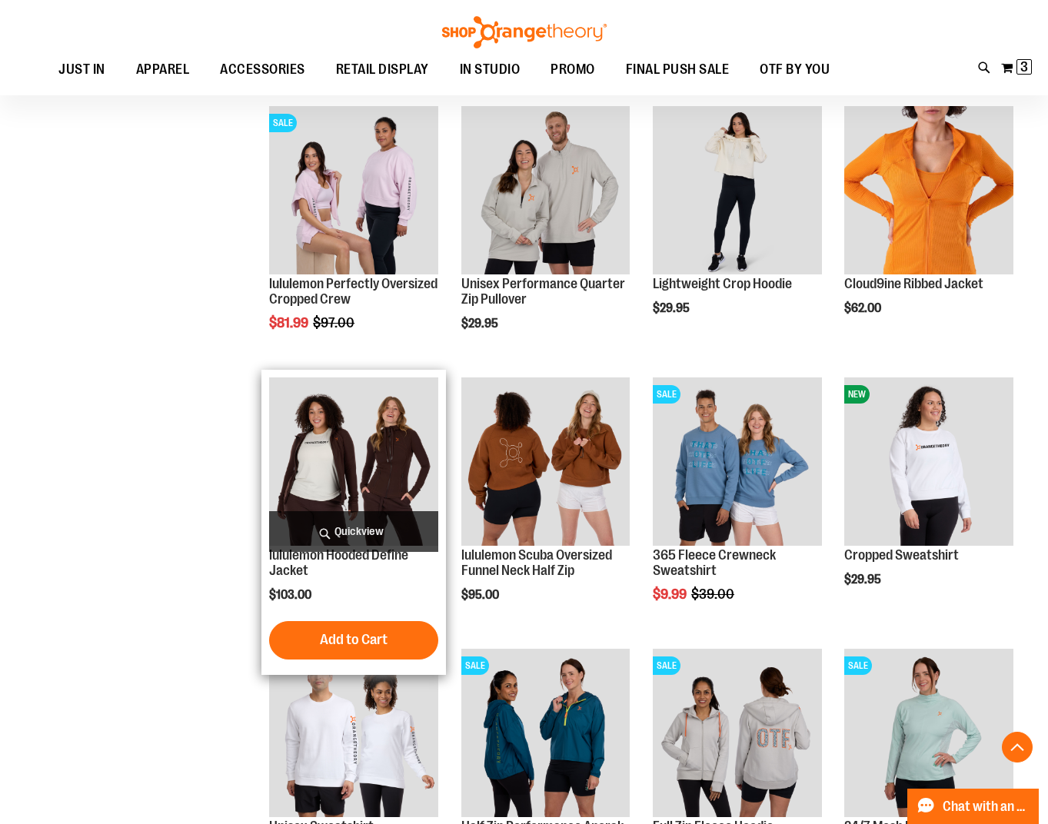
scroll to position [1297, 0]
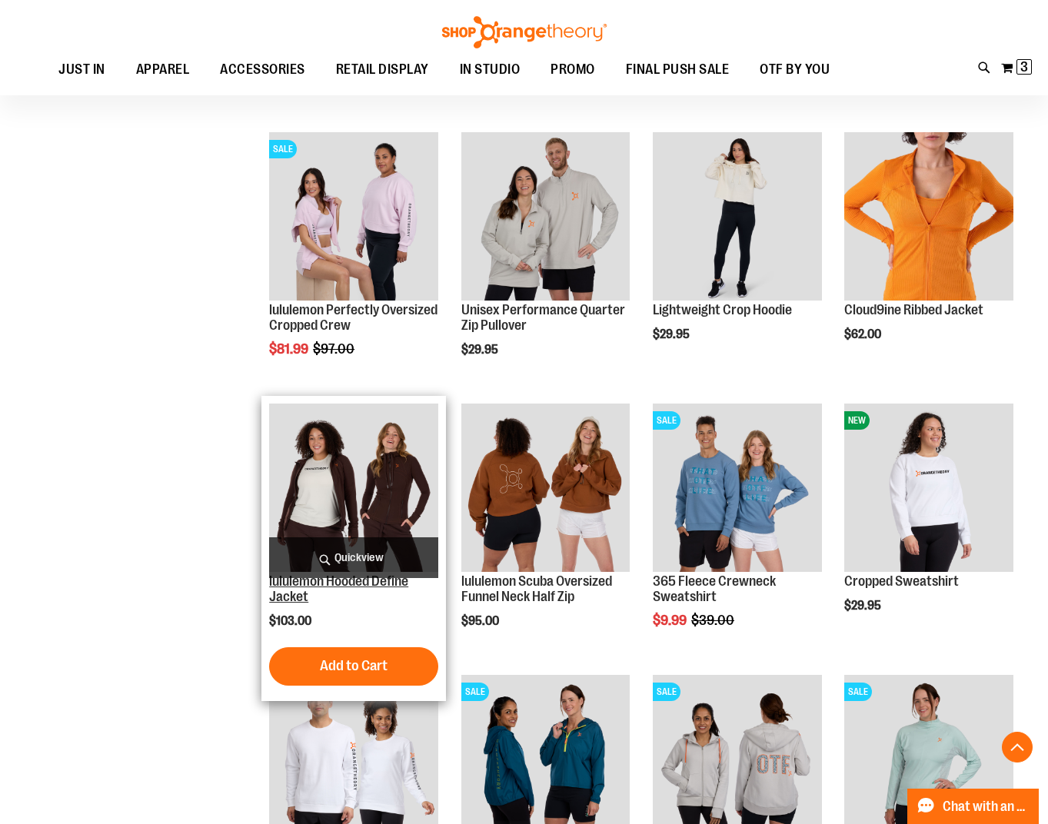
click at [318, 582] on link "lululemon Hooded Define Jacket" at bounding box center [338, 589] width 139 height 31
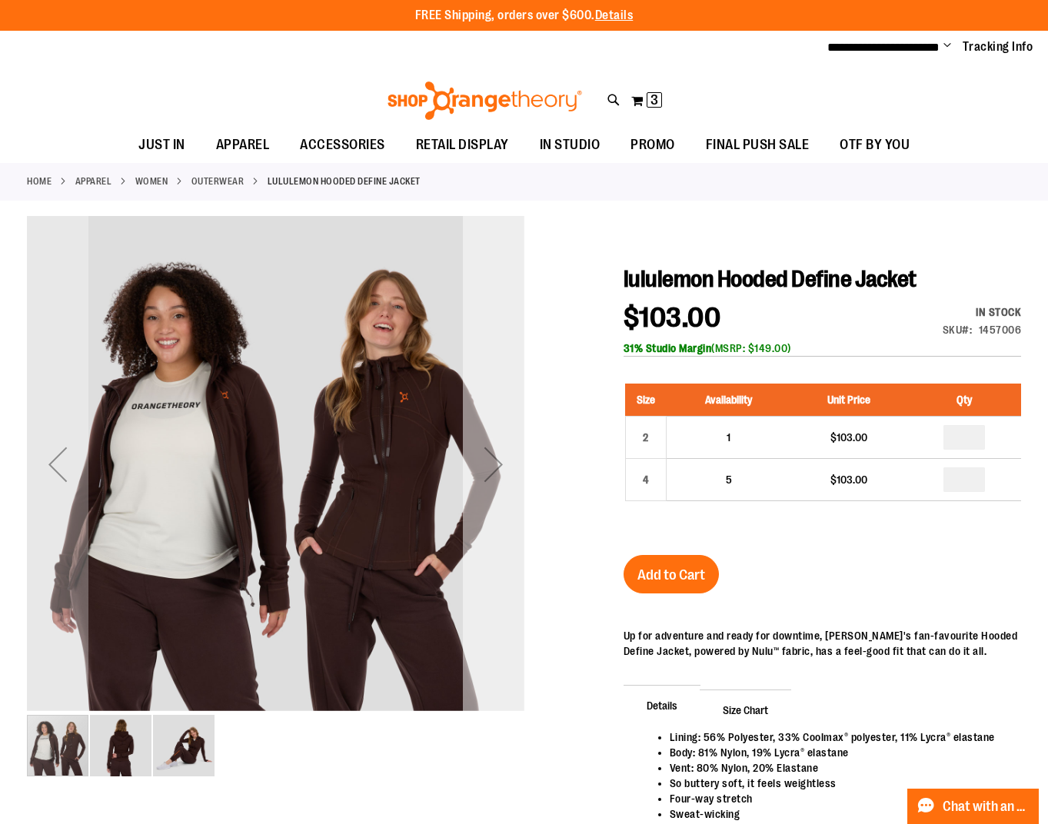
type input "**********"
click at [484, 471] on div "Next" at bounding box center [494, 465] width 62 height 62
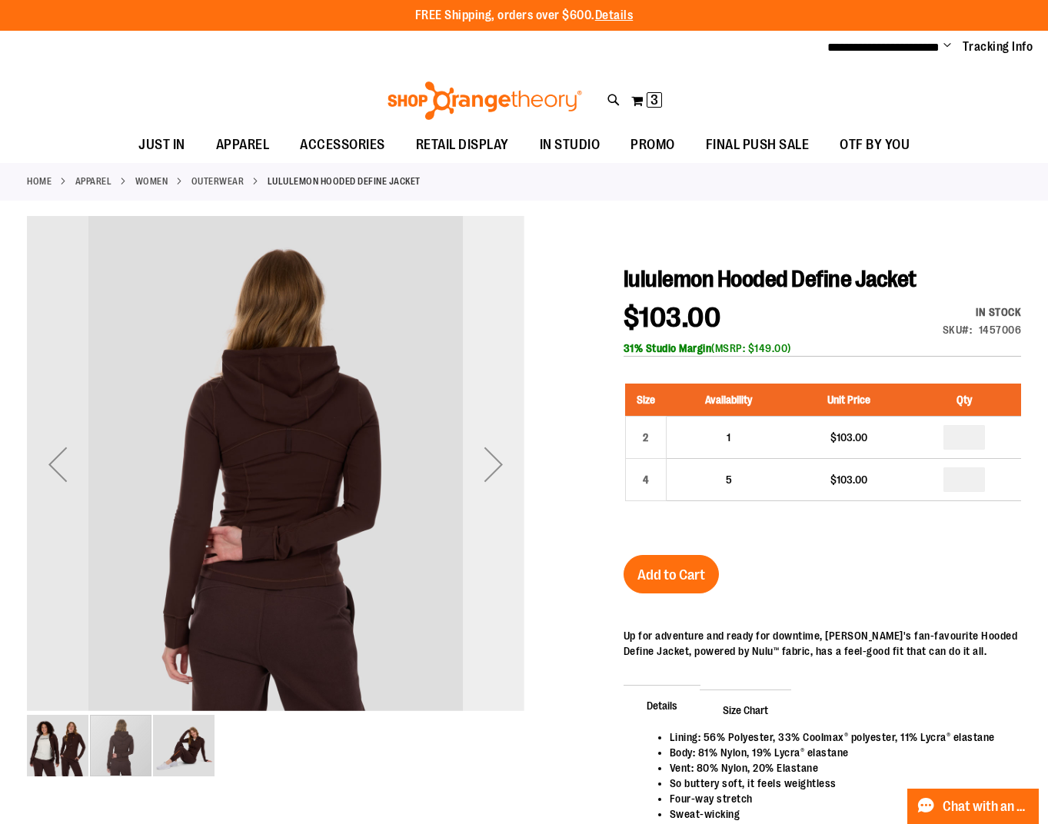
click at [484, 471] on div "Next" at bounding box center [494, 465] width 62 height 62
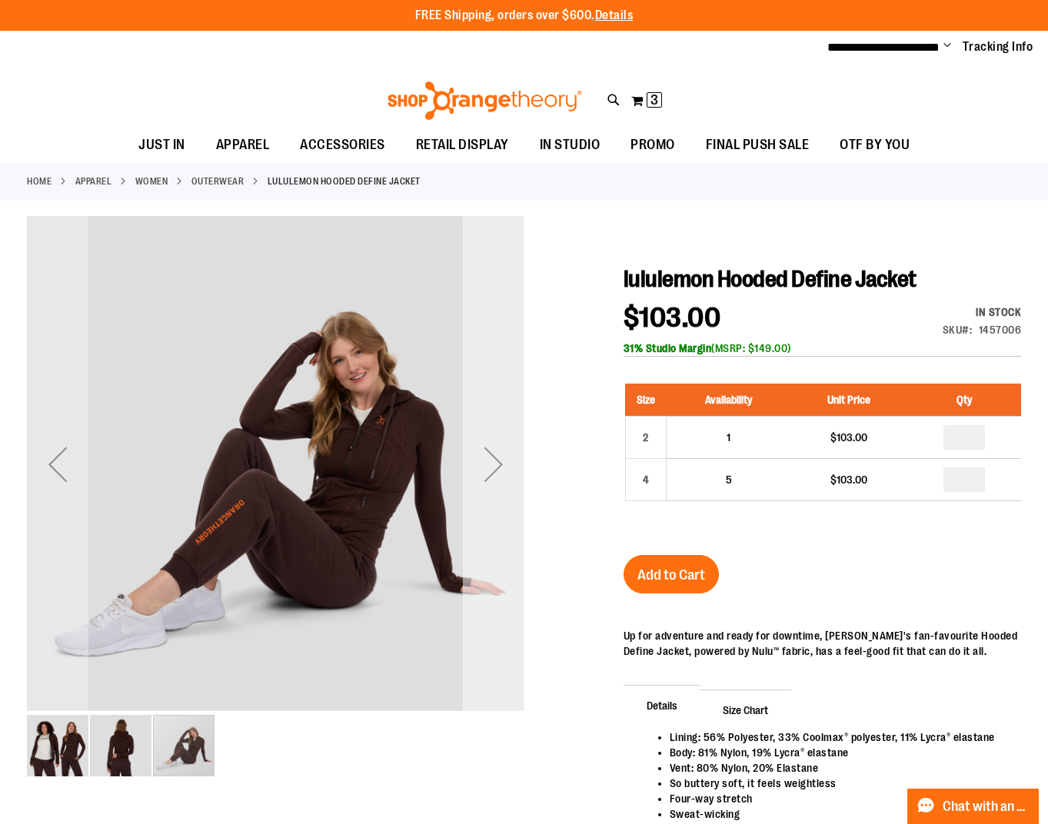
click at [484, 471] on div "Next" at bounding box center [494, 465] width 62 height 62
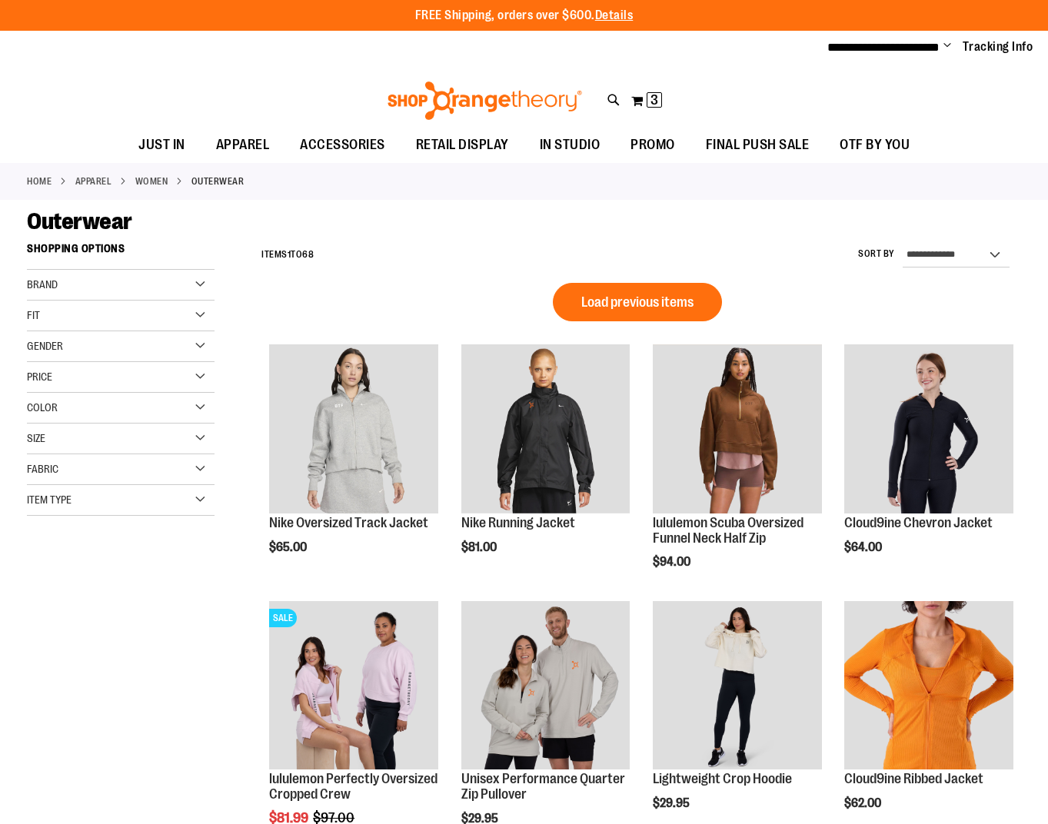
scroll to position [698, 0]
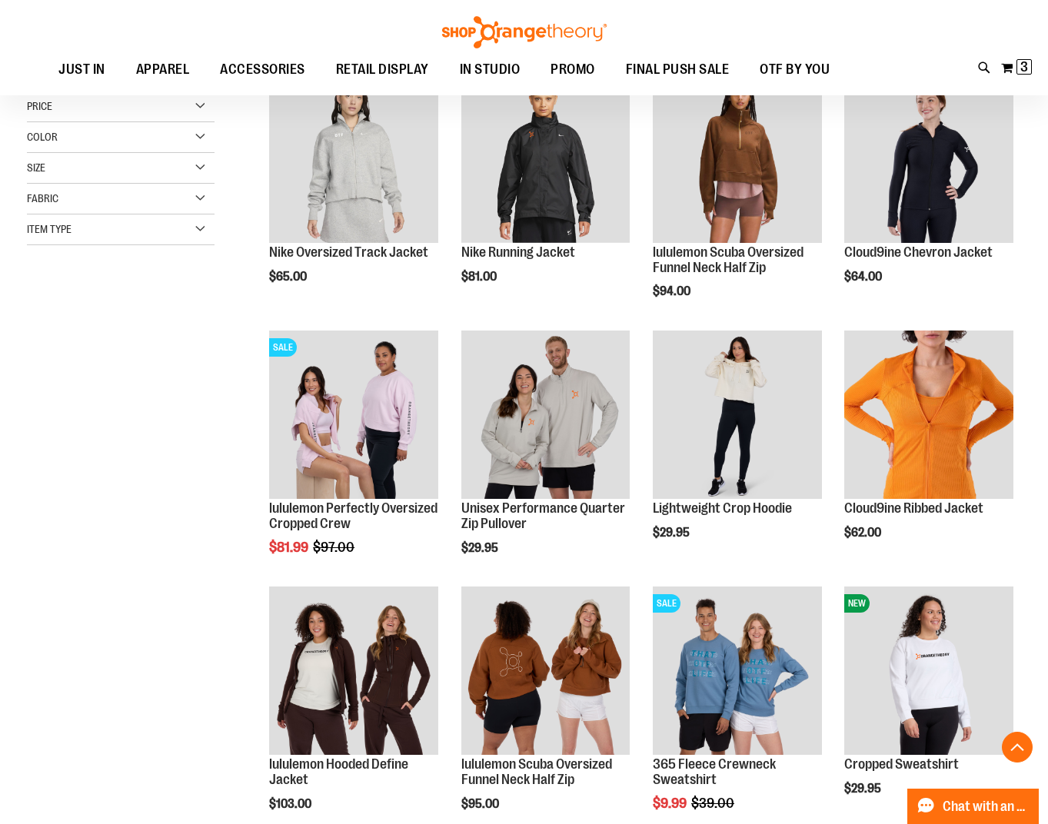
scroll to position [82, 0]
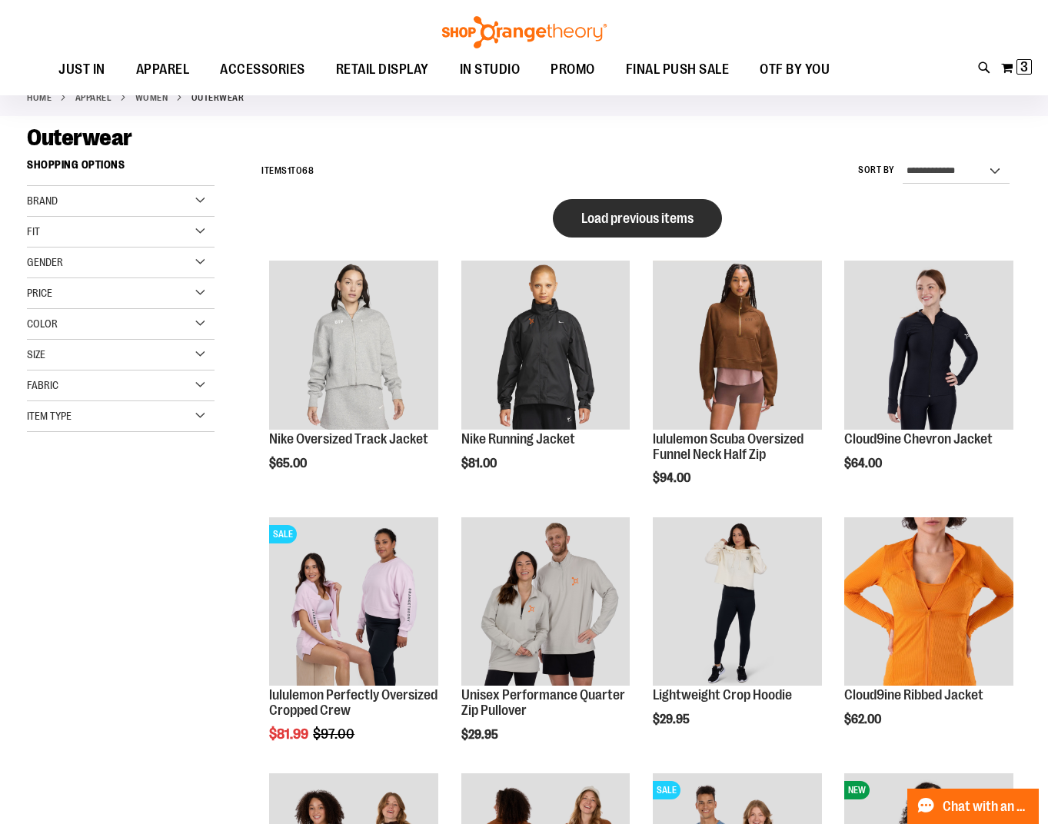
type input "**********"
click at [621, 211] on span "Load previous items" at bounding box center [637, 218] width 112 height 15
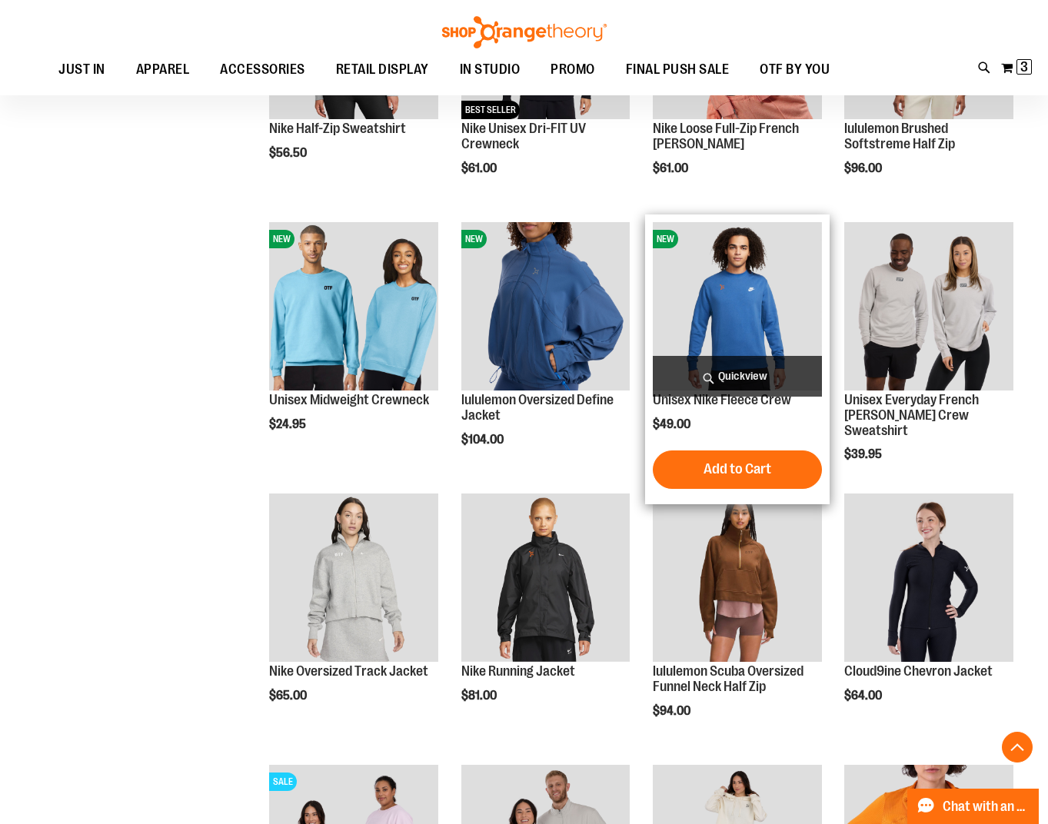
scroll to position [621, 0]
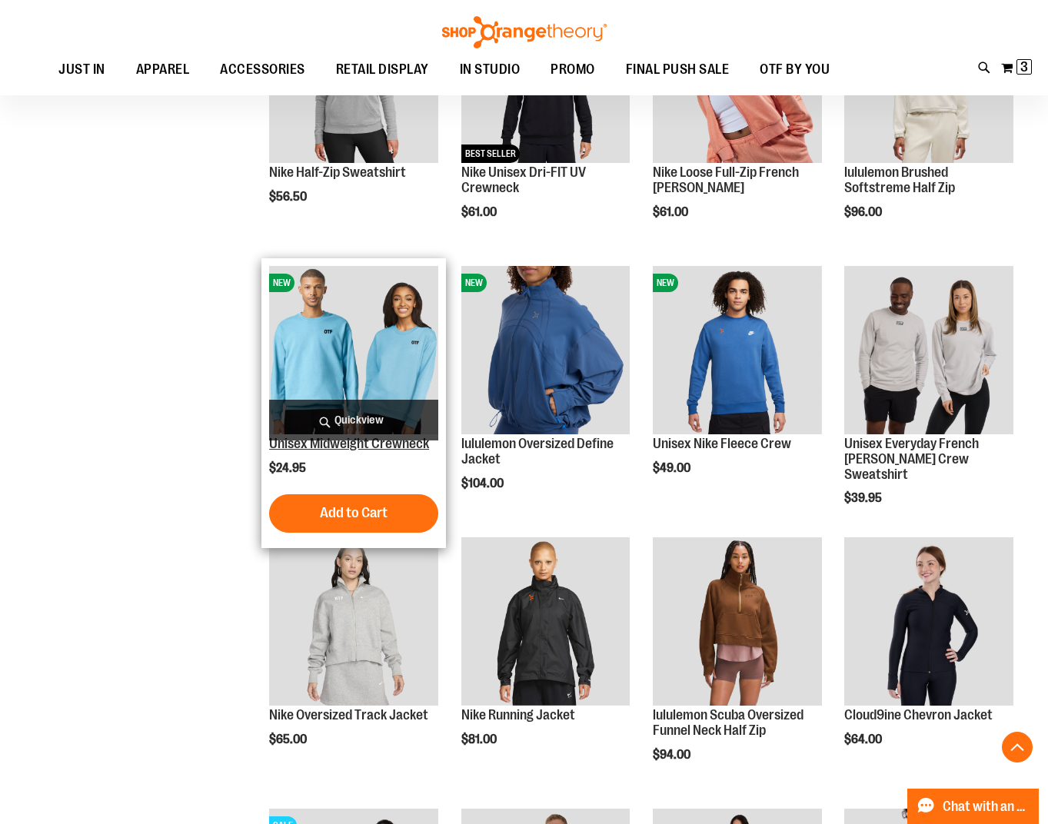
click at [363, 448] on link "Unisex Midweight Crewneck" at bounding box center [349, 443] width 160 height 15
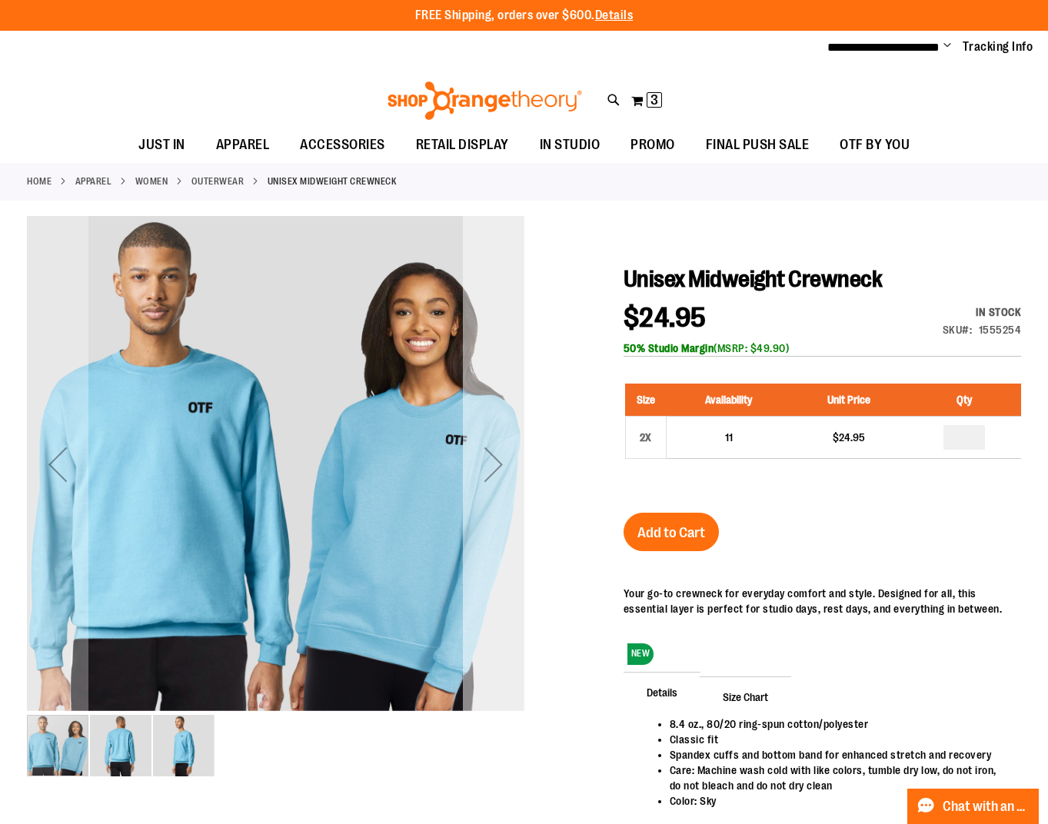
type input "**********"
click at [487, 473] on div "Next" at bounding box center [494, 465] width 62 height 62
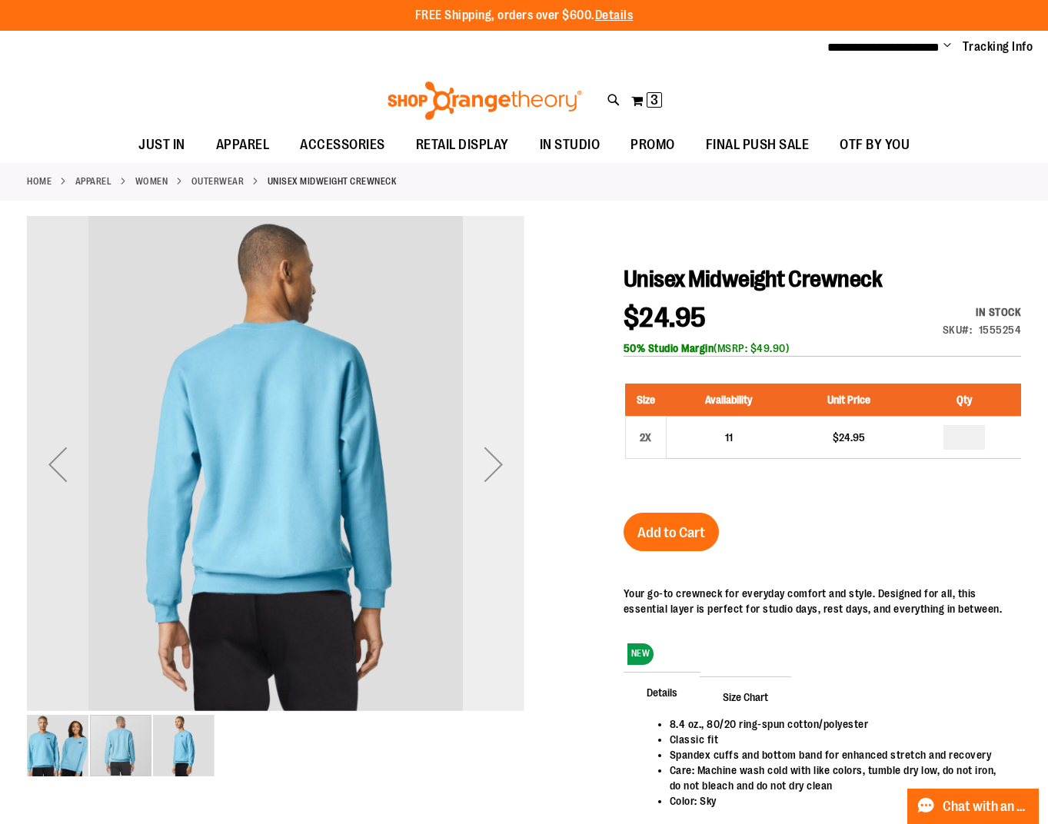
click at [487, 473] on div "Next" at bounding box center [494, 465] width 62 height 62
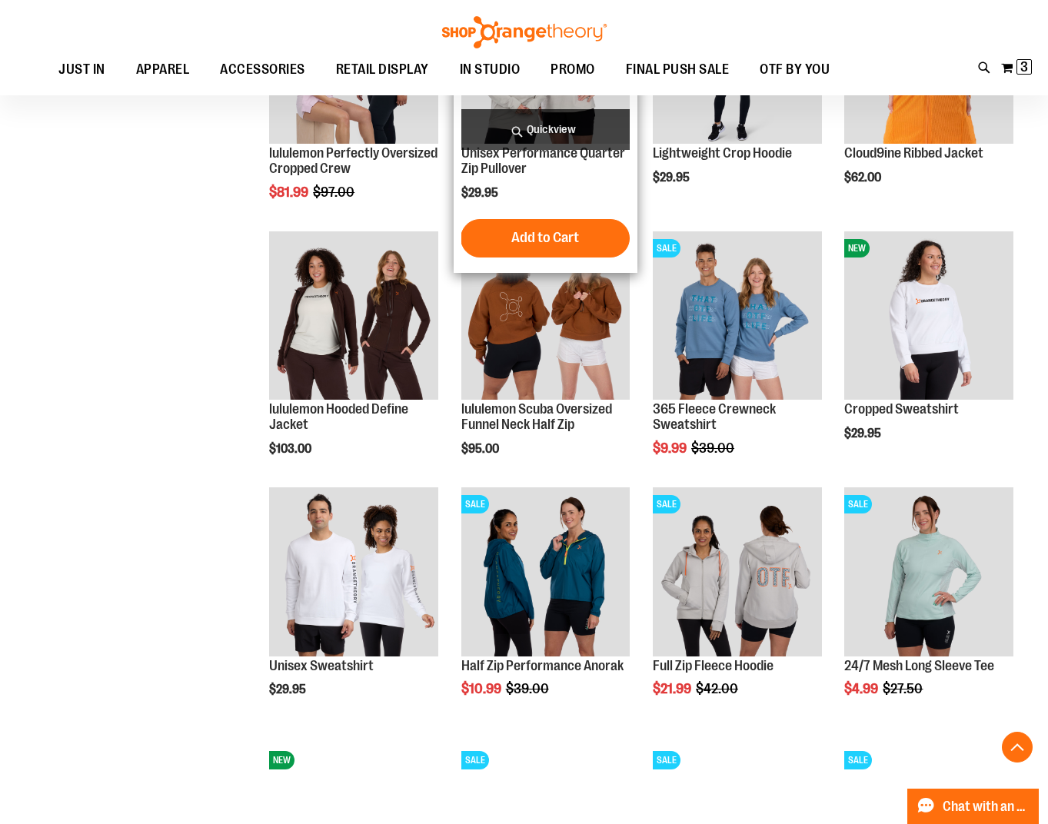
scroll to position [691, 0]
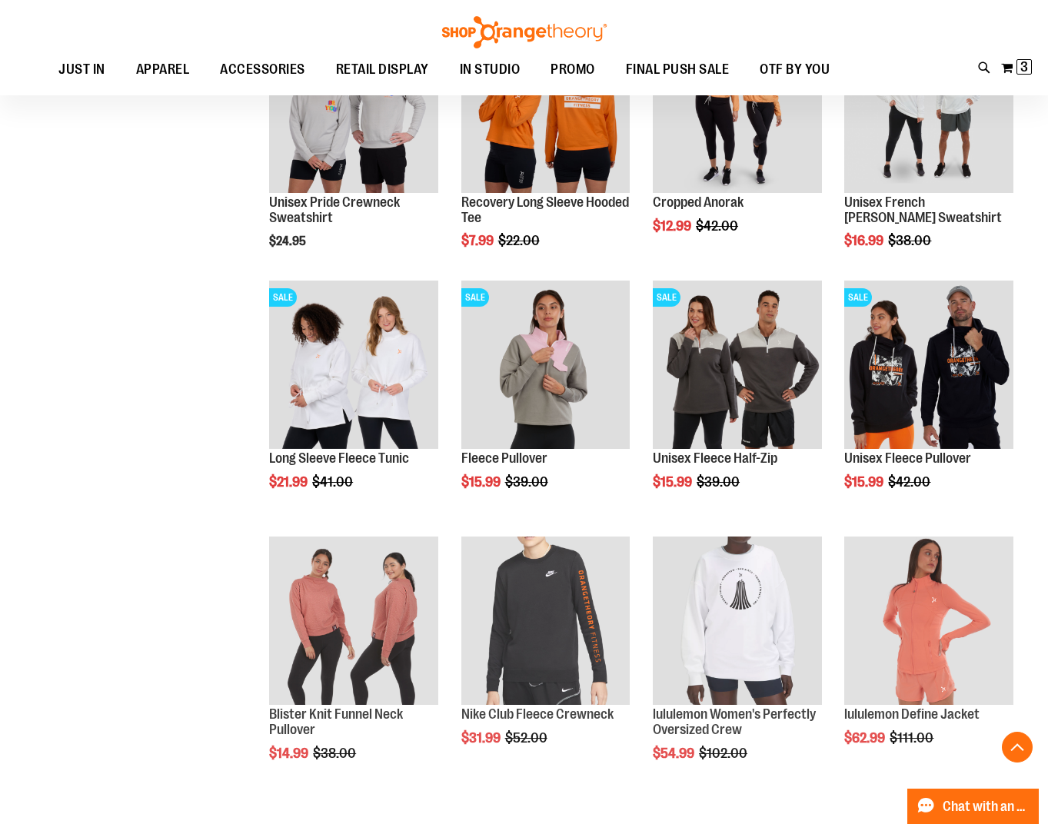
scroll to position [1537, 0]
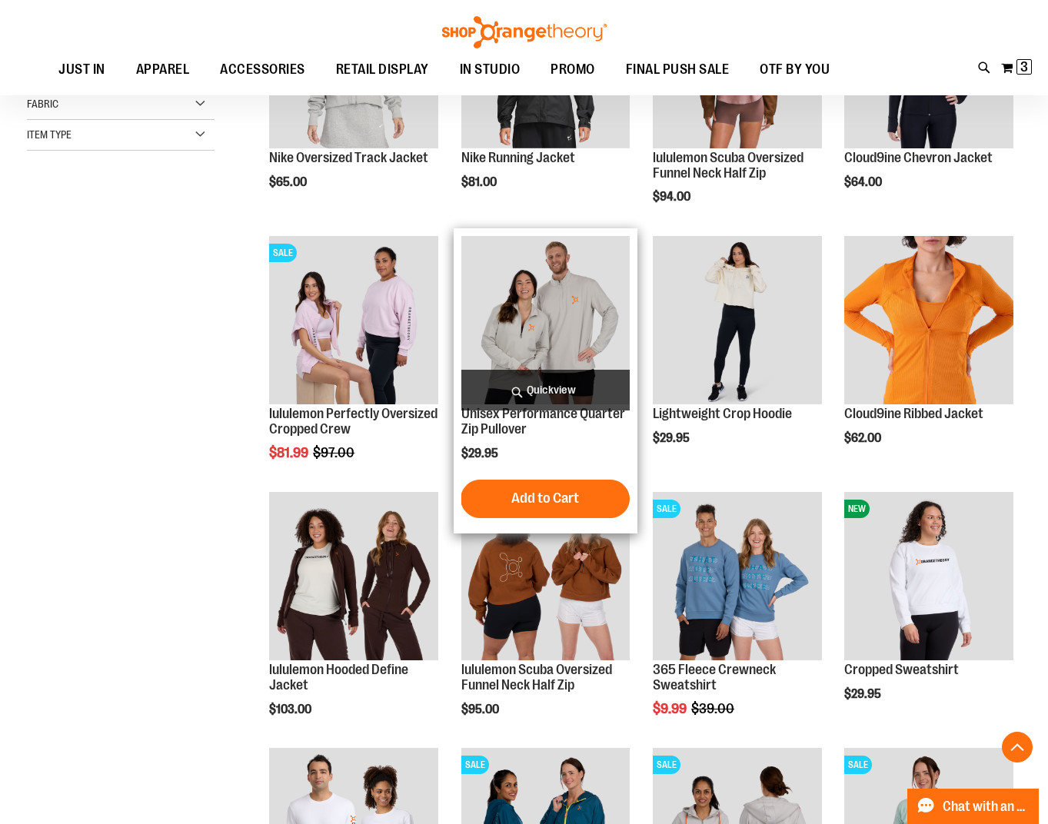
scroll to position [56, 0]
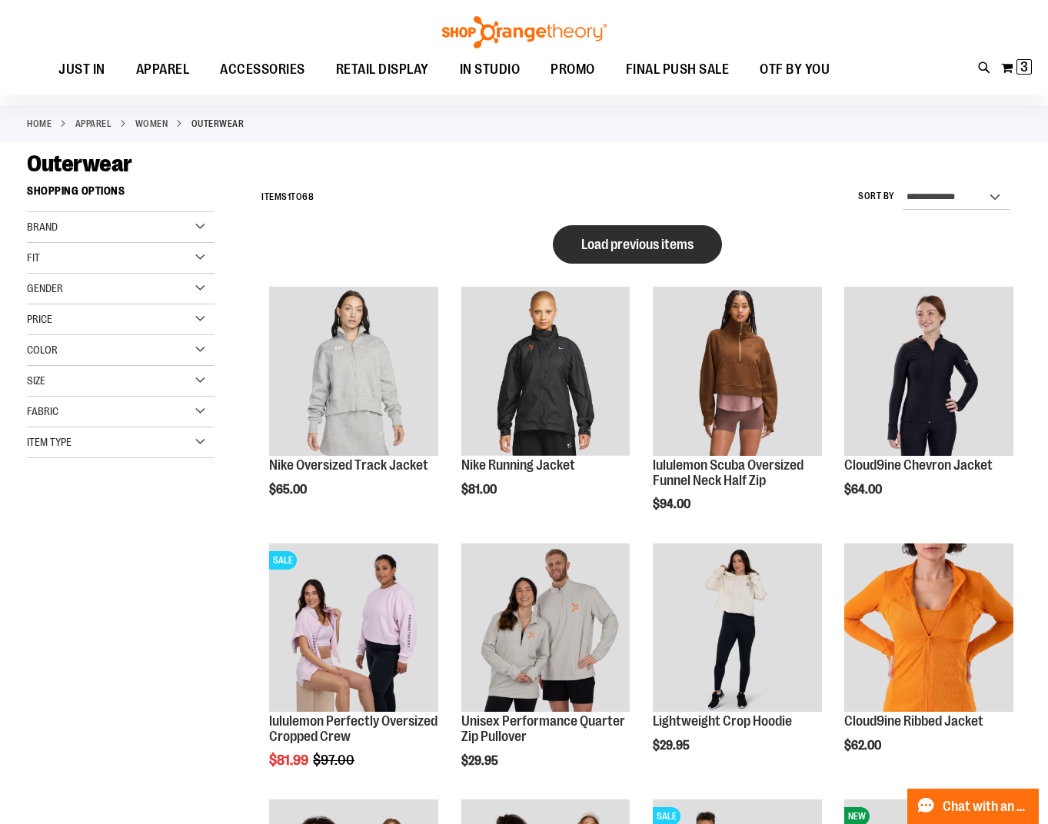
type input "**********"
click at [573, 257] on button "Load previous items" at bounding box center [637, 244] width 169 height 38
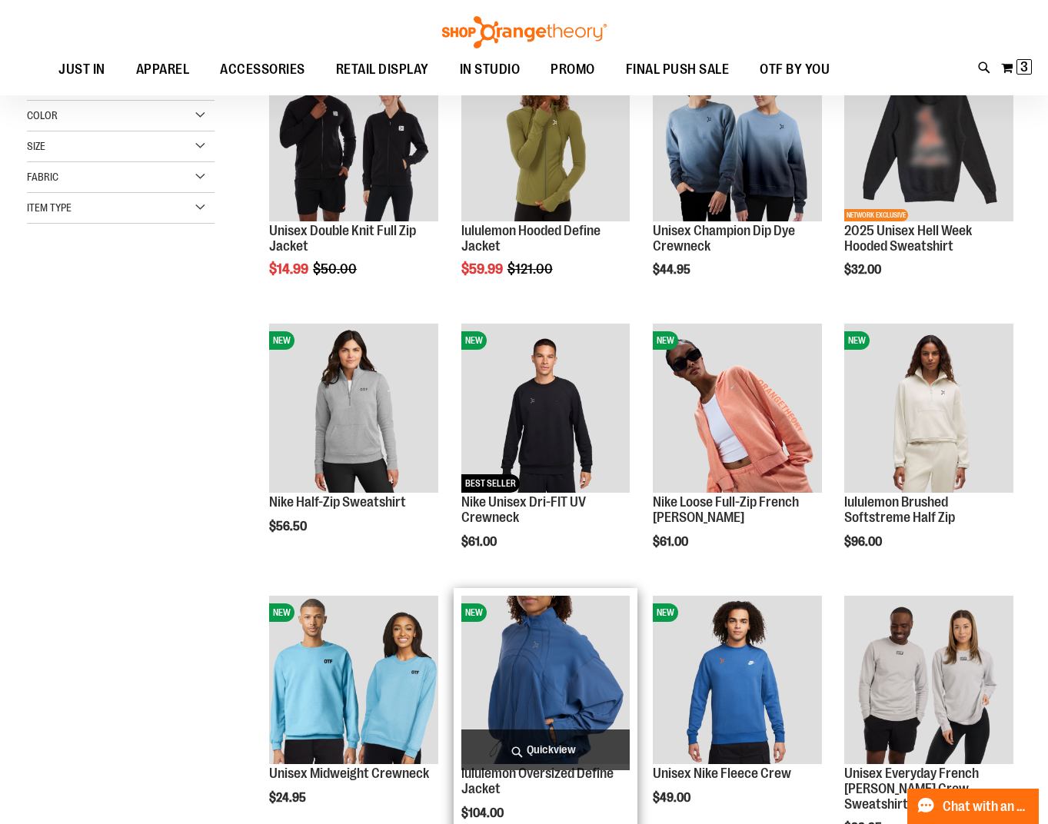
scroll to position [56, 0]
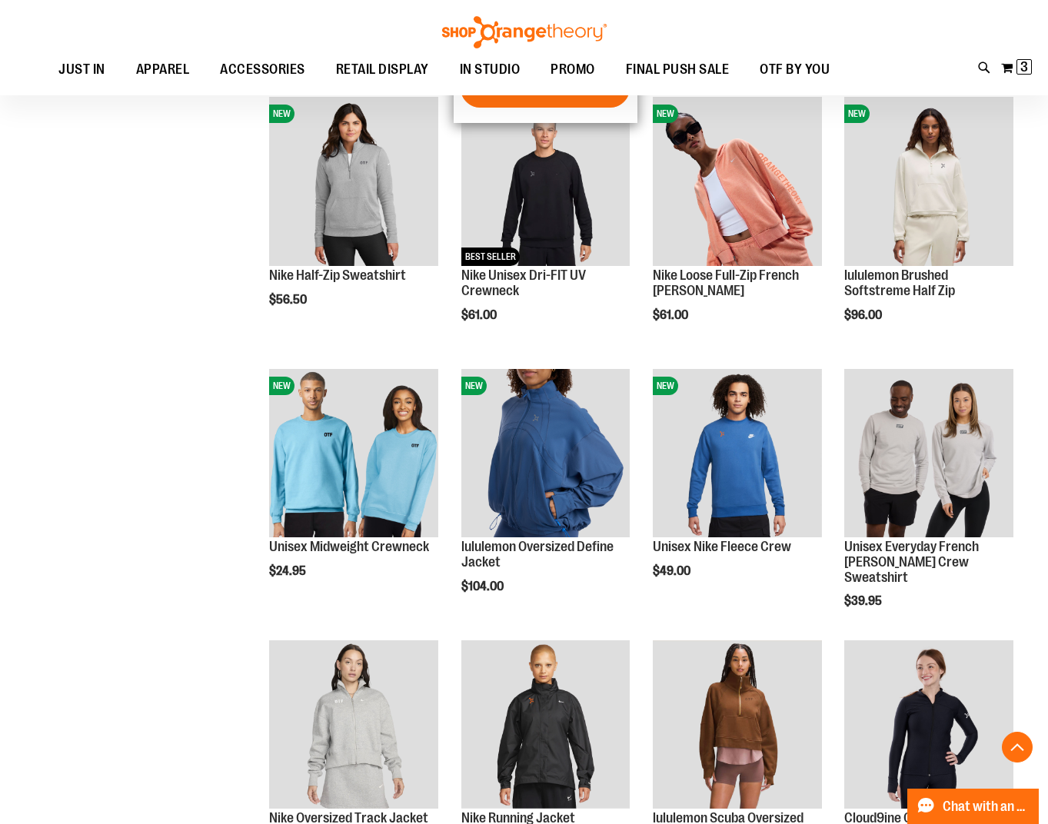
scroll to position [56, 0]
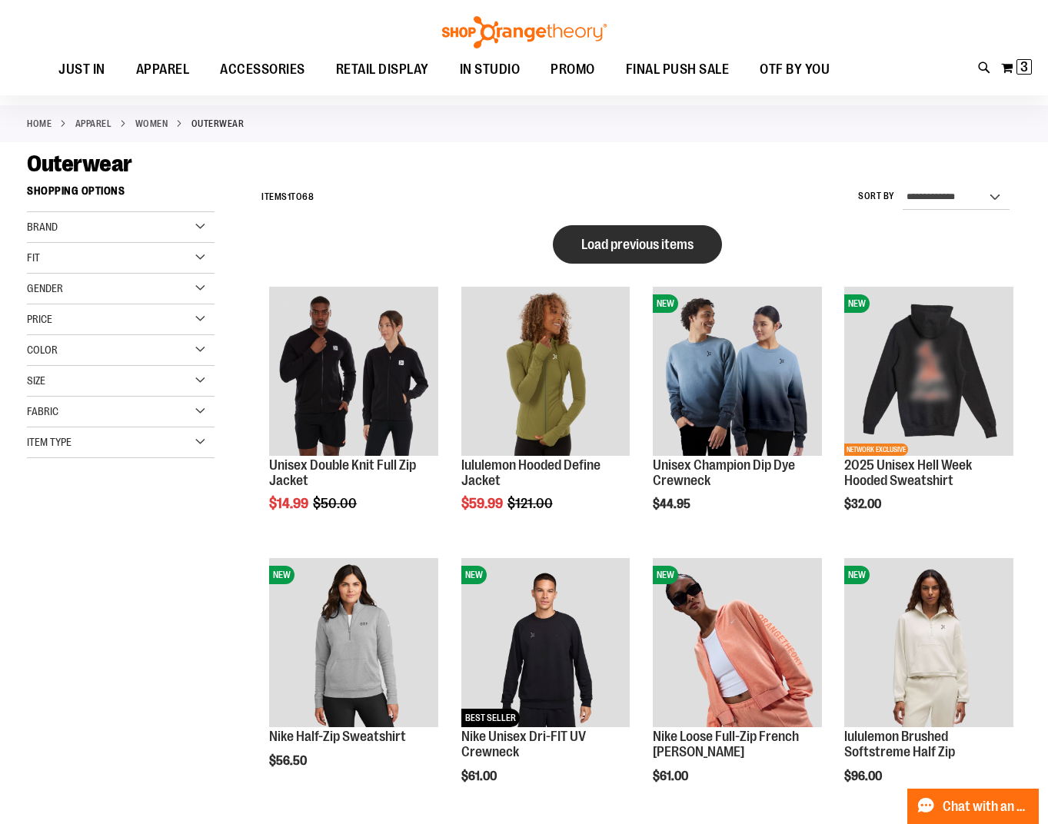
click at [643, 256] on button "Load previous items" at bounding box center [637, 244] width 169 height 38
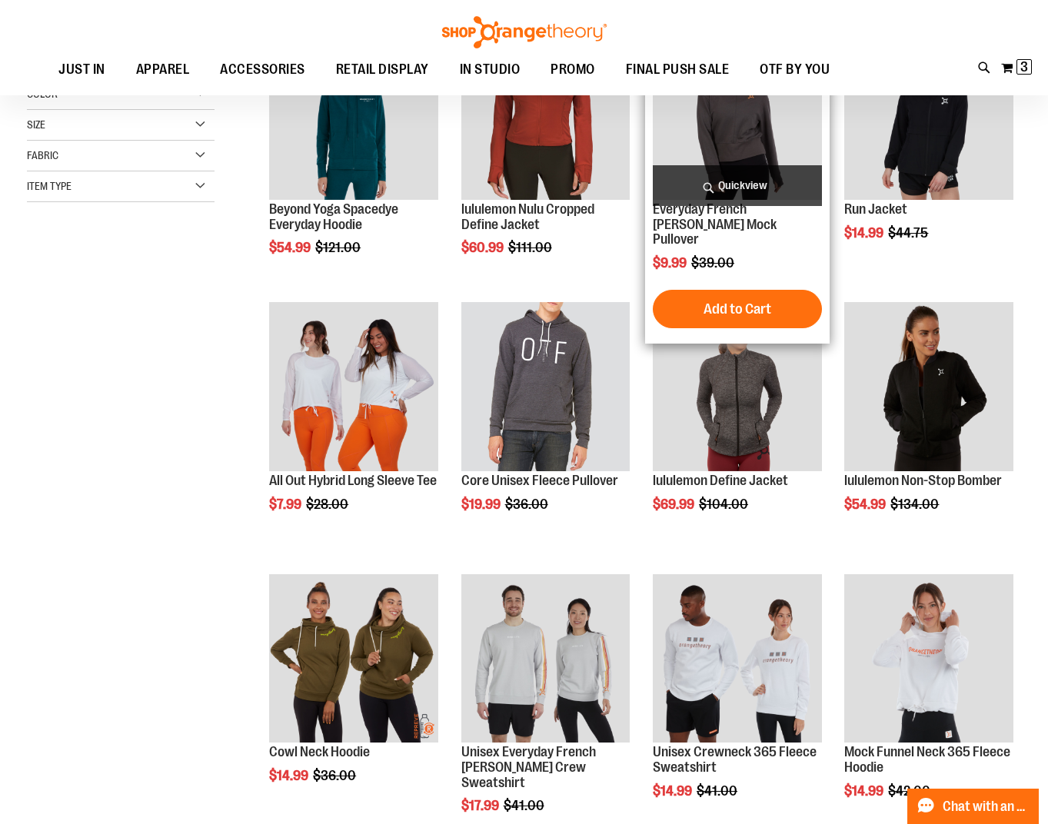
scroll to position [364, 0]
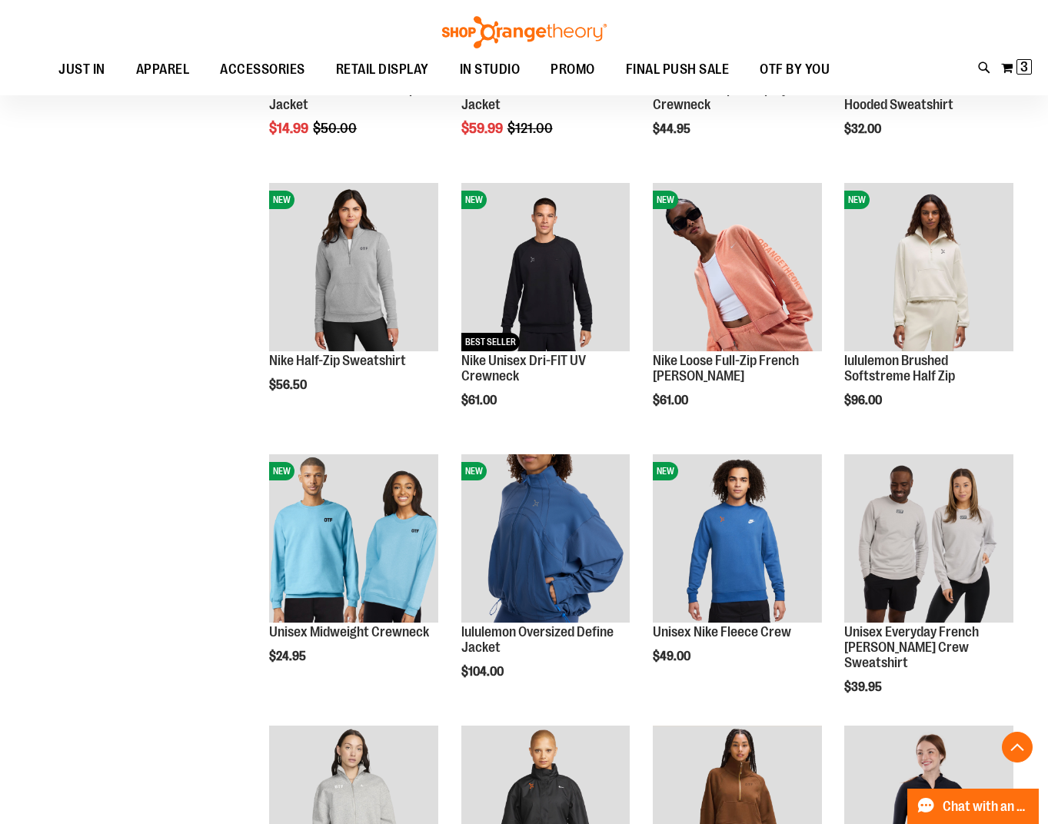
scroll to position [1364, 0]
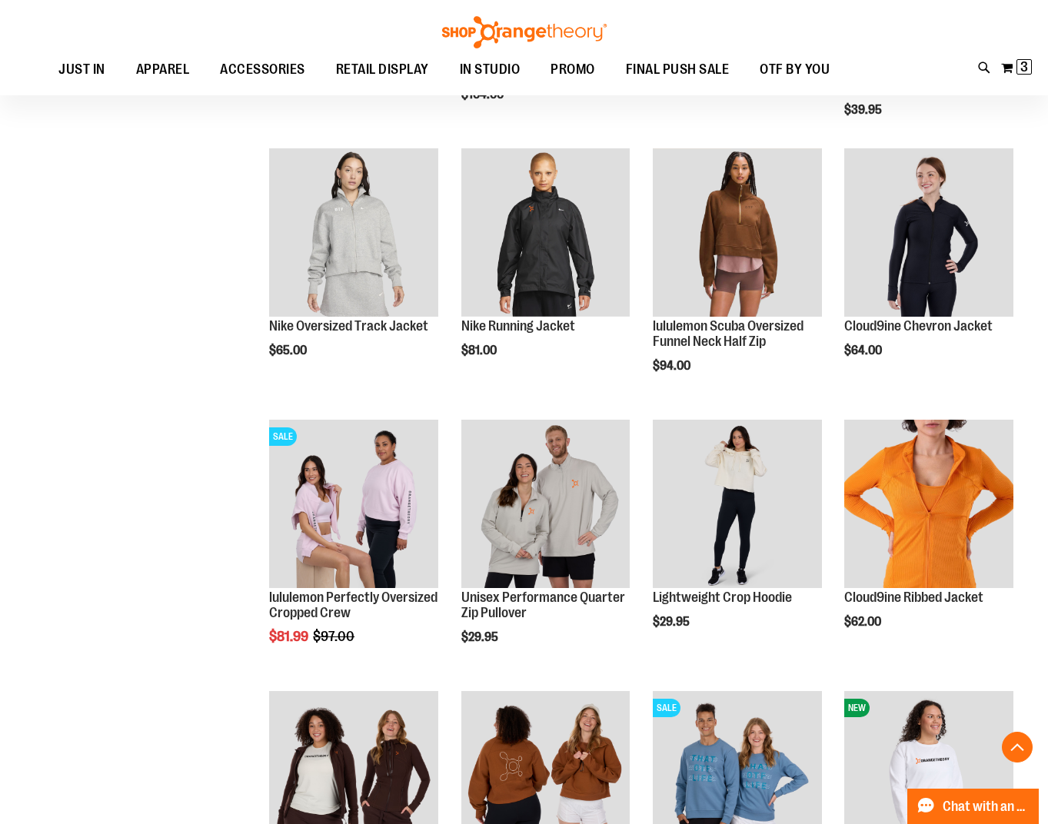
scroll to position [1902, 0]
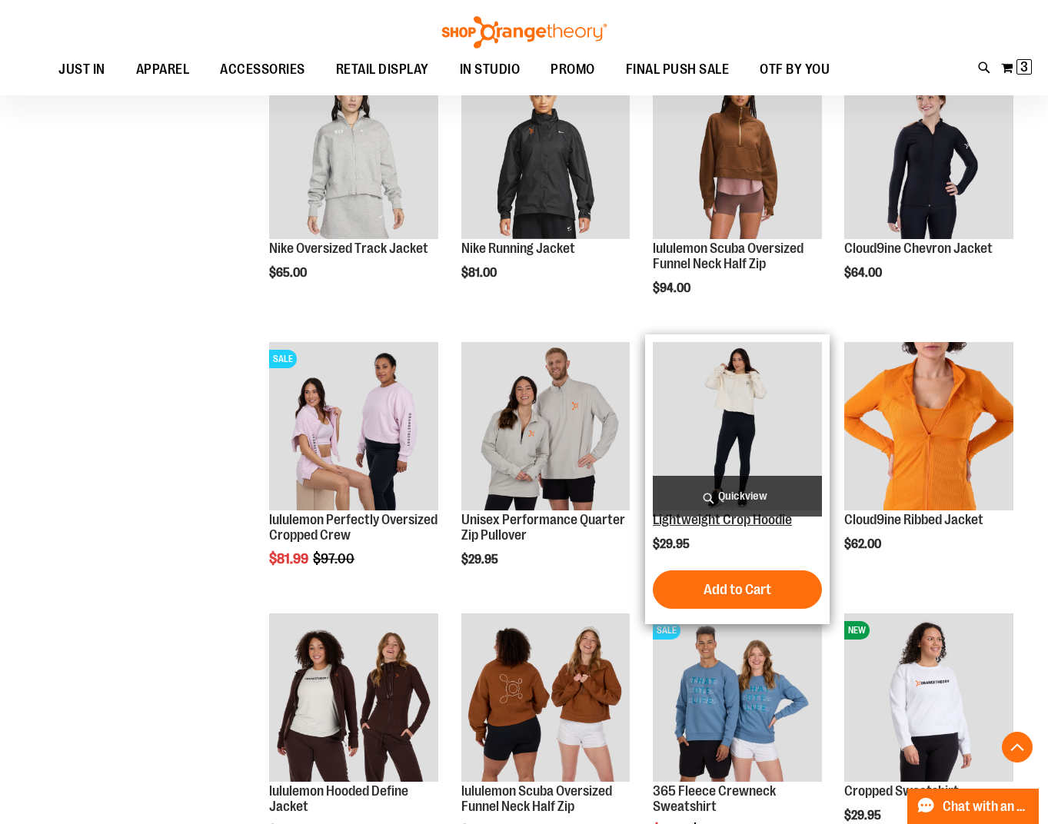
click at [692, 520] on link "Lightweight Crop Hoodie" at bounding box center [722, 519] width 139 height 15
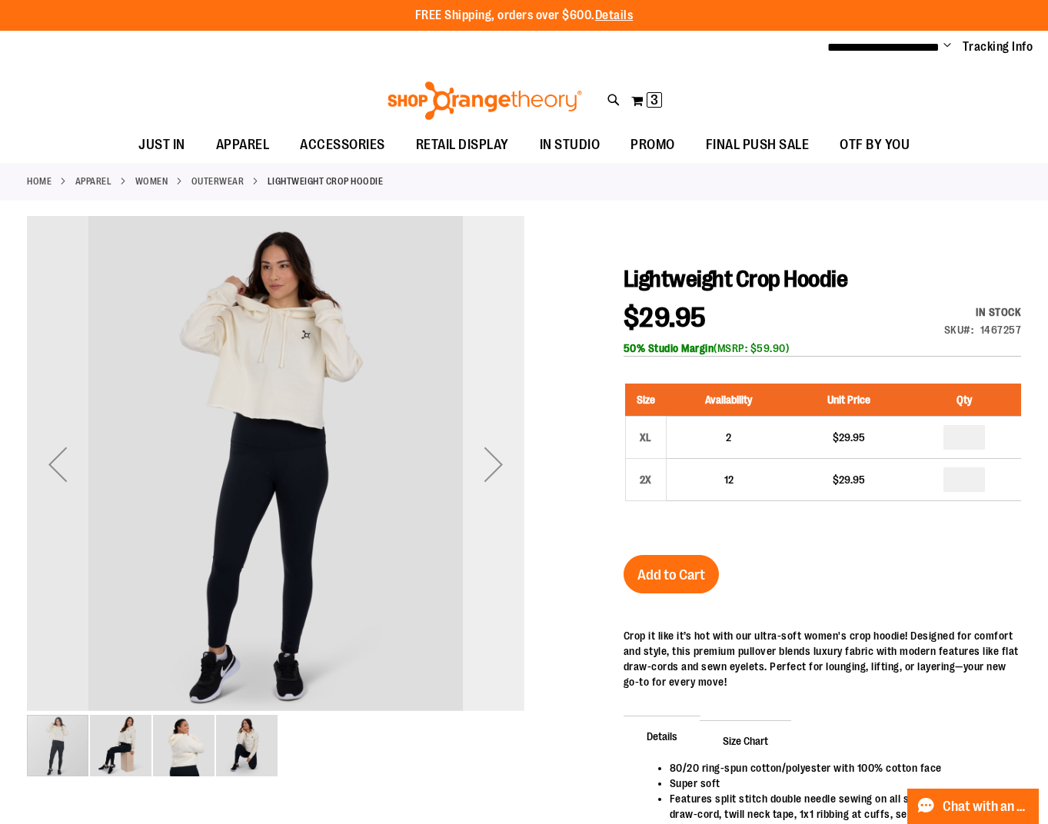
type input "**********"
click at [495, 455] on div "Next" at bounding box center [494, 465] width 62 height 62
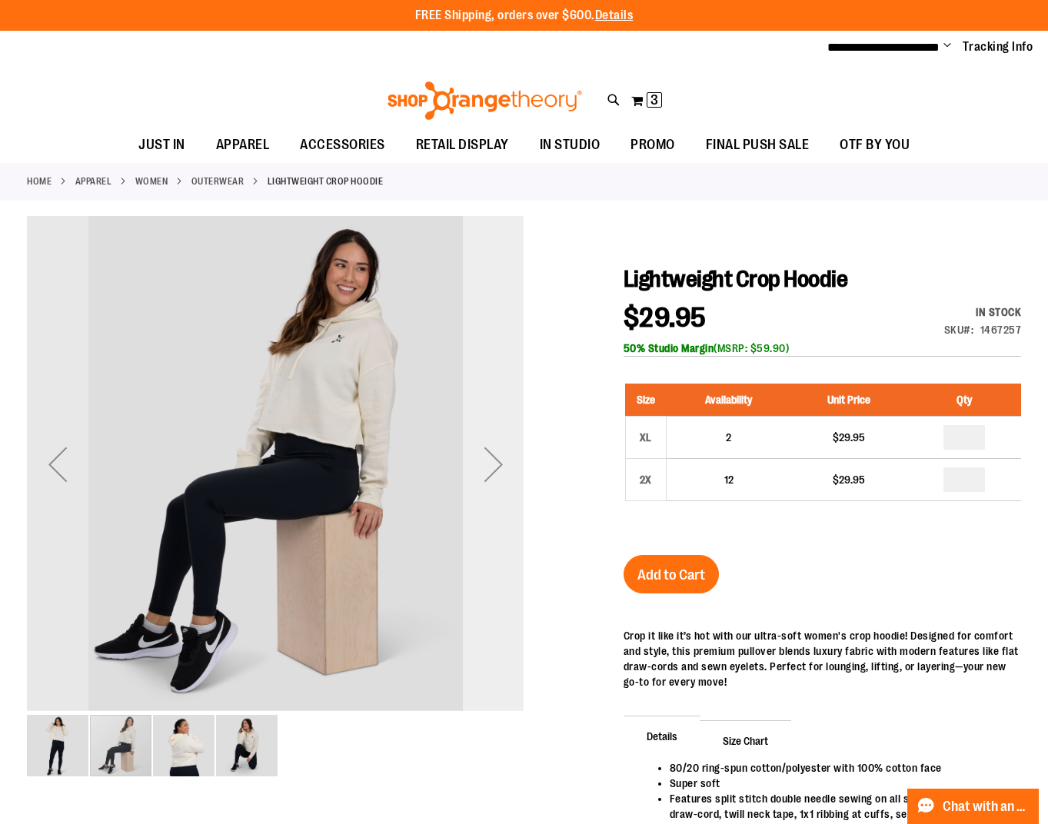
click at [495, 455] on div "Next" at bounding box center [494, 465] width 62 height 62
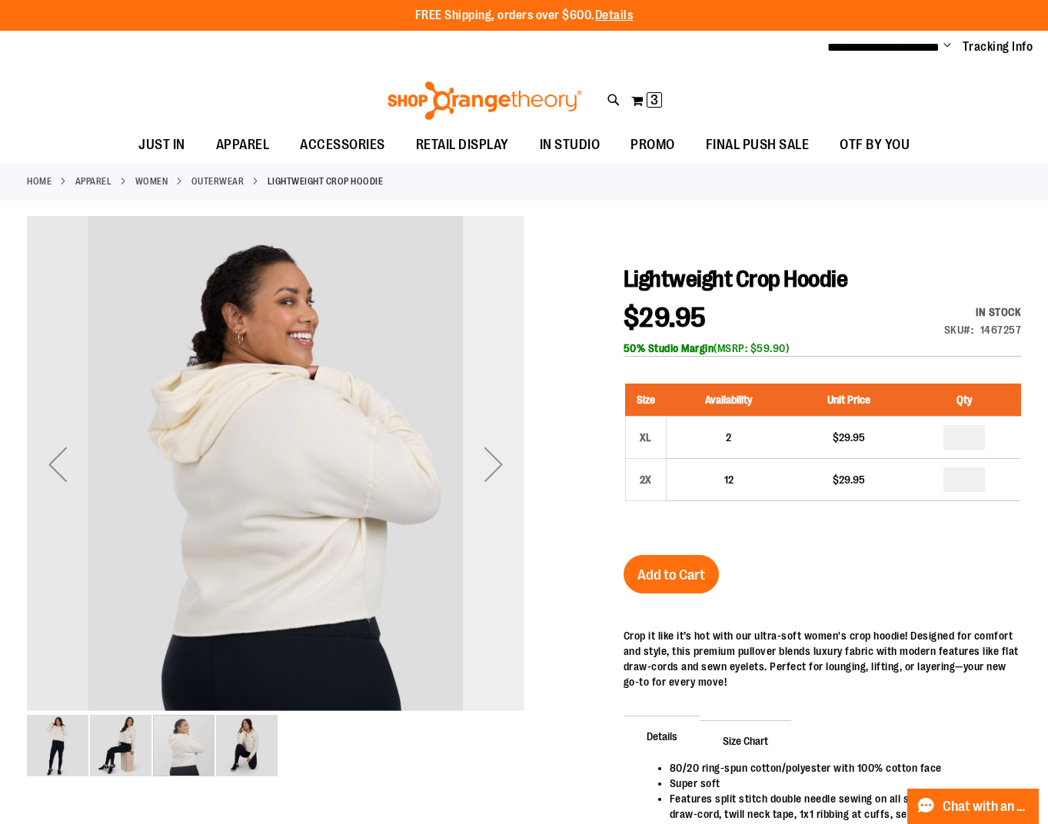
click at [495, 455] on div "Next" at bounding box center [494, 465] width 62 height 62
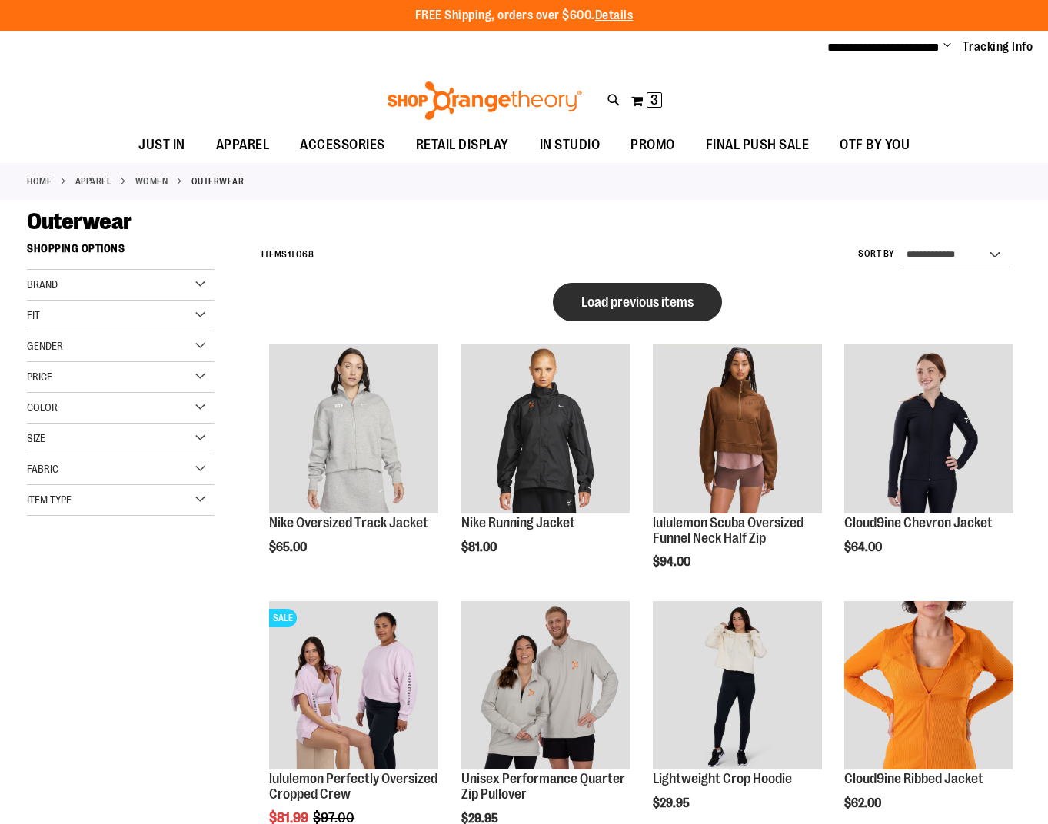
type input "**********"
click at [631, 300] on ol "Load previous items Nike Oversized Track Jacket $65.00 Quickview Add to Cart In…" at bounding box center [638, 702] width 768 height 808
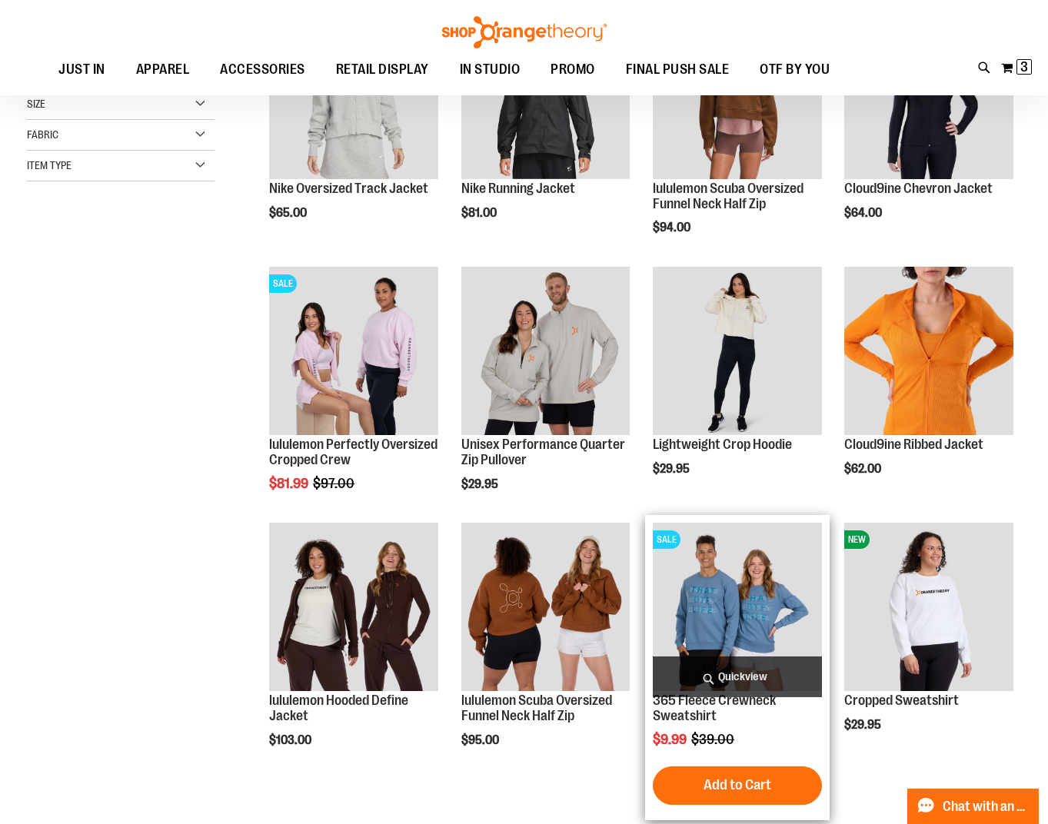
scroll to position [159, 0]
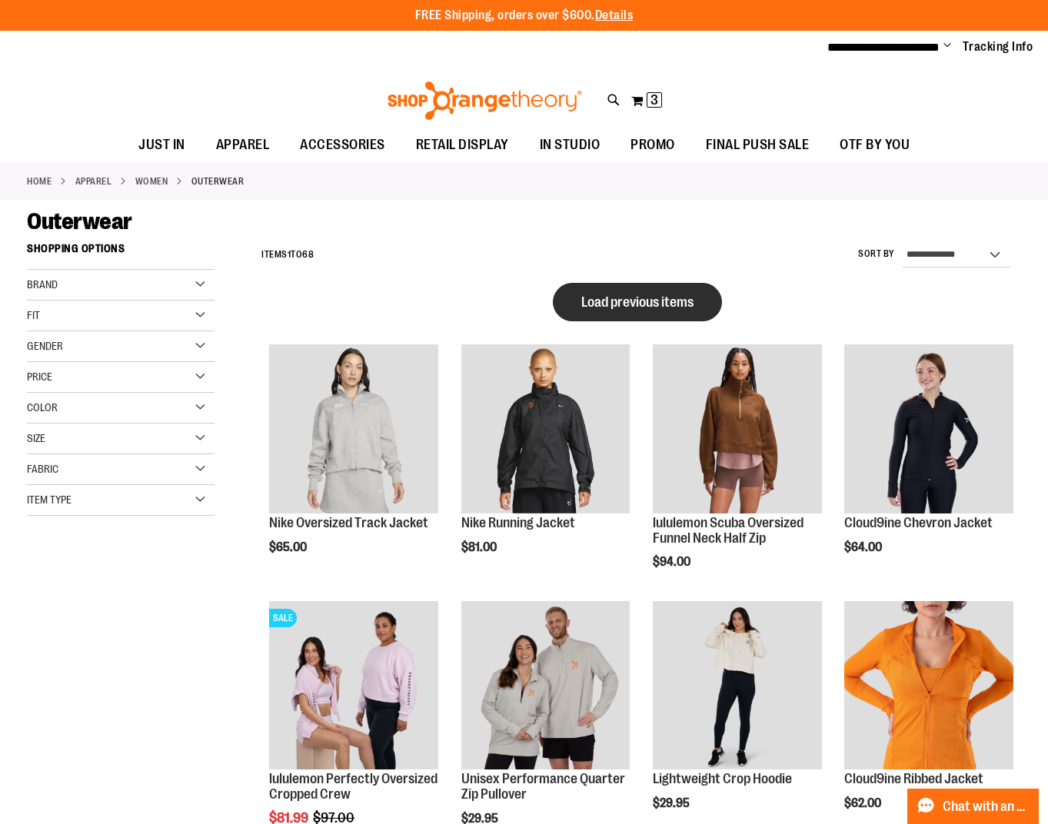
click at [685, 315] on button "Load previous items" at bounding box center [637, 302] width 169 height 38
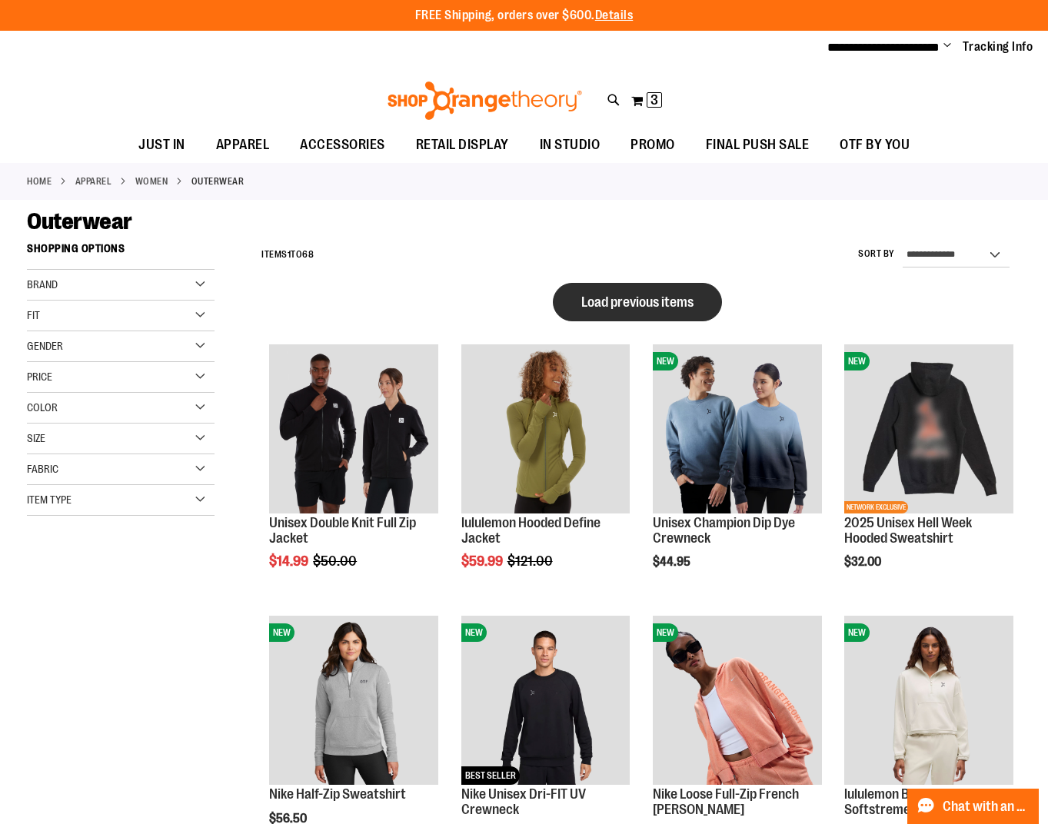
click at [673, 295] on span "Load previous items" at bounding box center [637, 302] width 112 height 15
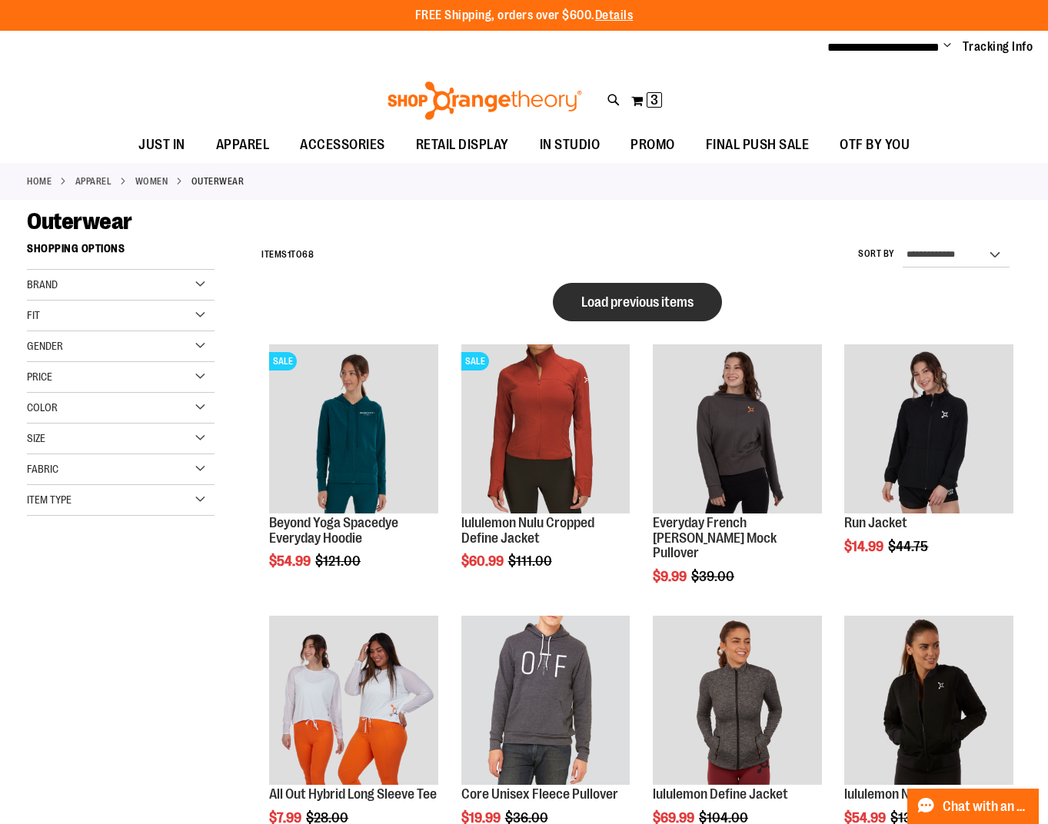
click at [651, 286] on button "Load previous items" at bounding box center [637, 302] width 169 height 38
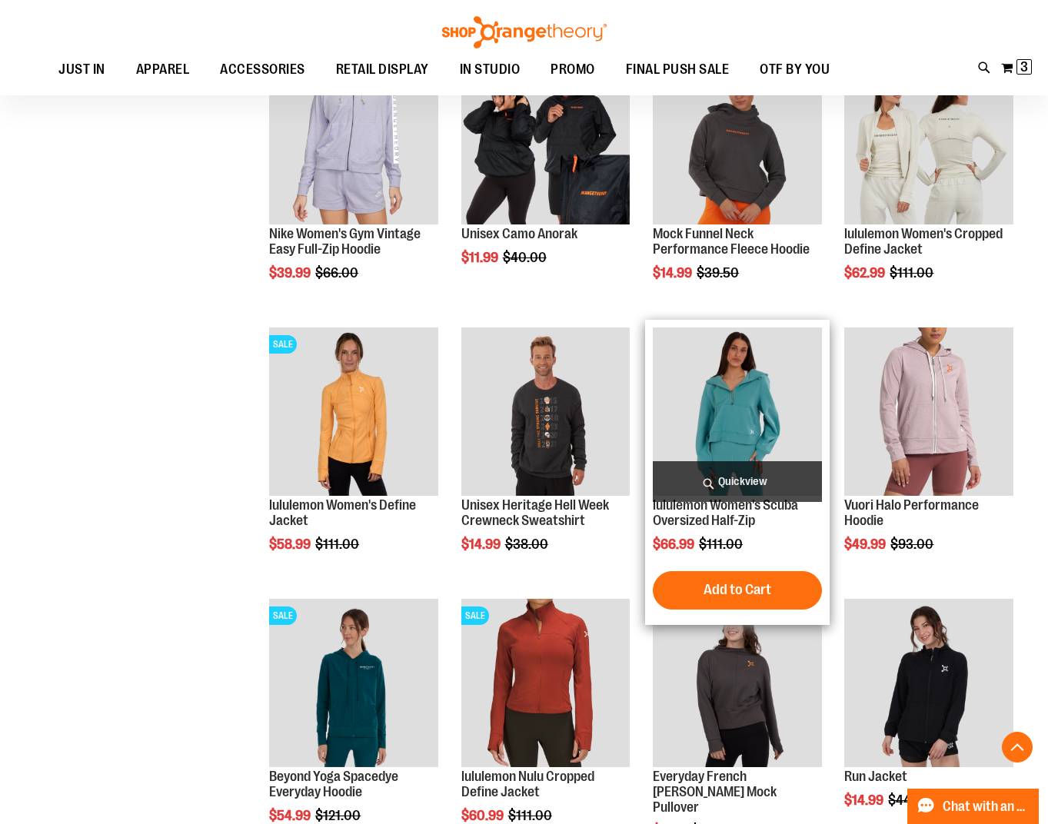
scroll to position [768, 0]
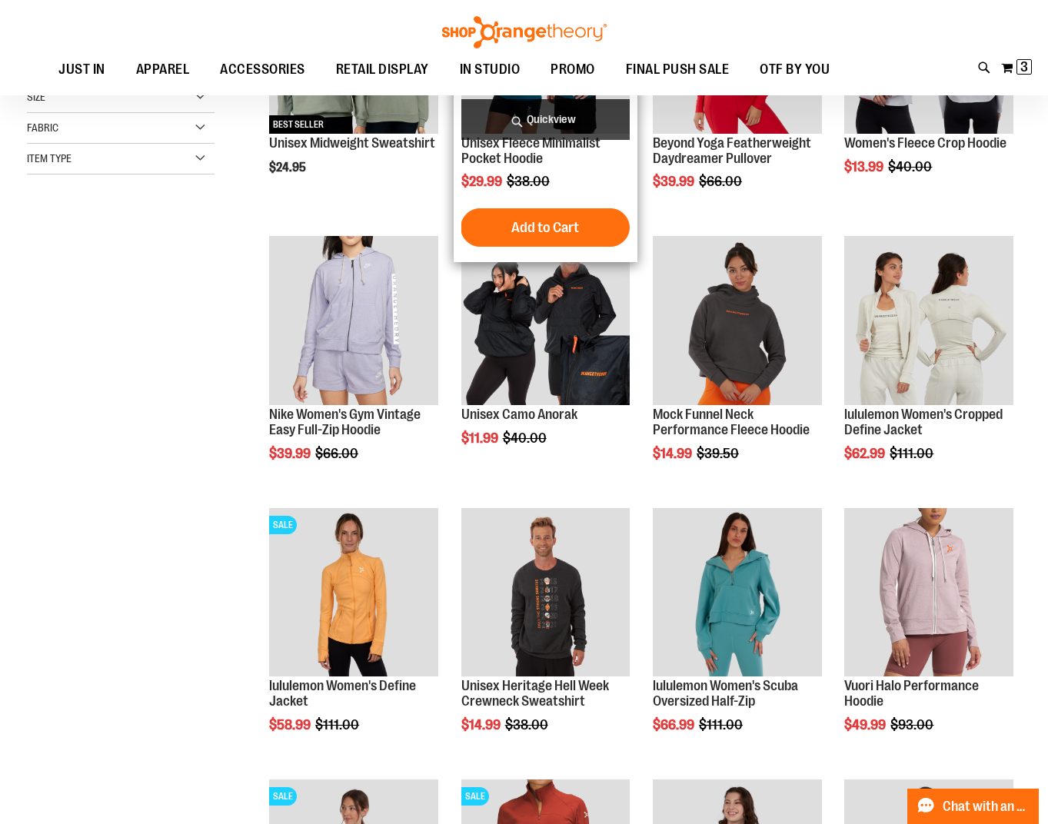
scroll to position [153, 0]
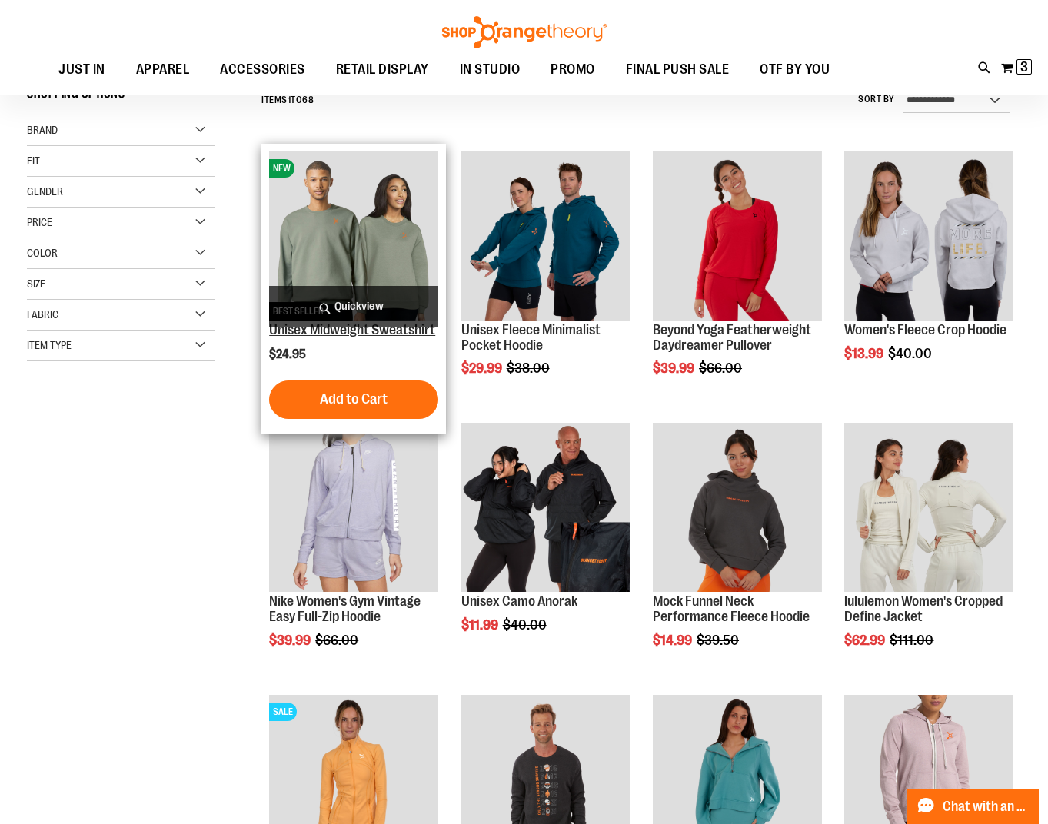
click at [364, 331] on link "Unisex Midweight Sweatshirt" at bounding box center [352, 329] width 166 height 15
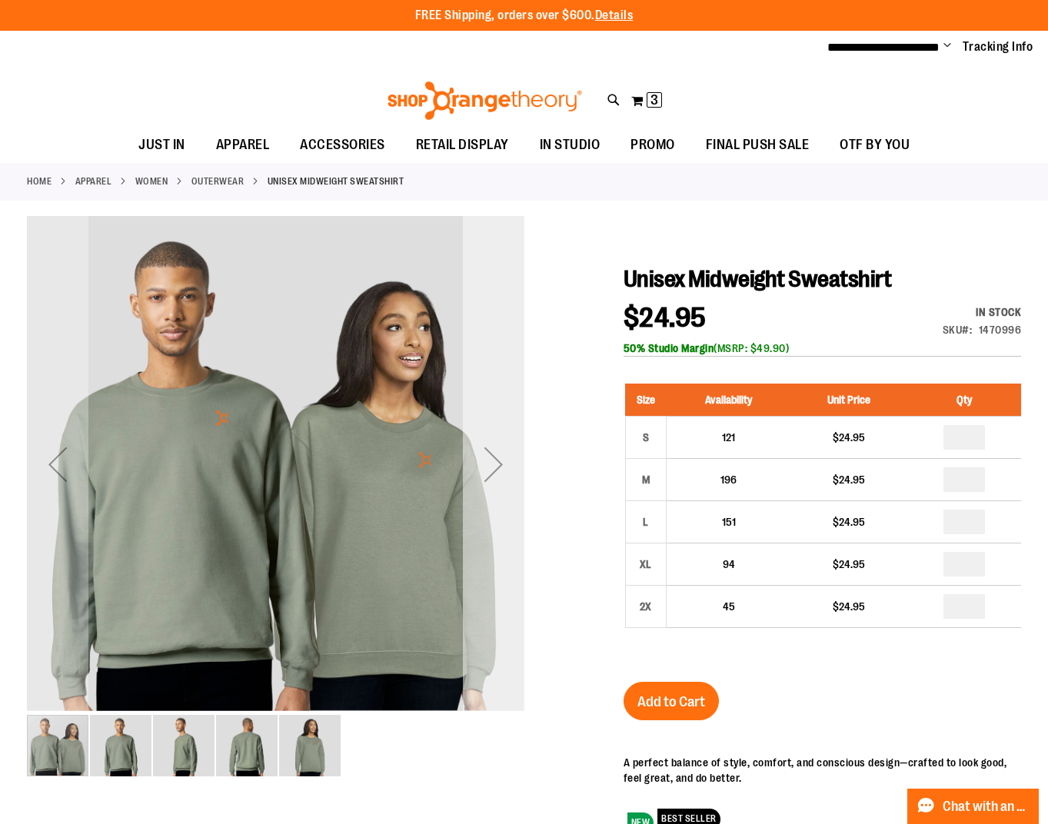
type input "**********"
click at [493, 474] on div "Next" at bounding box center [494, 465] width 62 height 62
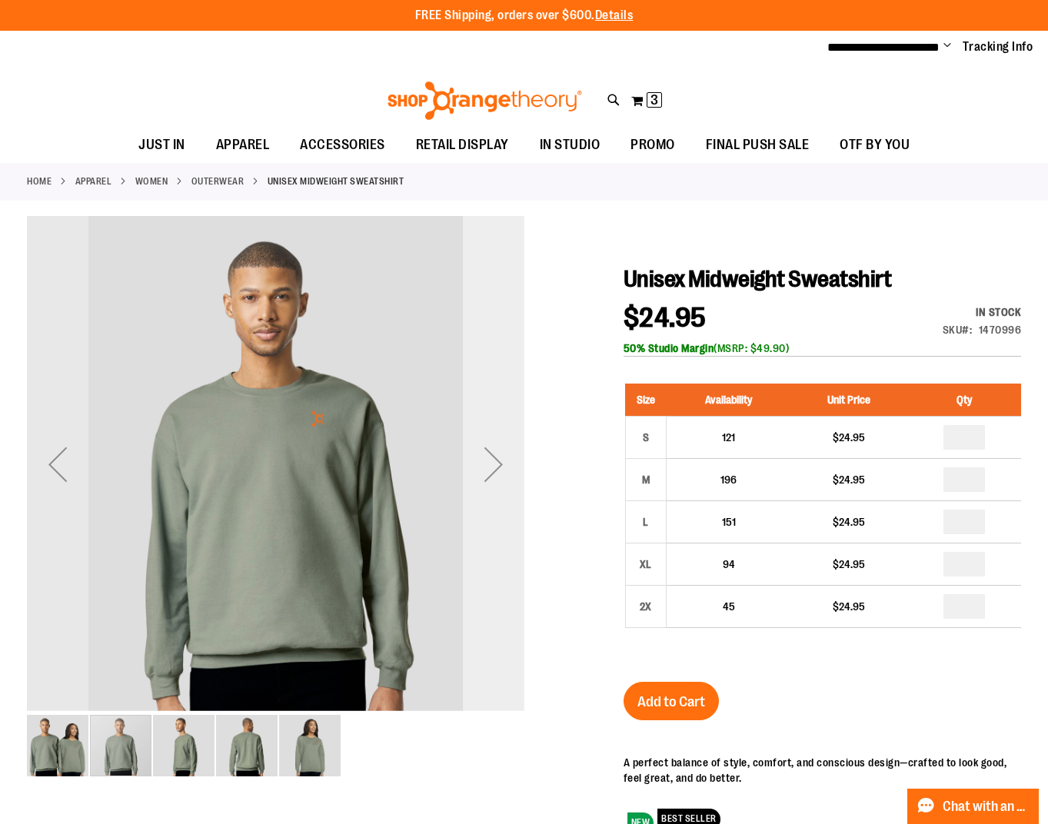
click at [493, 474] on div "Next" at bounding box center [494, 465] width 62 height 62
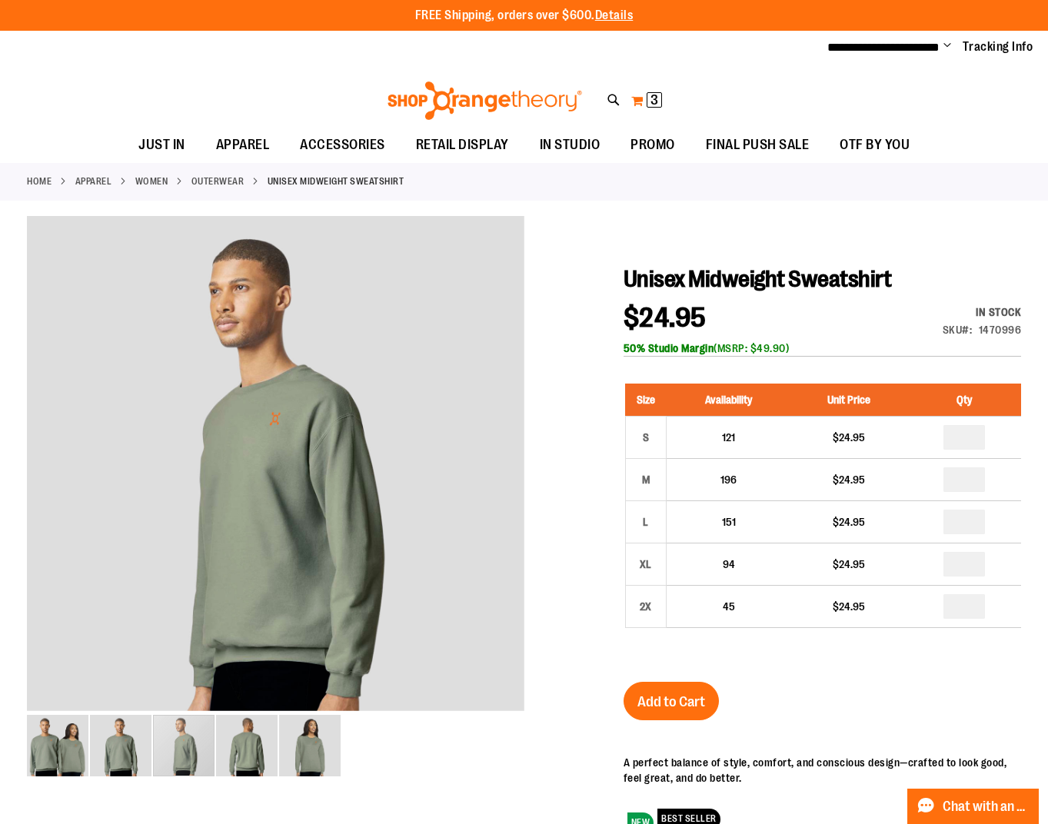
click at [654, 99] on span "3" at bounding box center [655, 99] width 8 height 15
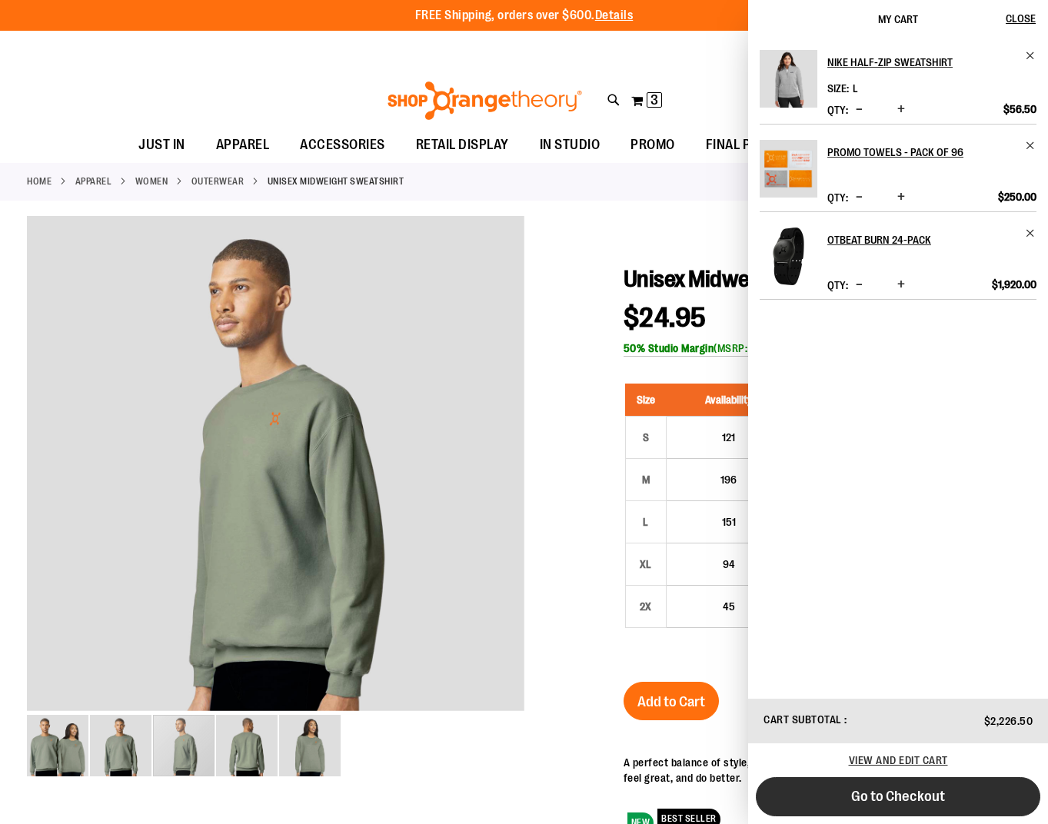
click at [895, 804] on span "Go to Checkout" at bounding box center [898, 796] width 94 height 17
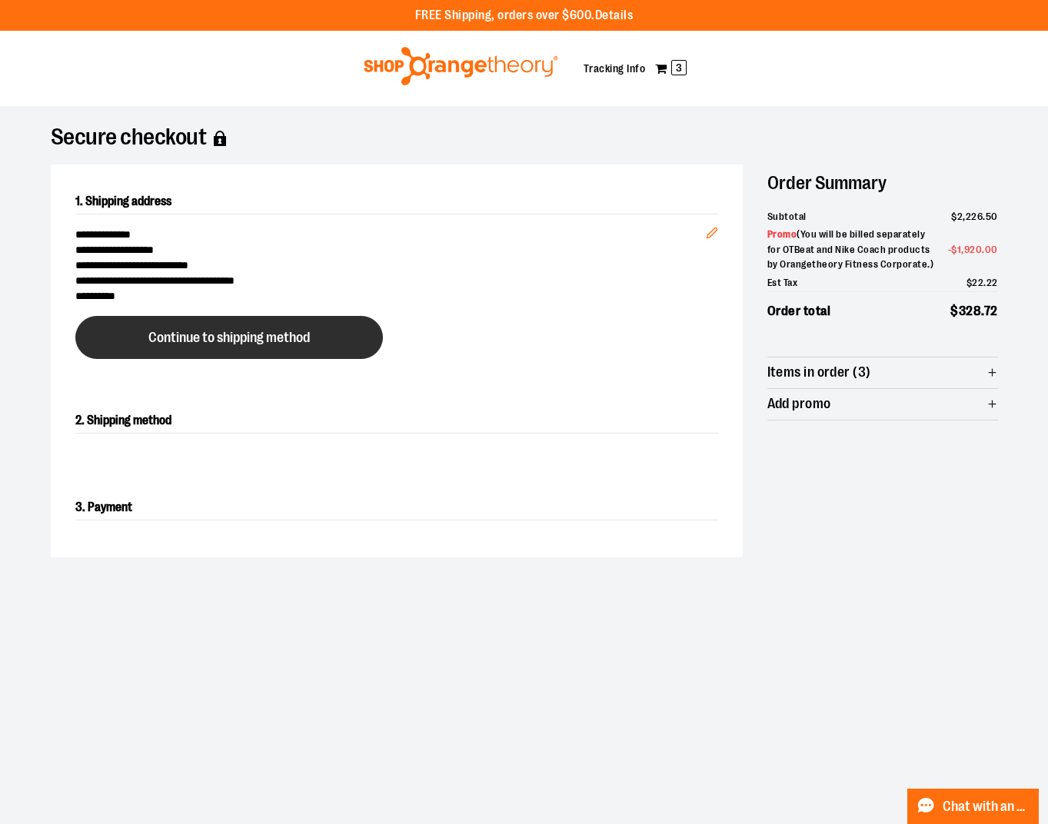
click at [255, 345] on span "Continue to shipping method" at bounding box center [229, 338] width 162 height 15
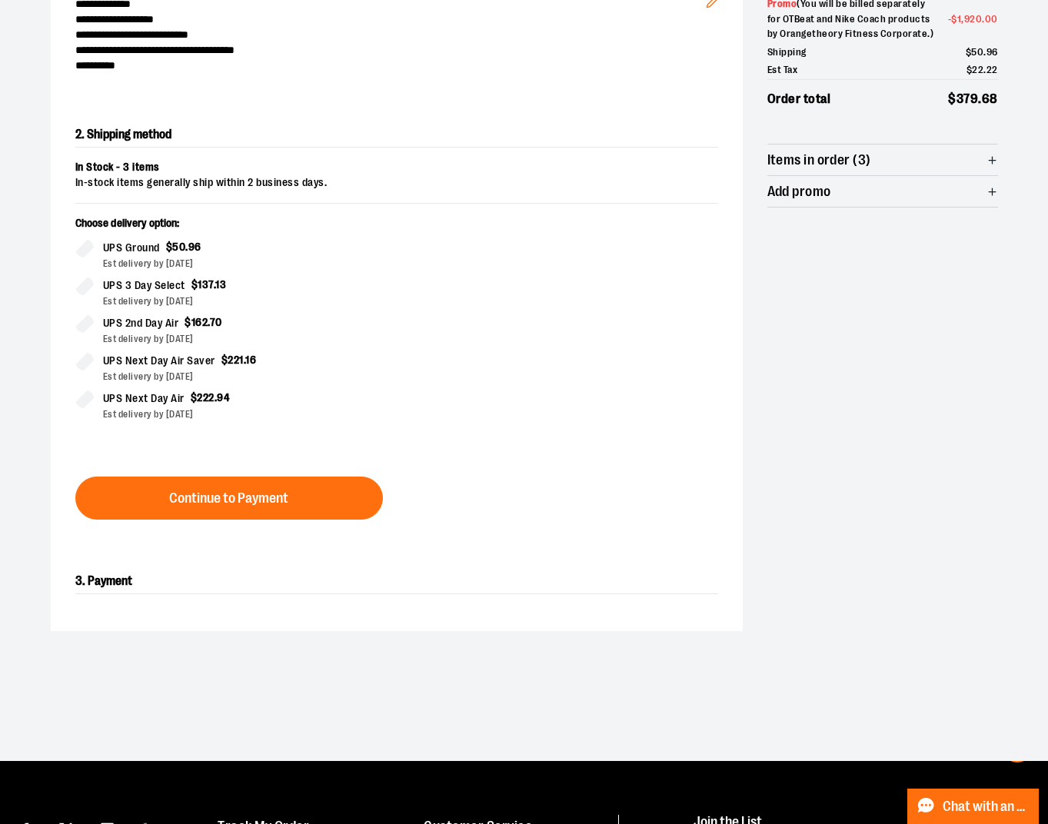
scroll to position [262, 0]
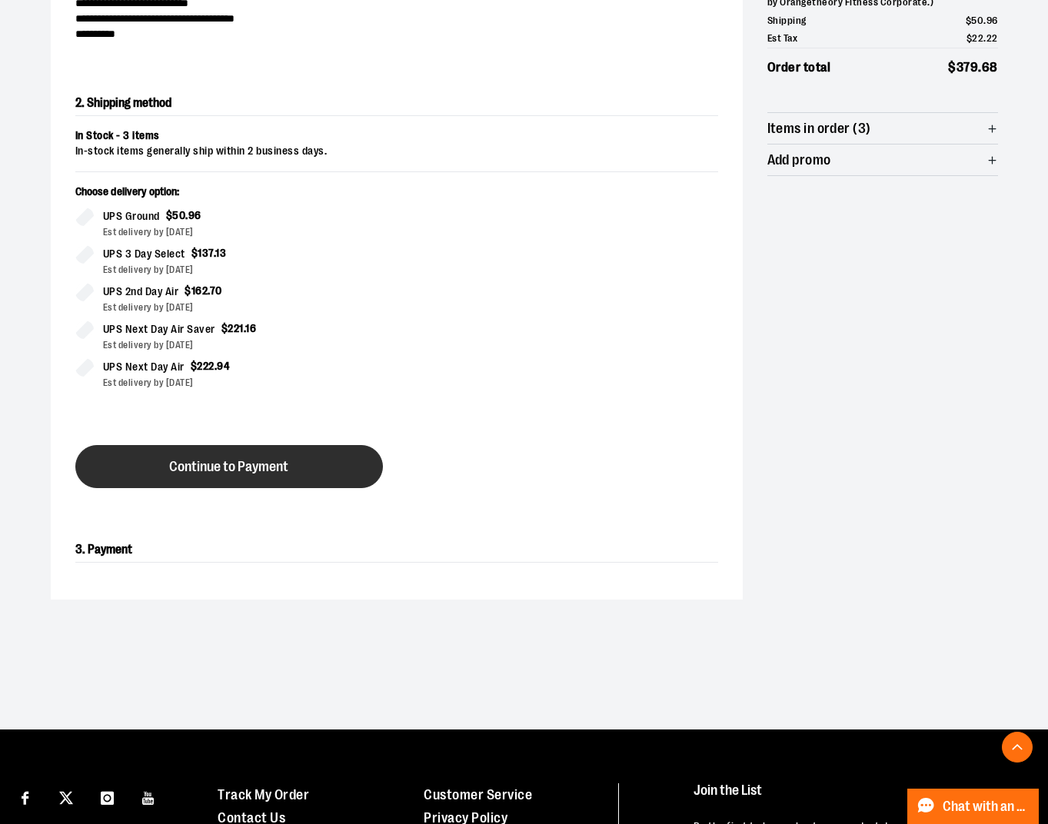
click at [278, 461] on span "Continue to Payment" at bounding box center [228, 467] width 119 height 15
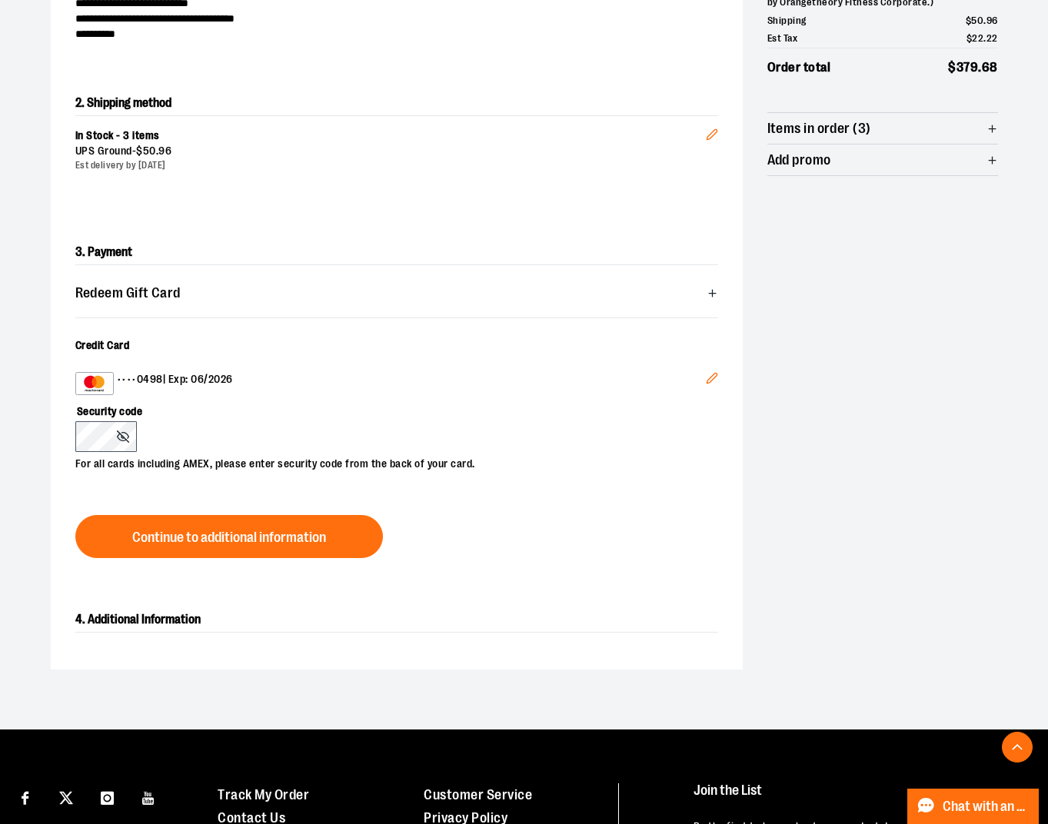
click at [122, 433] on icon at bounding box center [123, 437] width 12 height 8
click at [123, 438] on circle at bounding box center [123, 436] width 3 height 3
click at [126, 438] on icon at bounding box center [123, 437] width 12 height 12
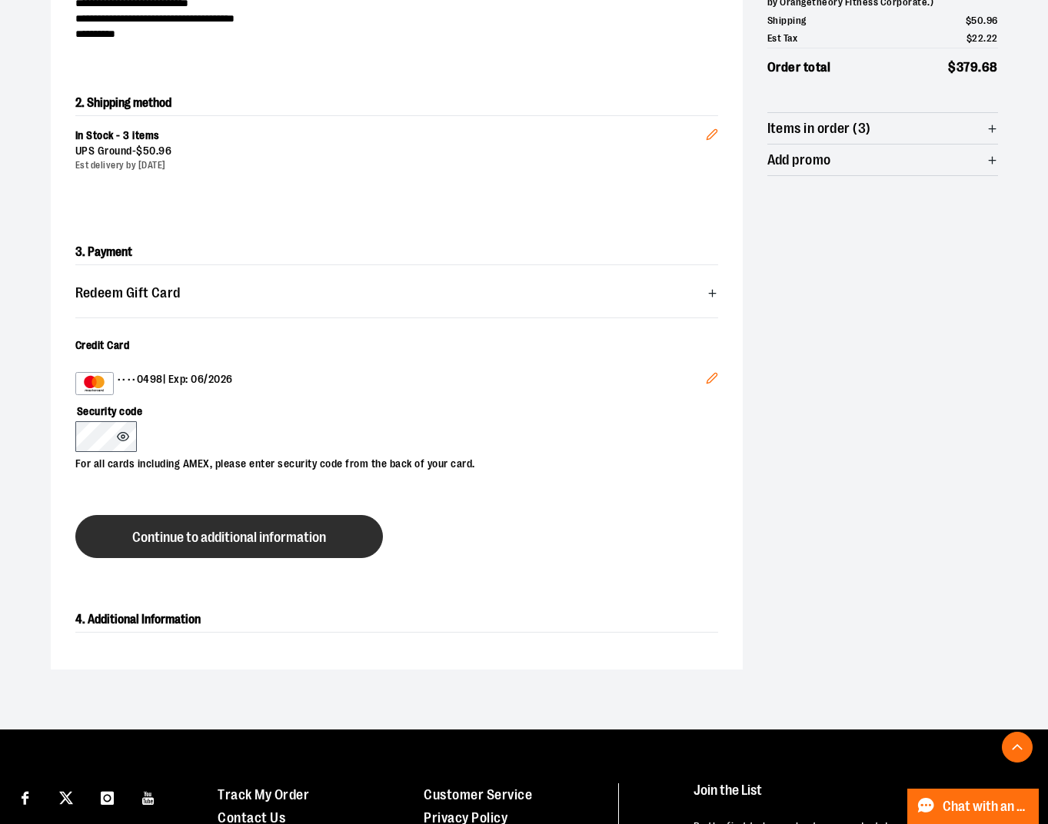
click at [138, 528] on button "Continue to additional information" at bounding box center [229, 536] width 308 height 43
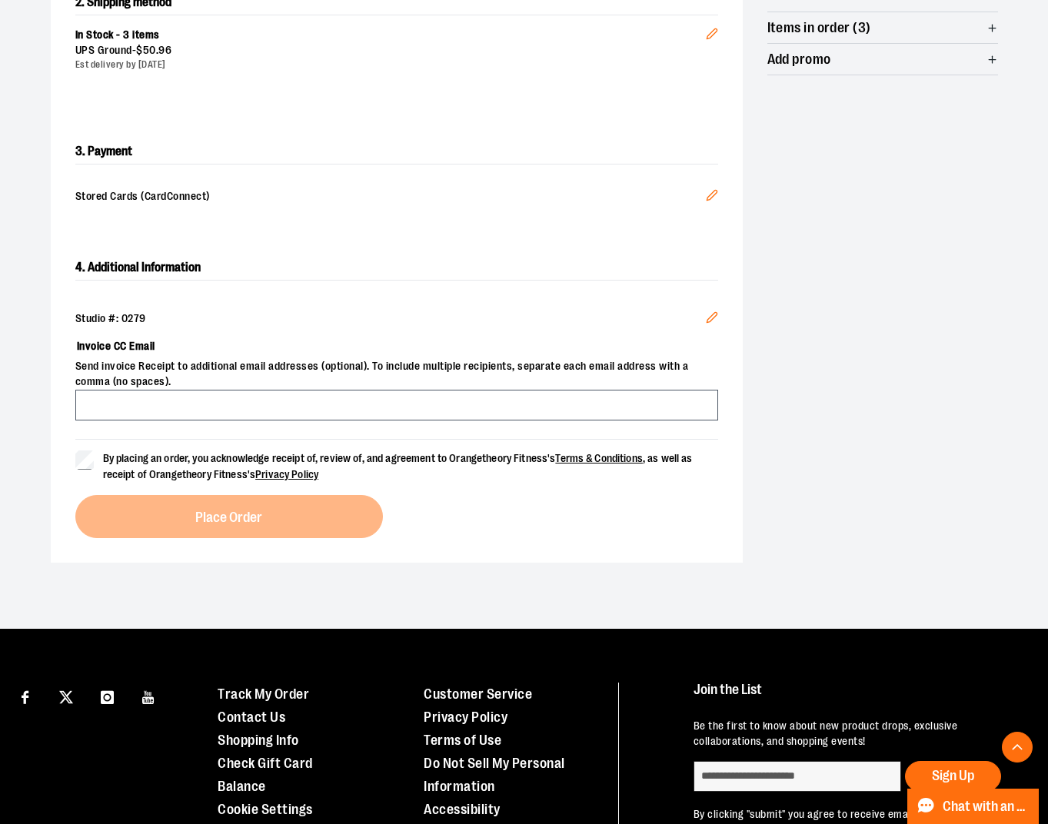
scroll to position [385, 0]
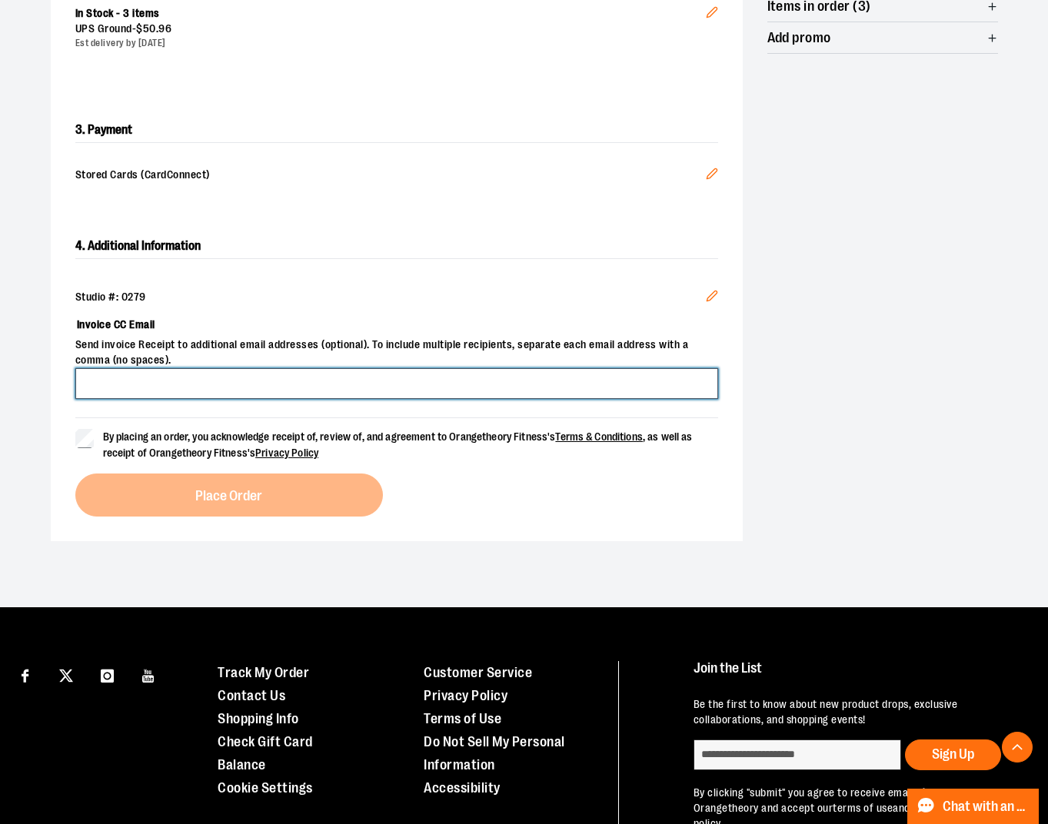
click at [242, 387] on input "Invoice CC Email" at bounding box center [396, 383] width 643 height 31
type input "**********"
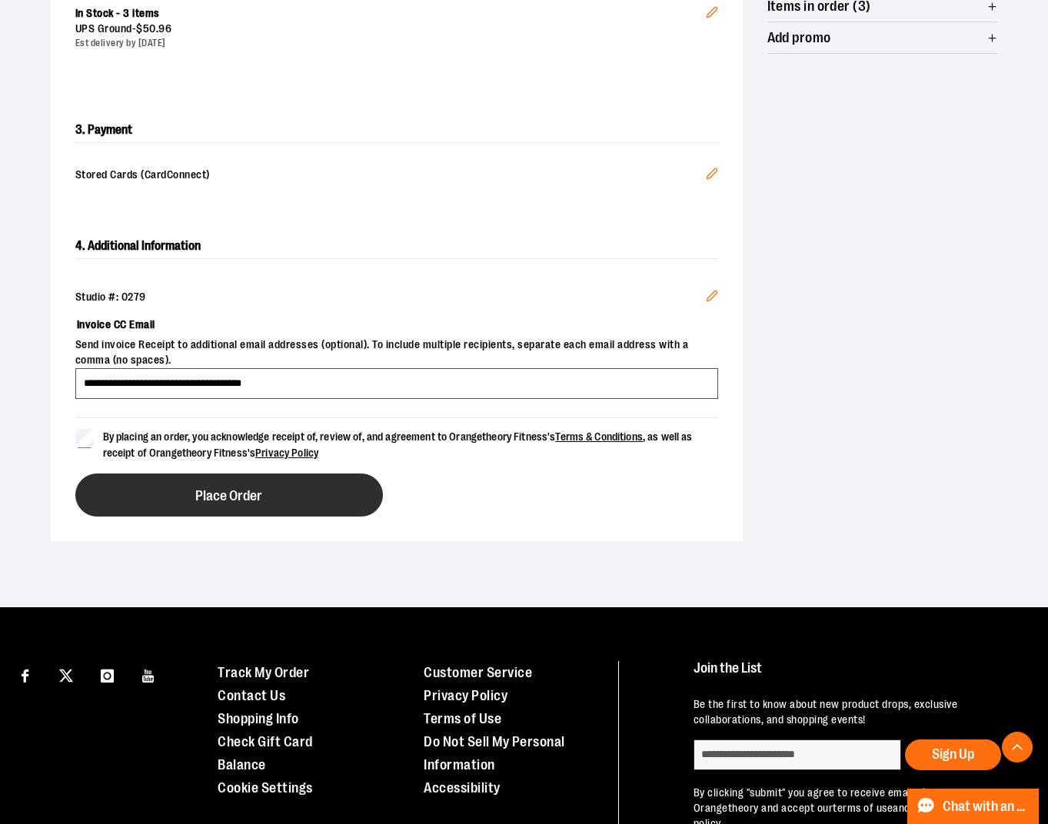
click at [142, 485] on button "Place Order" at bounding box center [229, 495] width 308 height 43
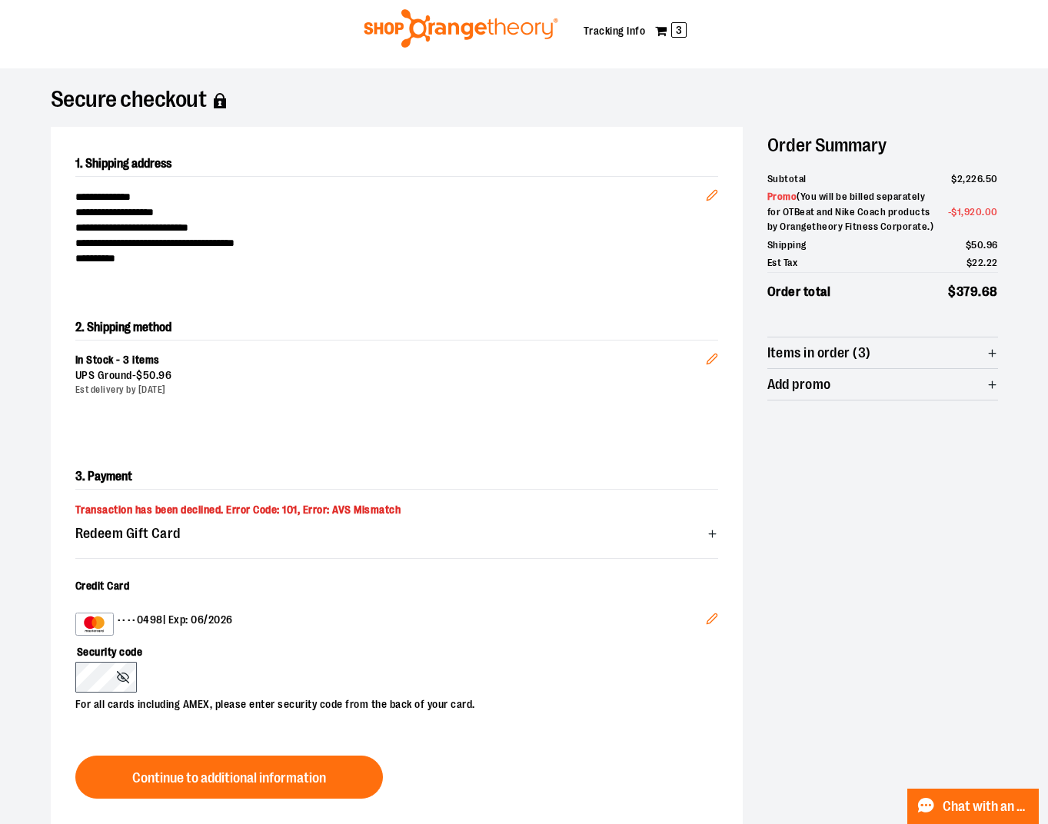
scroll to position [0, 0]
